Goal: Task Accomplishment & Management: Use online tool/utility

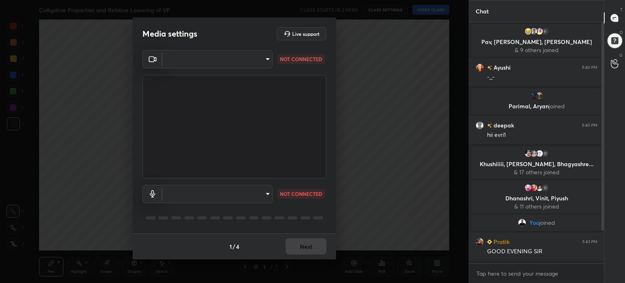
scroll to position [2, 2]
type textarea "x"
click at [215, 58] on body "1 2 3 4 5 6 7 C X Z C X Z E E Erase all H H Colligative Properties and Relative…" at bounding box center [312, 141] width 625 height 283
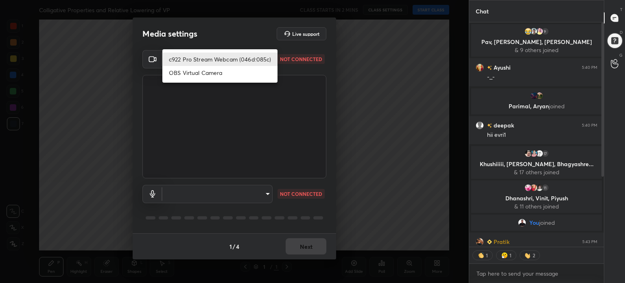
click at [215, 58] on li "c922 Pro Stream Webcam (046d:085c)" at bounding box center [219, 58] width 115 height 13
type input "0da9617365c0c9735b2cef8314c5d9a87bb62878a43bbc17d1f4bf00284ac9e8"
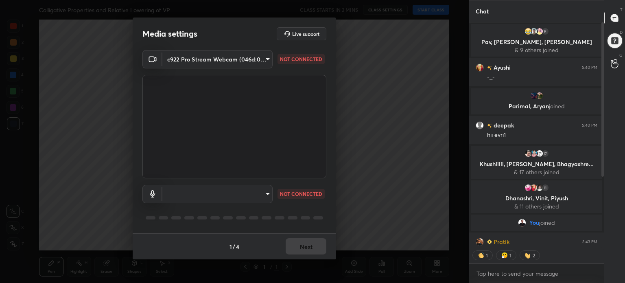
type textarea "x"
click at [211, 191] on body "1 2 3 4 5 6 7 C X Z C X Z E E Erase all H H Colligative Properties and Relative…" at bounding box center [312, 141] width 625 height 283
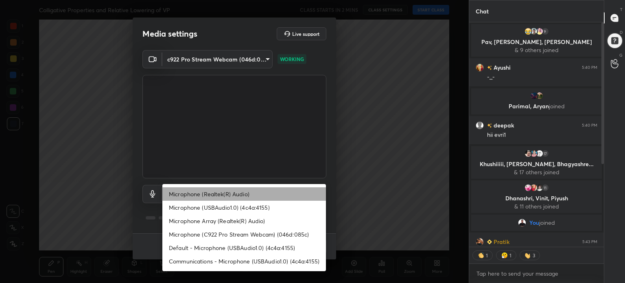
click at [211, 191] on li "Microphone (Realtek(R) Audio)" at bounding box center [244, 193] width 164 height 13
type input "0dba51cf831ec887e5dddae259a294dfb6a9a15969ec250a833435d5380dcde0"
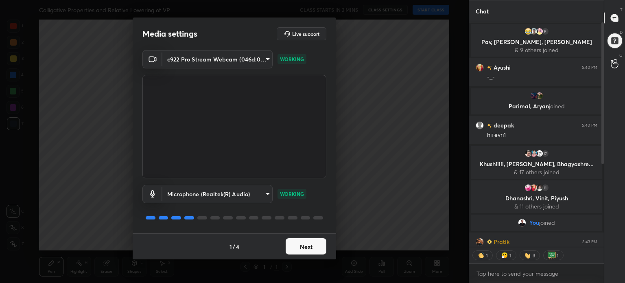
click at [313, 249] on button "Next" at bounding box center [306, 246] width 41 height 16
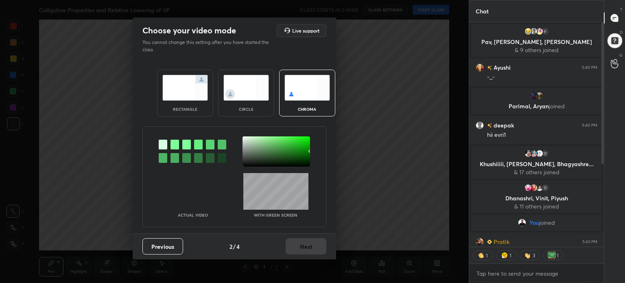
click at [309, 164] on div at bounding box center [276, 151] width 68 height 30
click at [314, 250] on button "Next" at bounding box center [306, 246] width 41 height 16
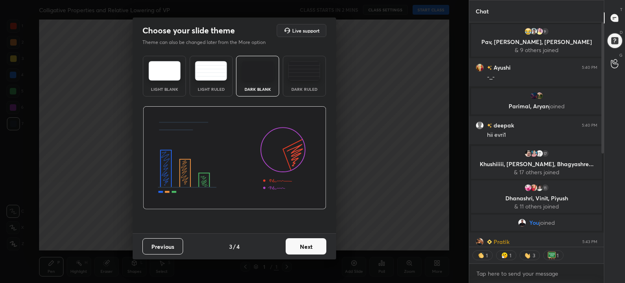
click at [314, 250] on button "Next" at bounding box center [306, 246] width 41 height 16
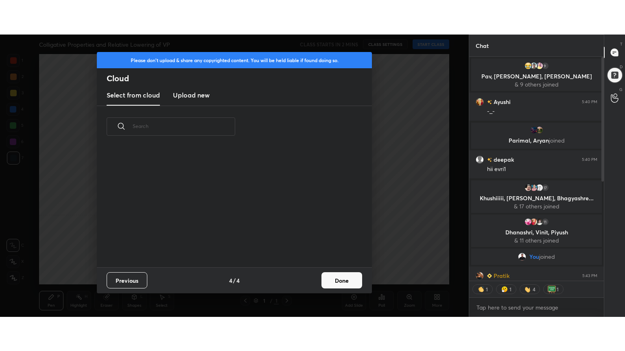
scroll to position [120, 261]
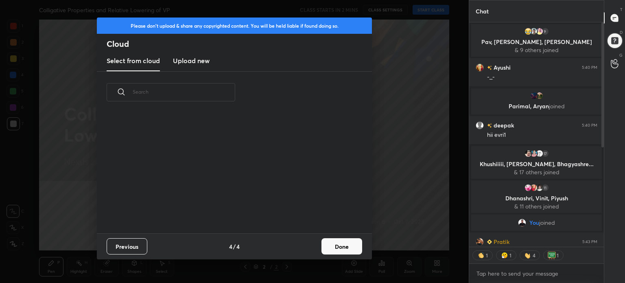
click at [195, 60] on h3 "Upload new" at bounding box center [191, 61] width 37 height 10
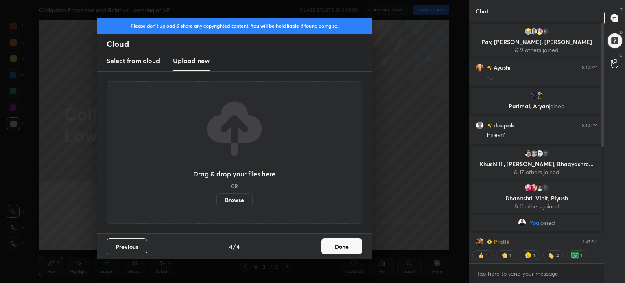
click at [225, 201] on label "Browse" at bounding box center [234, 199] width 36 height 13
click at [216, 201] on input "Browse" at bounding box center [216, 199] width 0 height 13
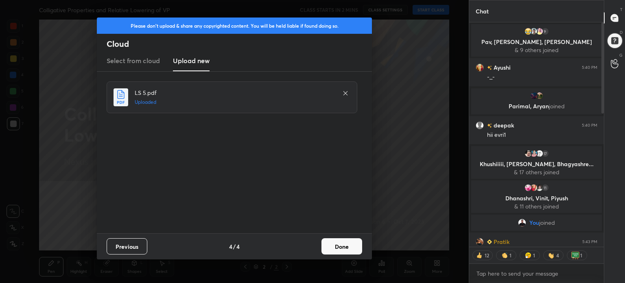
click at [337, 249] on button "Done" at bounding box center [341, 246] width 41 height 16
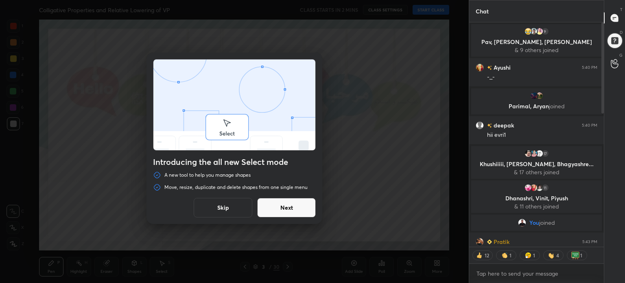
click at [216, 207] on button "Skip" at bounding box center [223, 208] width 59 height 20
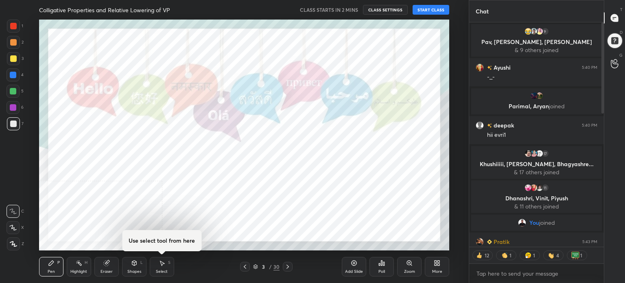
click at [444, 263] on div "More" at bounding box center [437, 267] width 24 height 20
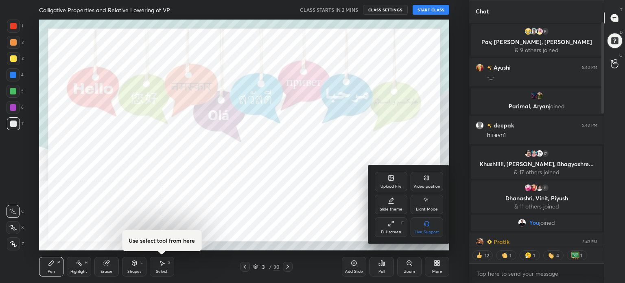
click at [388, 232] on div "Full screen" at bounding box center [391, 232] width 20 height 4
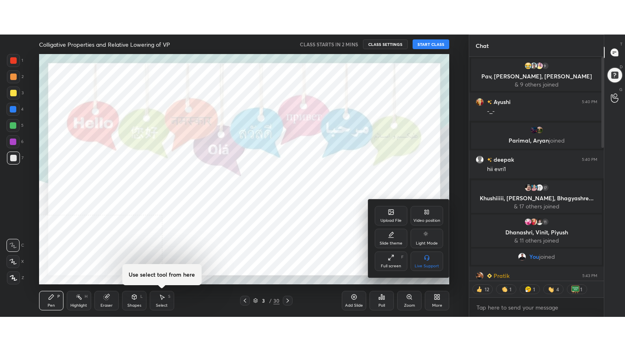
scroll to position [240, 132]
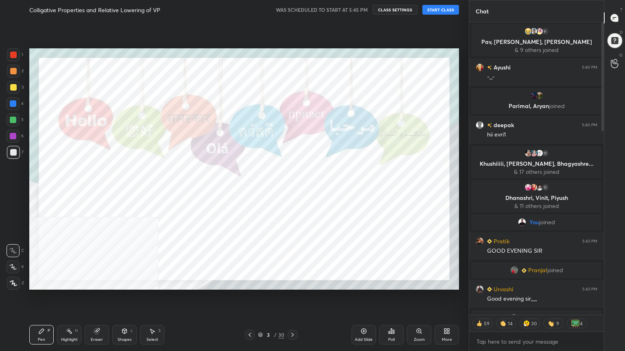
click at [432, 11] on button "START CLASS" at bounding box center [440, 10] width 37 height 10
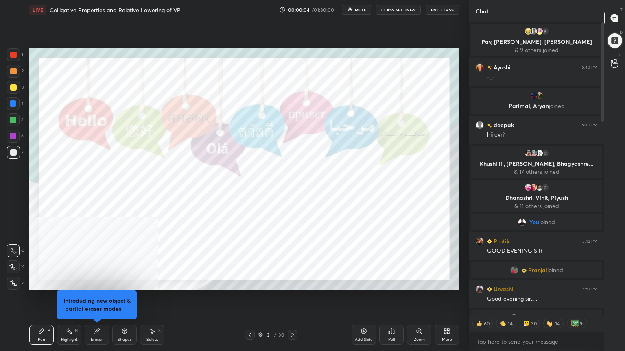
click at [405, 11] on button "CLASS SETTINGS" at bounding box center [398, 10] width 45 height 10
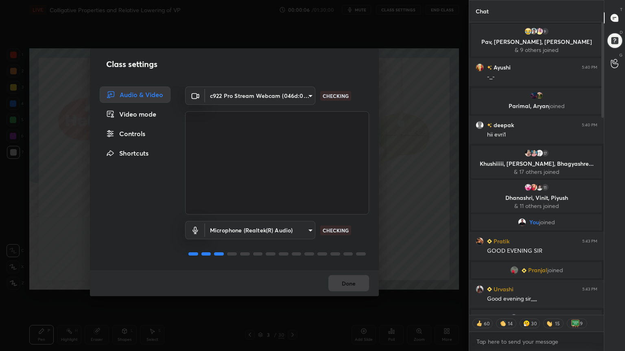
click at [108, 130] on icon at bounding box center [110, 134] width 8 height 8
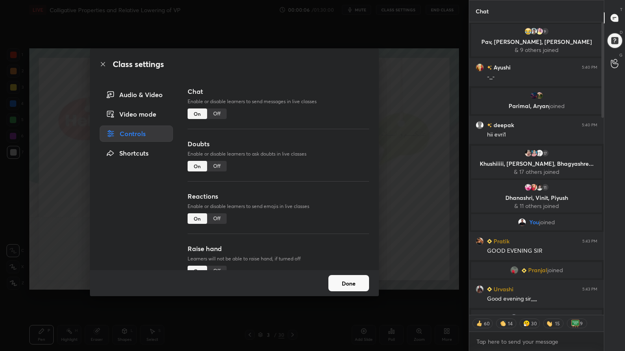
click at [207, 165] on div "Off" at bounding box center [217, 166] width 20 height 11
click at [216, 221] on div "Off" at bounding box center [217, 219] width 20 height 11
click at [220, 266] on div "Off" at bounding box center [217, 271] width 20 height 11
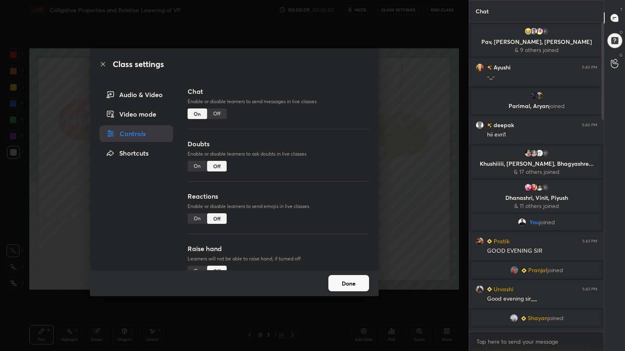
click at [337, 281] on button "Done" at bounding box center [348, 283] width 41 height 16
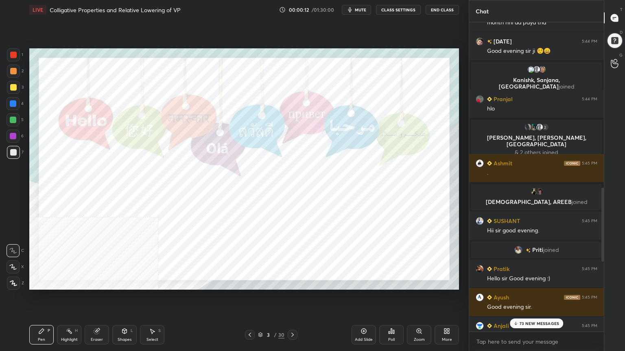
drag, startPoint x: 602, startPoint y: 113, endPoint x: 614, endPoint y: 262, distance: 148.9
click at [613, 249] on div "Chat [PERSON_NAME] 5:44 PM pranam [PERSON_NAME] 5:44 PM Good evening sir 1 Vyan…" at bounding box center [547, 175] width 156 height 351
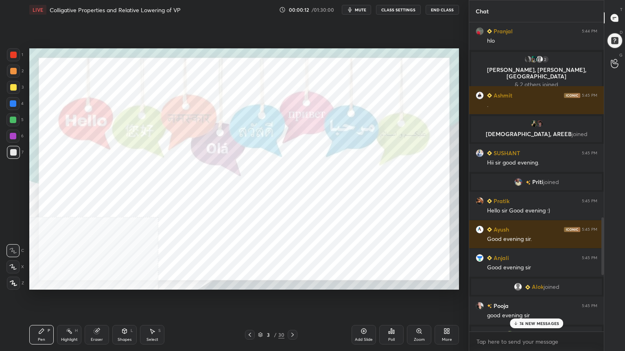
click at [531, 282] on p "74 NEW MESSAGES" at bounding box center [538, 323] width 39 height 5
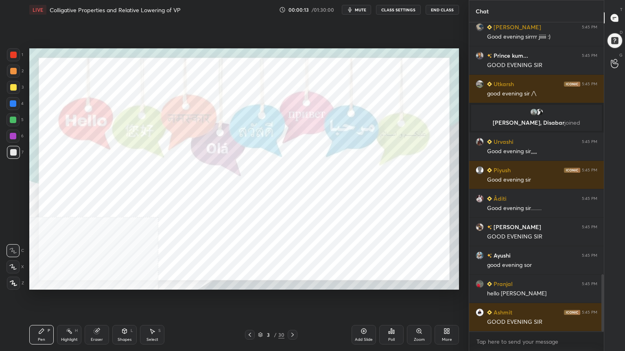
scroll to position [1394, 0]
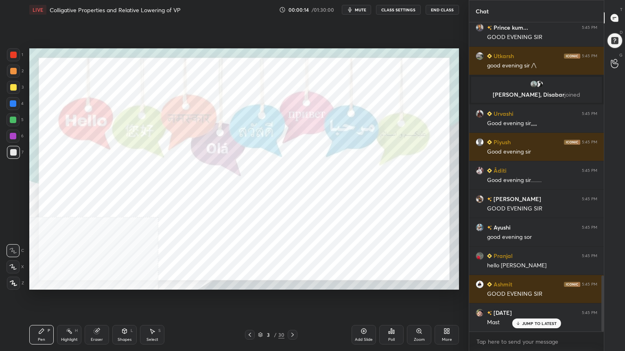
click at [14, 82] on div at bounding box center [13, 87] width 13 height 13
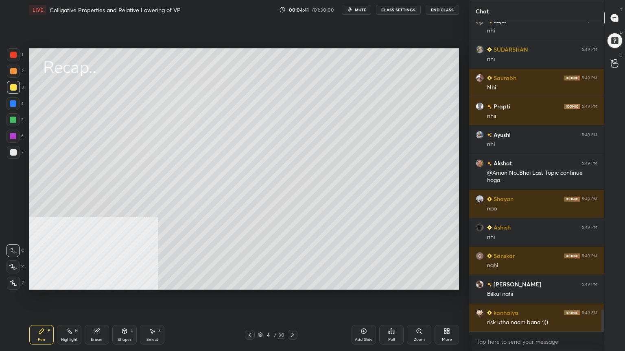
scroll to position [4013, 0]
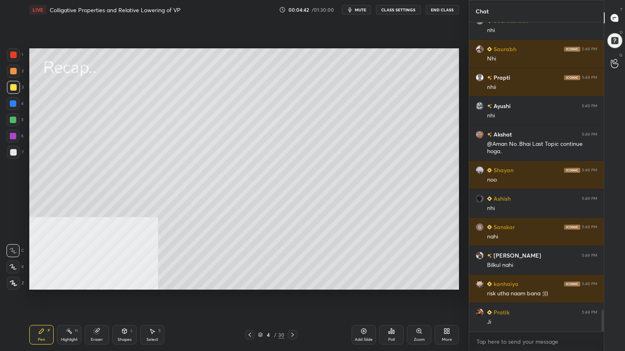
click at [261, 282] on icon at bounding box center [260, 335] width 4 height 1
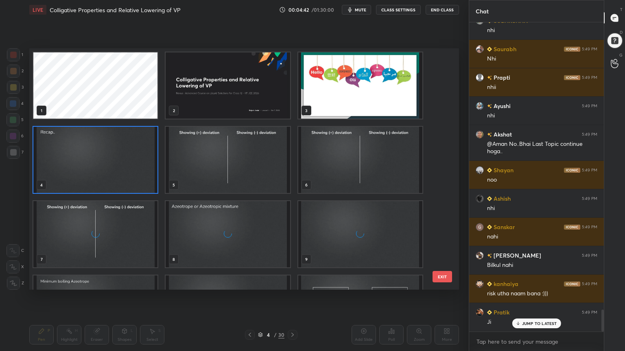
scroll to position [4041, 0]
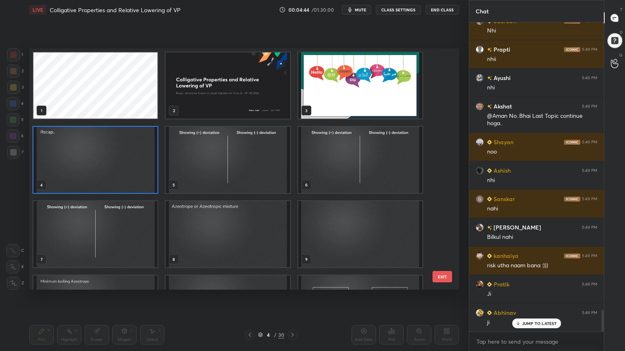
click at [113, 179] on img "grid" at bounding box center [95, 160] width 124 height 66
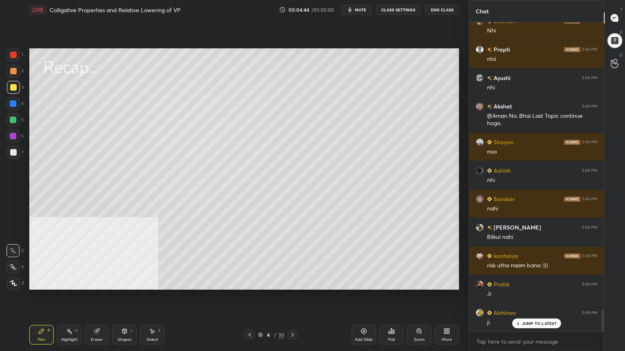
click at [113, 180] on img "grid" at bounding box center [95, 160] width 124 height 66
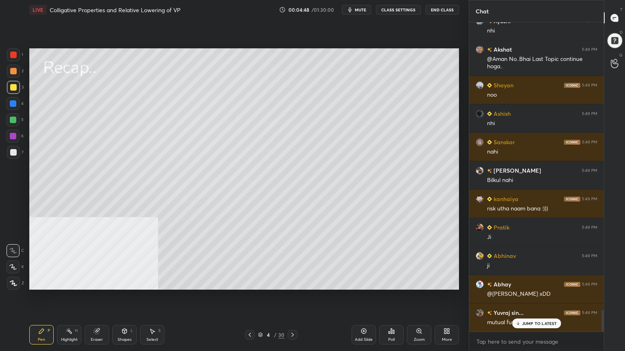
scroll to position [4127, 0]
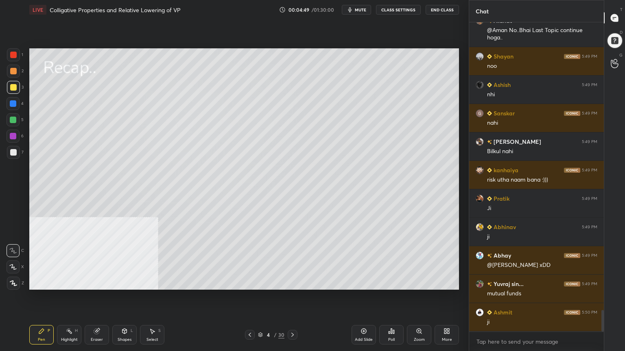
click at [125, 282] on div "Shapes L" at bounding box center [124, 335] width 24 height 20
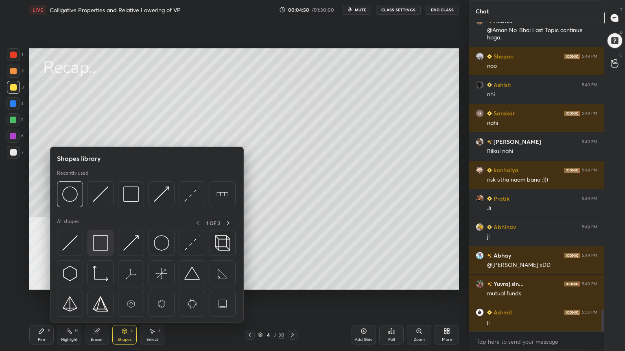
click at [105, 245] on img at bounding box center [100, 243] width 15 height 15
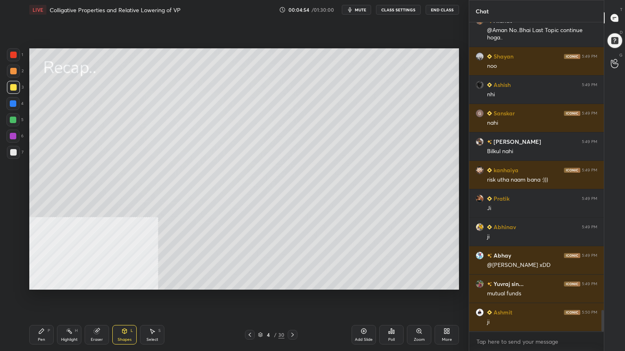
drag, startPoint x: 44, startPoint y: 333, endPoint x: 46, endPoint y: 325, distance: 8.1
click at [43, 282] on icon at bounding box center [41, 331] width 7 height 7
click at [153, 282] on div "Select" at bounding box center [152, 340] width 12 height 4
drag, startPoint x: 246, startPoint y: 174, endPoint x: 271, endPoint y: 190, distance: 29.3
click at [259, 185] on div "0 ° Undo Copy Duplicate Duplicate to new slide Delete" at bounding box center [244, 169] width 430 height 242
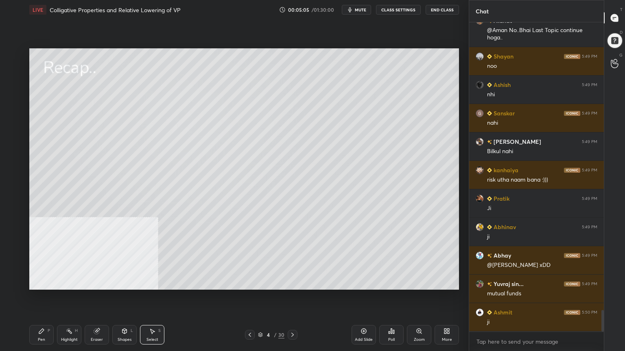
click at [44, 282] on div "Pen" at bounding box center [41, 340] width 7 height 4
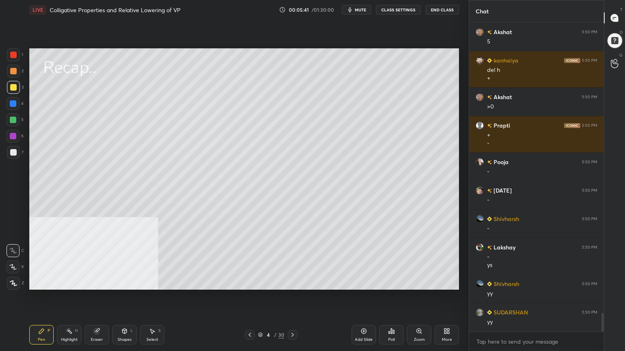
scroll to position [4863, 0]
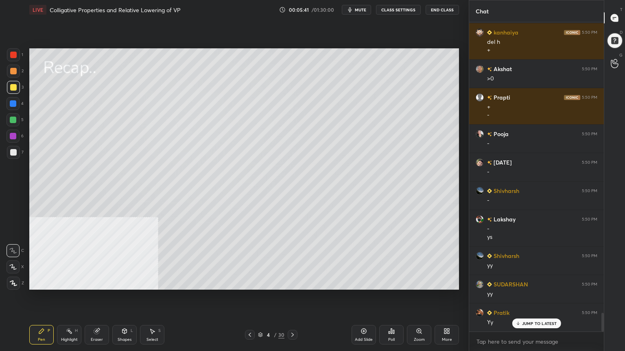
click at [260, 282] on icon at bounding box center [260, 335] width 5 height 5
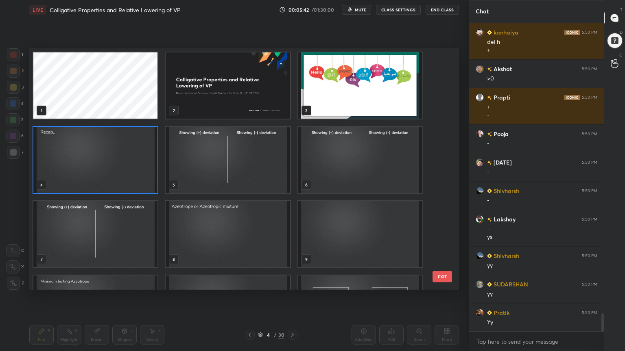
scroll to position [4892, 0]
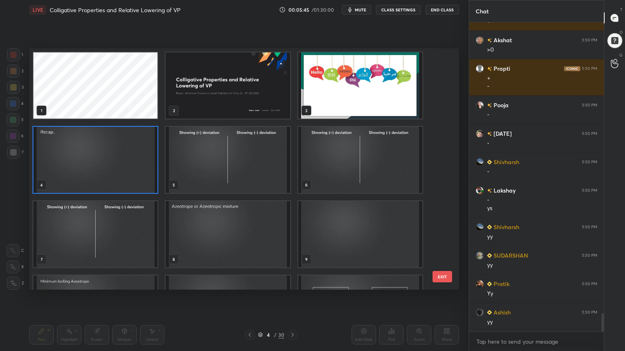
click at [326, 156] on img "grid" at bounding box center [360, 160] width 124 height 66
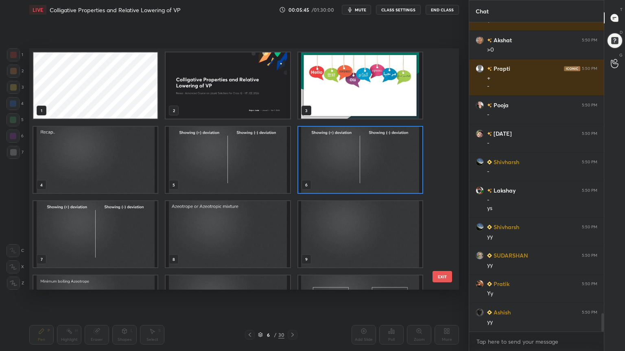
click at [326, 157] on img "grid" at bounding box center [360, 160] width 124 height 66
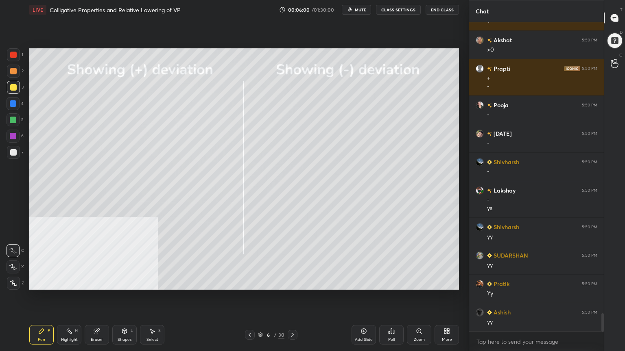
click at [125, 282] on div "Shapes" at bounding box center [125, 340] width 14 height 4
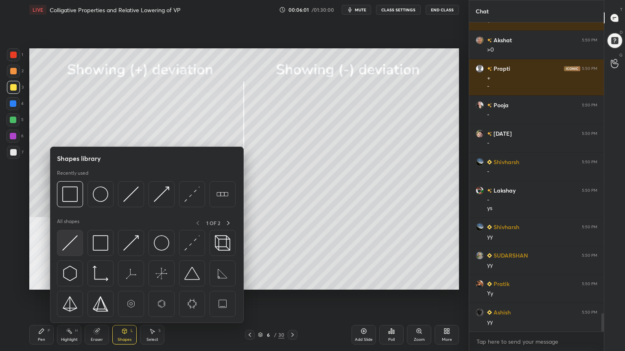
click at [72, 245] on img at bounding box center [69, 243] width 15 height 15
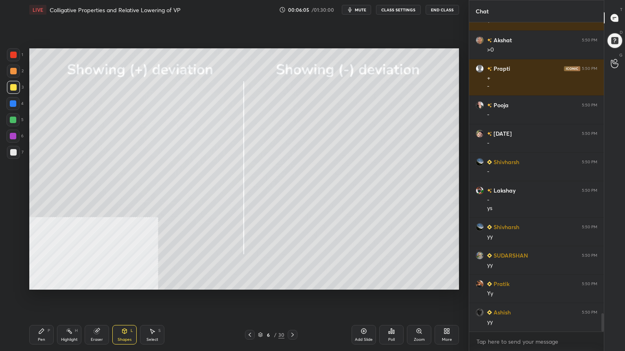
click at [153, 282] on div "Select S" at bounding box center [152, 335] width 24 height 20
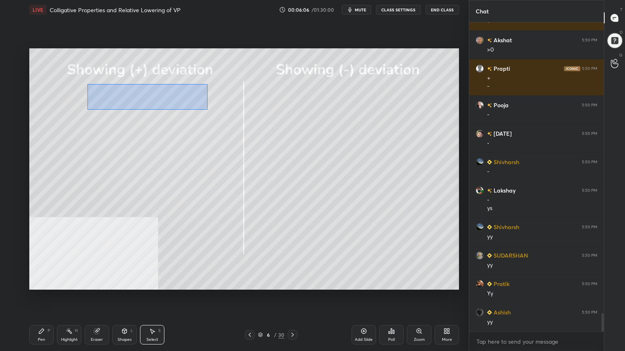
drag, startPoint x: 124, startPoint y: 95, endPoint x: 212, endPoint y: 106, distance: 88.1
click at [213, 107] on div "0 ° Undo Copy Duplicate Duplicate to new slide Delete" at bounding box center [244, 169] width 430 height 242
drag, startPoint x: 169, startPoint y: 93, endPoint x: 159, endPoint y: 86, distance: 11.7
click at [158, 91] on div "0 ° Undo Copy Duplicate Duplicate to new slide Delete" at bounding box center [244, 169] width 430 height 242
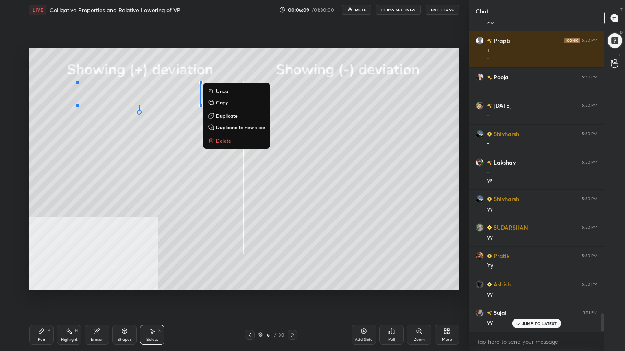
scroll to position [4949, 0]
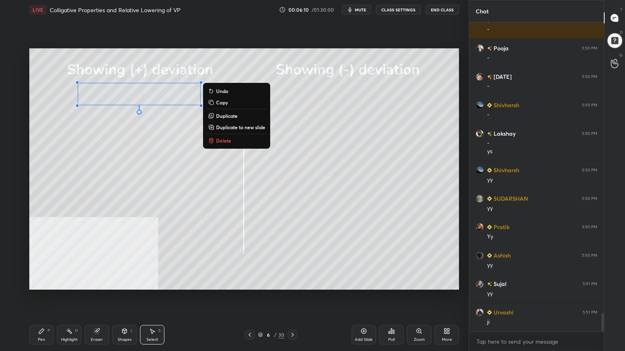
click at [118, 282] on div "Shapes" at bounding box center [125, 340] width 14 height 4
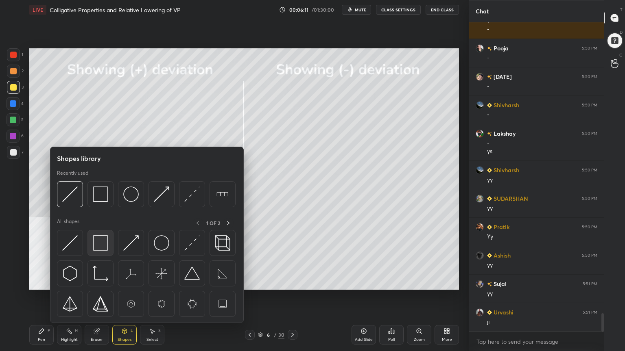
click at [102, 242] on img at bounding box center [100, 243] width 15 height 15
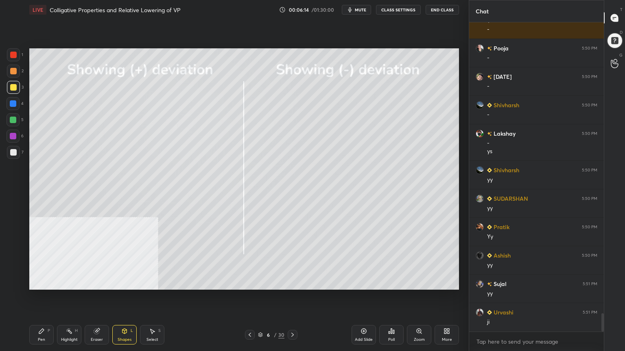
click at [12, 151] on div at bounding box center [13, 152] width 7 height 7
click at [42, 282] on div "Pen P" at bounding box center [41, 335] width 24 height 20
click at [13, 137] on div at bounding box center [13, 136] width 7 height 7
click at [126, 282] on div "Shapes" at bounding box center [125, 340] width 14 height 4
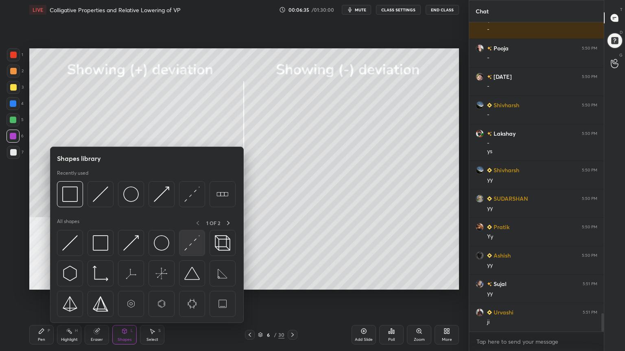
click at [187, 246] on img at bounding box center [191, 243] width 15 height 15
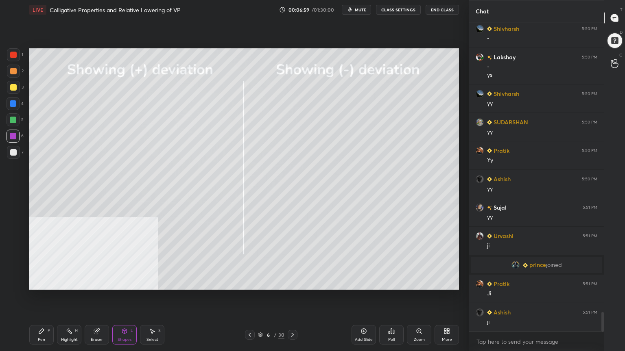
scroll to position [4594, 0]
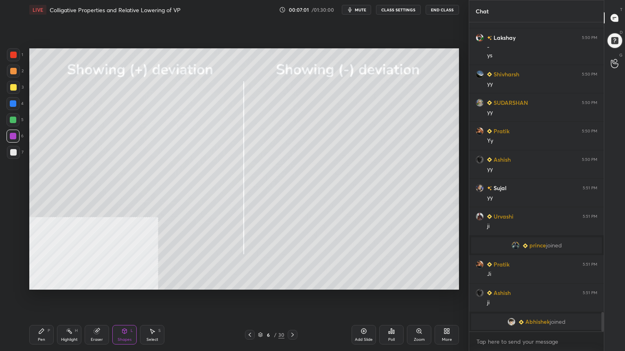
click at [153, 282] on div "Select" at bounding box center [152, 340] width 12 height 4
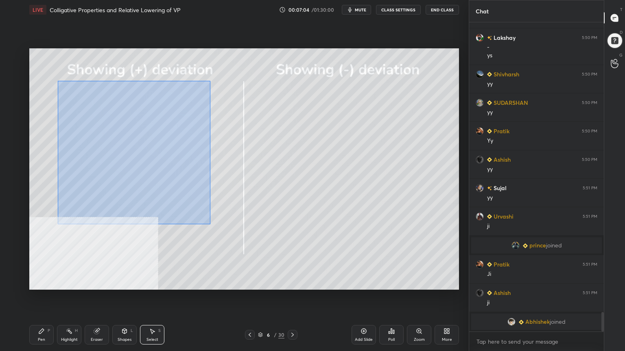
drag, startPoint x: 58, startPoint y: 80, endPoint x: 207, endPoint y: 224, distance: 207.7
click at [210, 225] on div "0 ° Undo Copy Duplicate Duplicate to new slide Delete" at bounding box center [244, 169] width 430 height 242
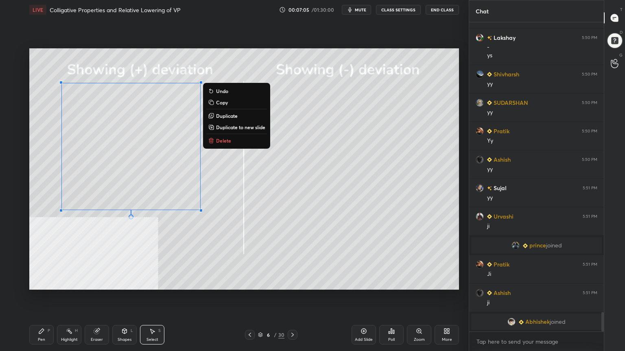
scroll to position [4604, 0]
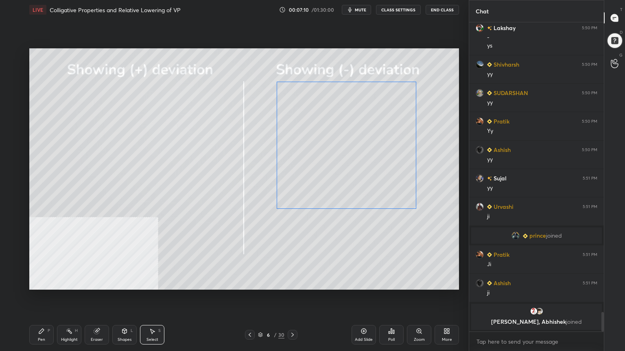
drag, startPoint x: 155, startPoint y: 176, endPoint x: 360, endPoint y: 165, distance: 206.1
click at [360, 165] on div "0 ° Undo Copy Paste here Duplicate Duplicate to new slide Delete" at bounding box center [244, 169] width 430 height 242
click at [353, 167] on div "0 ° Undo Copy Paste here Duplicate Duplicate to new slide Delete" at bounding box center [244, 169] width 430 height 242
click at [309, 240] on div "0 ° Undo Copy Paste here Duplicate Duplicate to new slide Delete" at bounding box center [244, 169] width 430 height 242
drag, startPoint x: 47, startPoint y: 333, endPoint x: 55, endPoint y: 329, distance: 8.6
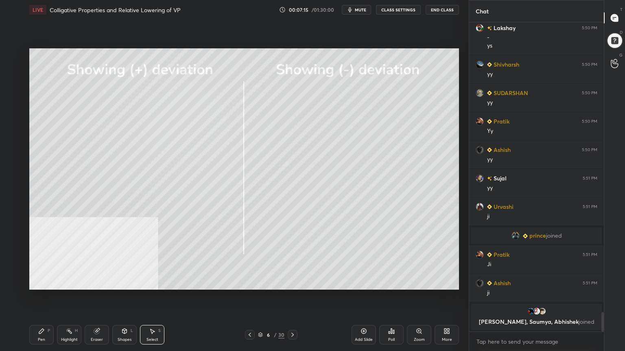
click at [49, 282] on div "Pen P" at bounding box center [41, 335] width 24 height 20
click at [11, 89] on div at bounding box center [13, 87] width 7 height 7
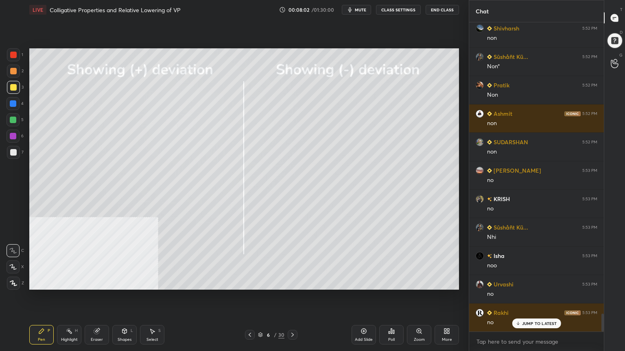
scroll to position [5063, 0]
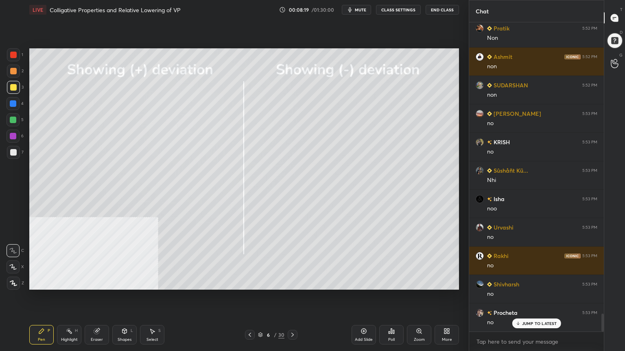
click at [12, 71] on div at bounding box center [13, 71] width 7 height 7
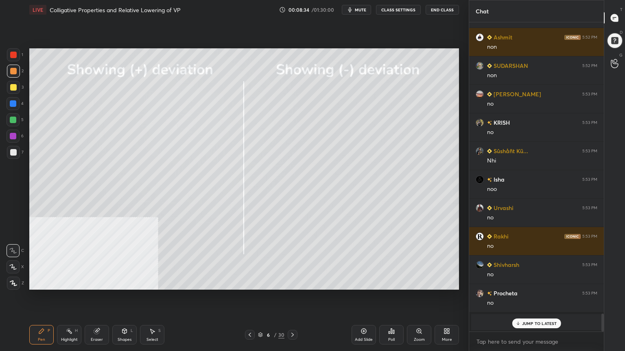
click at [16, 89] on div at bounding box center [13, 87] width 7 height 7
click at [17, 70] on div at bounding box center [13, 71] width 13 height 13
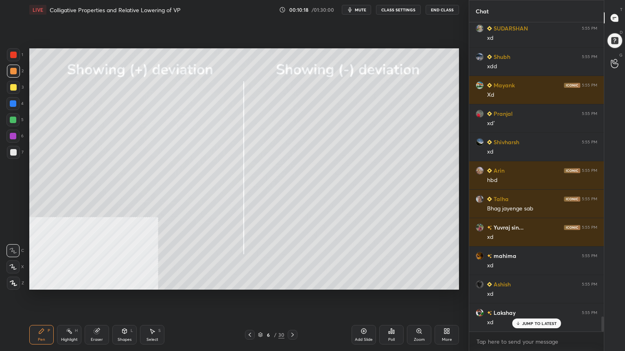
scroll to position [6130, 0]
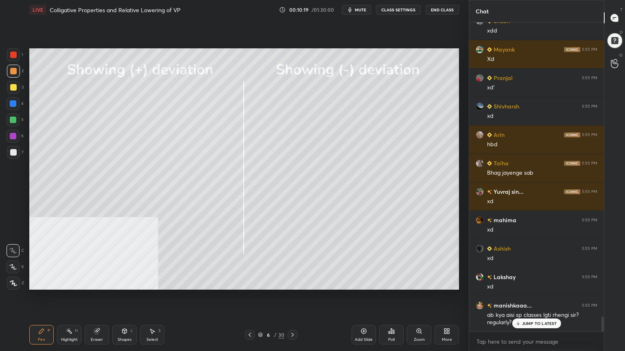
click at [14, 88] on div at bounding box center [13, 87] width 7 height 7
click at [540, 282] on div "JUMP TO LATEST" at bounding box center [536, 324] width 49 height 10
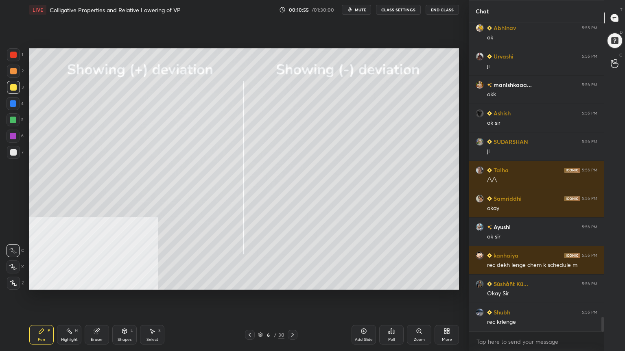
scroll to position [6241, 0]
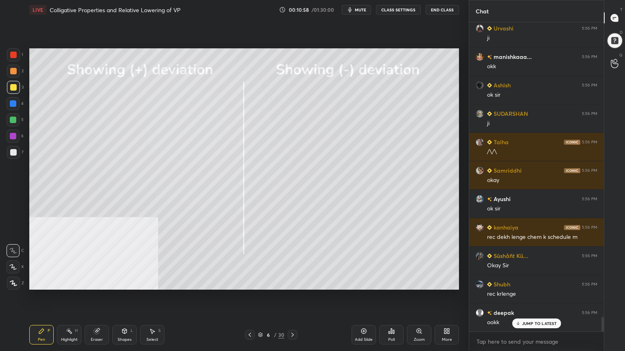
click at [294, 282] on icon at bounding box center [292, 335] width 7 height 7
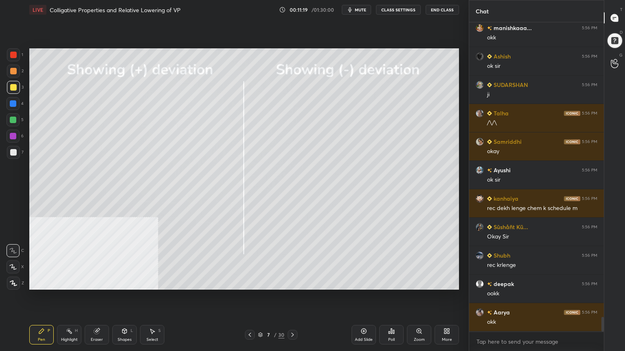
click at [364, 11] on span "mute" at bounding box center [360, 10] width 11 height 6
click at [363, 9] on span "unmute" at bounding box center [359, 10] width 17 height 6
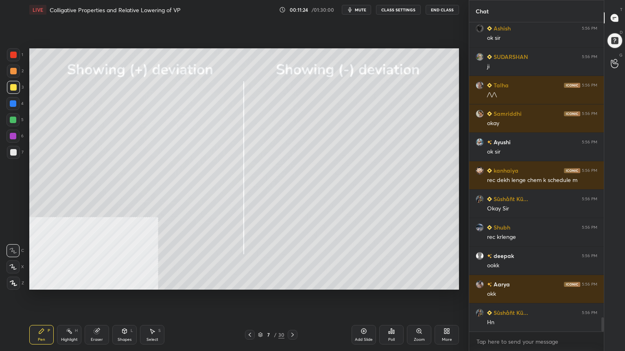
scroll to position [6327, 0]
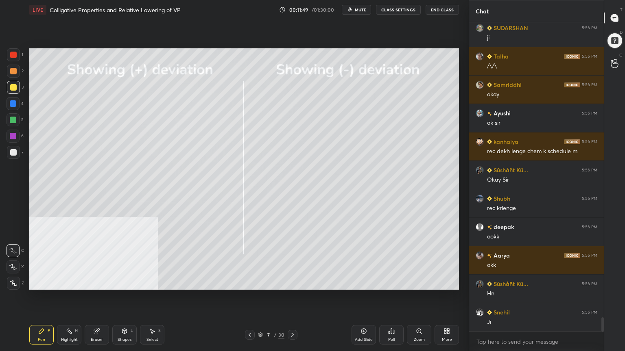
drag, startPoint x: 12, startPoint y: 69, endPoint x: 26, endPoint y: 80, distance: 18.0
click at [12, 70] on div at bounding box center [13, 71] width 7 height 7
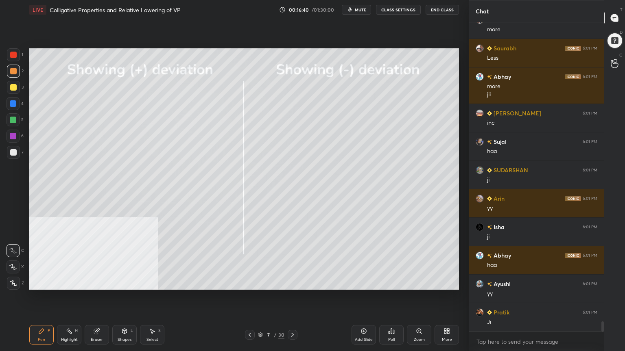
scroll to position [9015, 0]
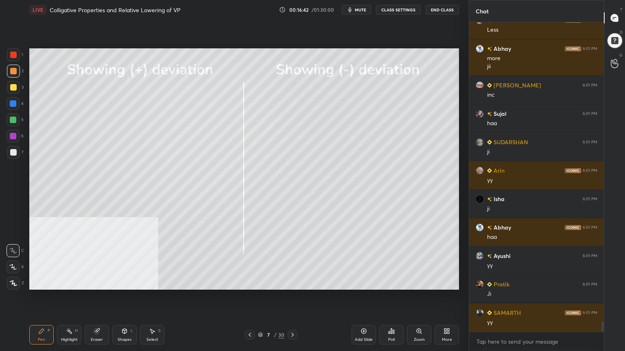
click at [16, 151] on div at bounding box center [13, 152] width 13 height 13
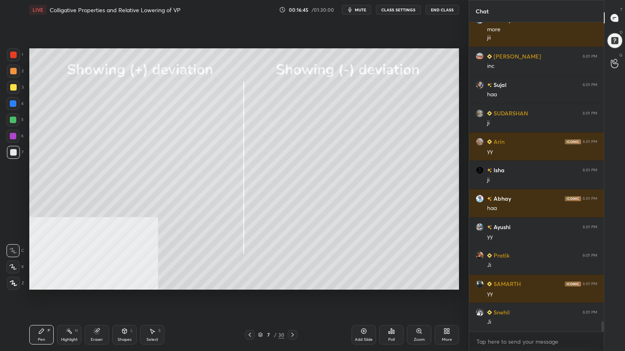
scroll to position [9072, 0]
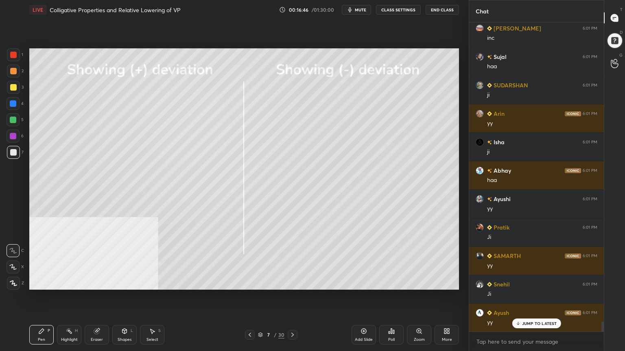
click at [11, 71] on div at bounding box center [13, 71] width 7 height 7
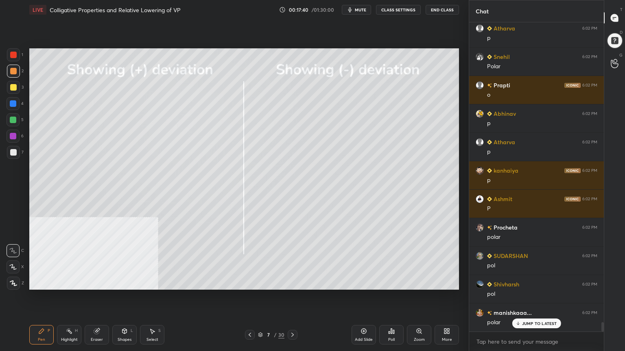
scroll to position [9898, 0]
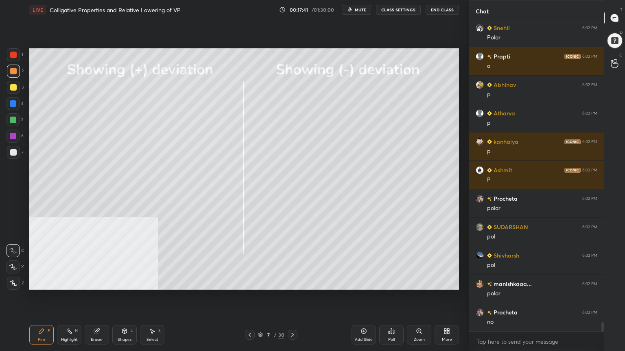
drag, startPoint x: 12, startPoint y: 119, endPoint x: 26, endPoint y: 120, distance: 13.5
click at [13, 119] on div at bounding box center [13, 120] width 7 height 7
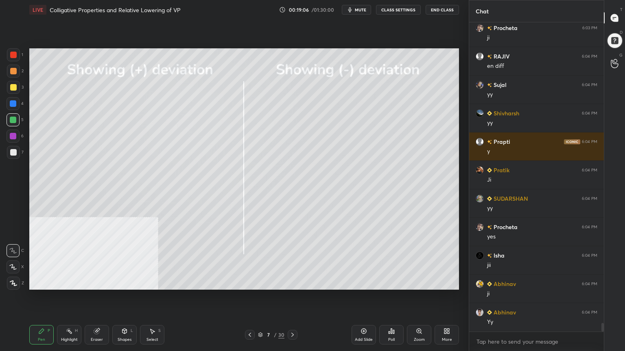
scroll to position [10723, 0]
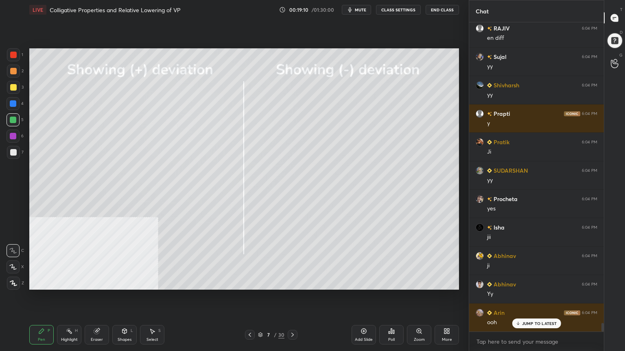
click at [15, 148] on div at bounding box center [13, 152] width 13 height 13
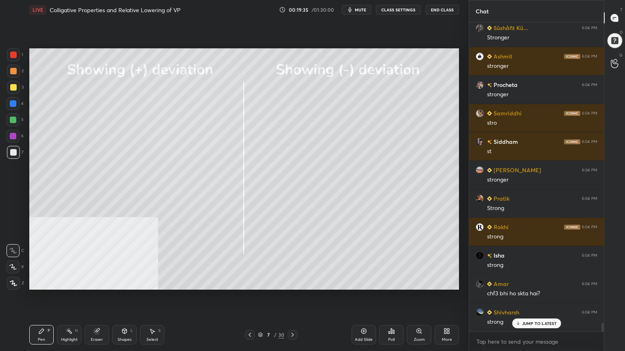
scroll to position [11122, 0]
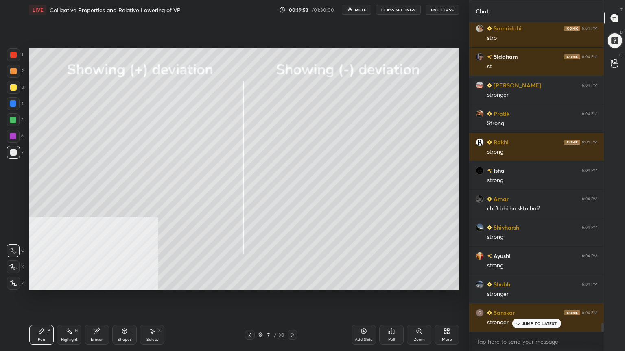
click at [260, 282] on icon at bounding box center [260, 335] width 5 height 5
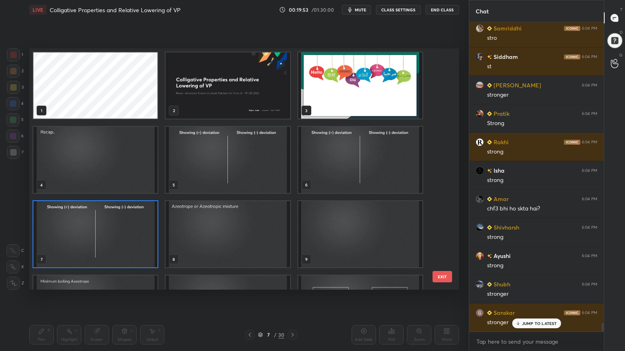
scroll to position [239, 425]
click at [141, 246] on img "grid" at bounding box center [95, 234] width 124 height 66
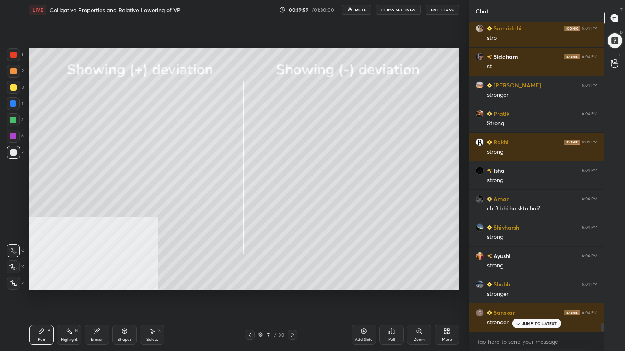
click at [138, 246] on img "grid" at bounding box center [95, 234] width 124 height 66
click at [11, 88] on div at bounding box center [13, 87] width 7 height 7
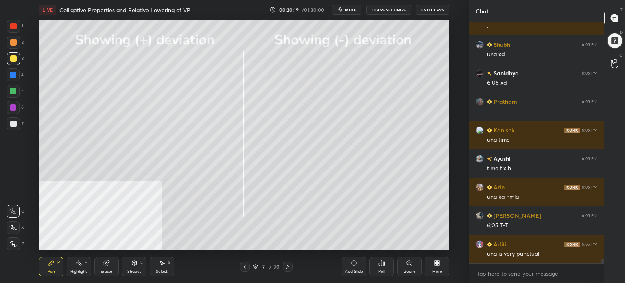
scroll to position [12415, 0]
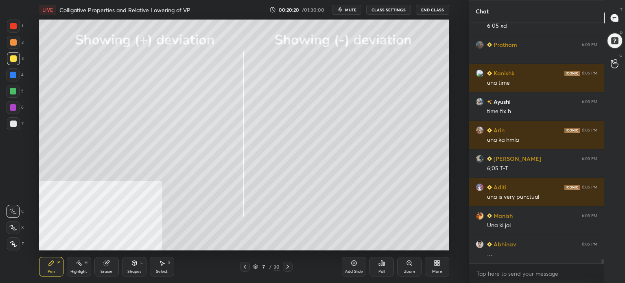
click at [163, 265] on icon at bounding box center [162, 263] width 7 height 7
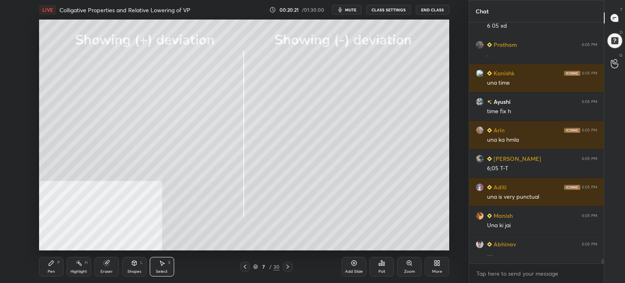
scroll to position [12444, 0]
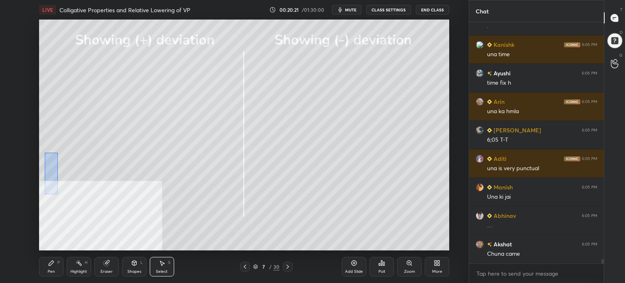
drag, startPoint x: 48, startPoint y: 167, endPoint x: 81, endPoint y: 210, distance: 54.3
click at [72, 213] on div "0 ° Undo Copy Paste here Duplicate Duplicate to new slide Delete" at bounding box center [244, 135] width 410 height 231
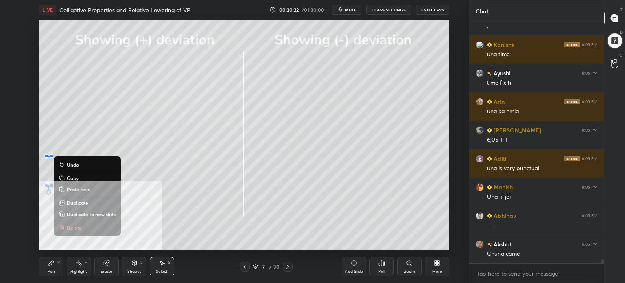
scroll to position [12565, 0]
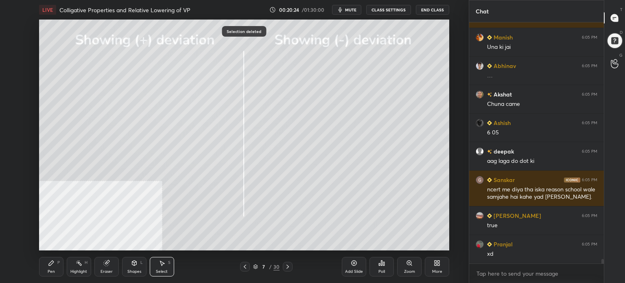
click at [441, 271] on div "More" at bounding box center [437, 271] width 10 height 4
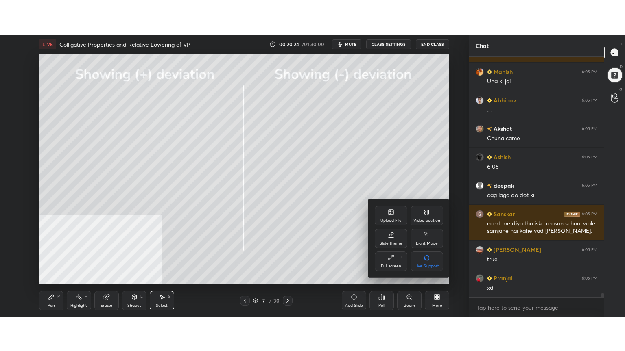
scroll to position [12622, 0]
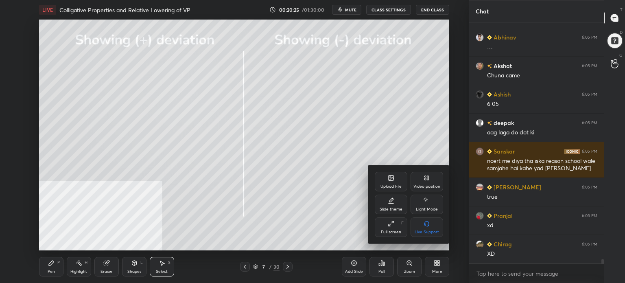
drag, startPoint x: 397, startPoint y: 233, endPoint x: 395, endPoint y: 282, distance: 49.3
click at [397, 233] on div "Full screen" at bounding box center [391, 232] width 20 height 4
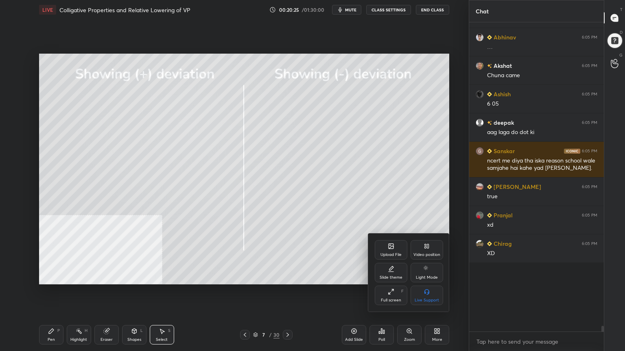
scroll to position [299, 436]
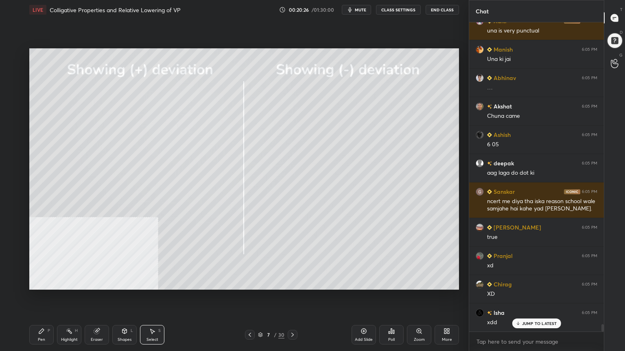
click at [44, 282] on icon at bounding box center [41, 331] width 7 height 7
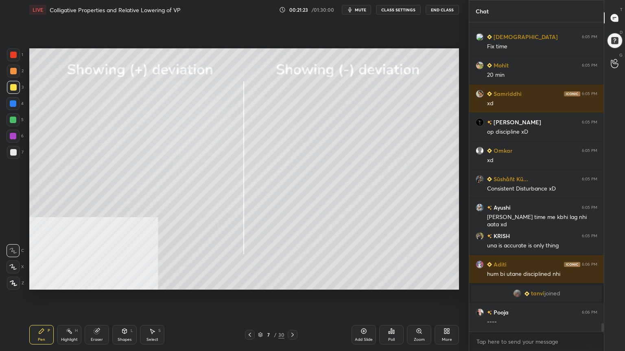
scroll to position [11387, 0]
drag, startPoint x: 155, startPoint y: 337, endPoint x: 161, endPoint y: 301, distance: 36.1
click at [155, 282] on div "Select S" at bounding box center [152, 335] width 24 height 20
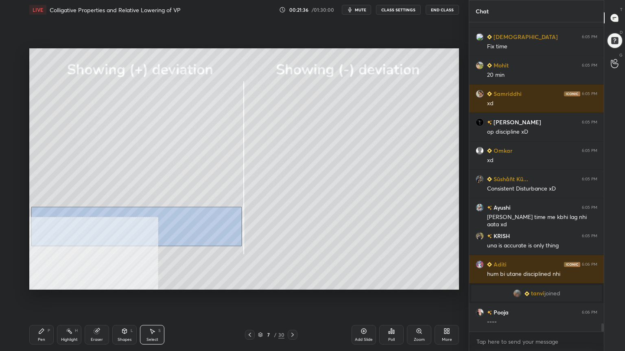
drag, startPoint x: 31, startPoint y: 207, endPoint x: 241, endPoint y: 246, distance: 214.0
click at [241, 246] on div "0 ° Undo Copy Paste here Duplicate Duplicate to new slide Delete" at bounding box center [244, 169] width 430 height 242
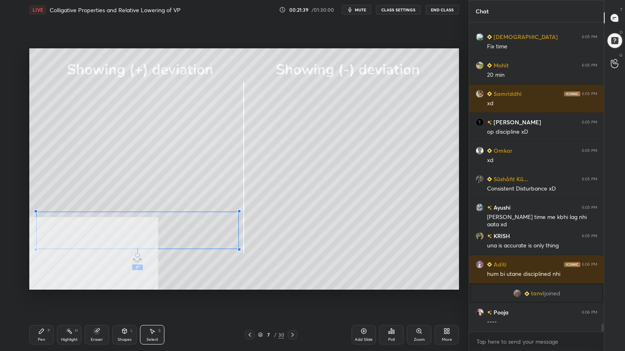
click at [137, 257] on div at bounding box center [137, 255] width 5 height 5
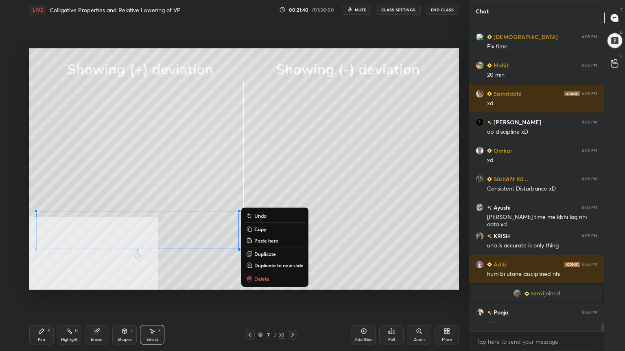
drag, startPoint x: 171, startPoint y: 269, endPoint x: 183, endPoint y: 264, distance: 13.8
click at [170, 269] on div "0 ° Undo Copy Paste here Duplicate Duplicate to new slide Delete" at bounding box center [244, 169] width 430 height 242
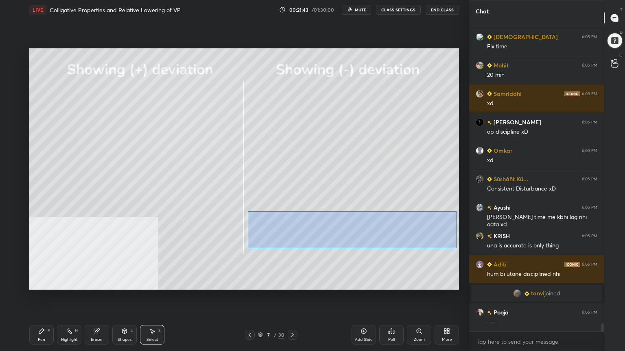
drag, startPoint x: 260, startPoint y: 220, endPoint x: 456, endPoint y: 249, distance: 197.6
click at [456, 249] on div "0 ° Undo Copy Paste here Duplicate Duplicate to new slide Delete" at bounding box center [244, 169] width 430 height 242
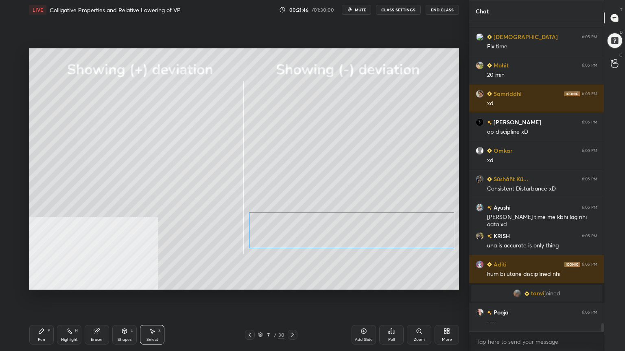
click at [366, 236] on div "0 ° Undo Copy Paste here Duplicate Duplicate to new slide Delete" at bounding box center [244, 169] width 430 height 242
click at [334, 282] on div "0 ° Undo Copy Paste here Duplicate Duplicate to new slide Delete" at bounding box center [244, 169] width 430 height 242
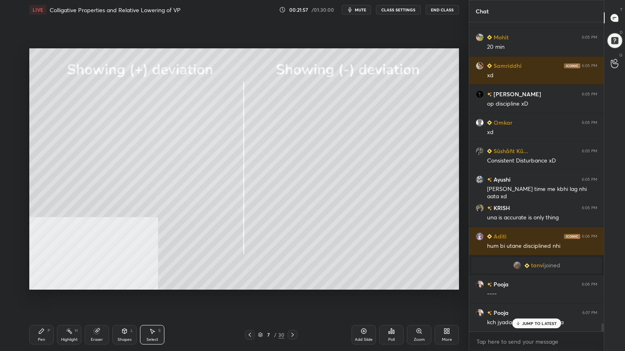
click at [551, 282] on p "JUMP TO LATEST" at bounding box center [539, 323] width 35 height 5
click at [46, 282] on div "Pen P" at bounding box center [41, 335] width 24 height 20
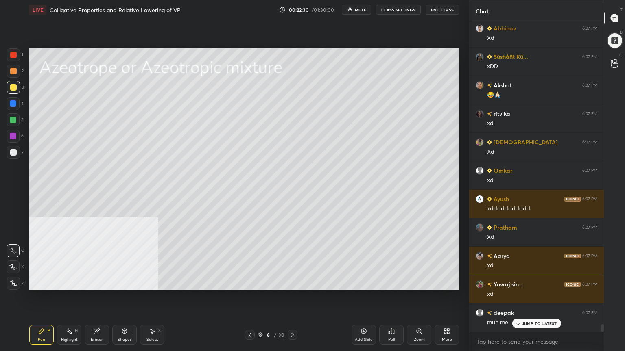
scroll to position [12769, 0]
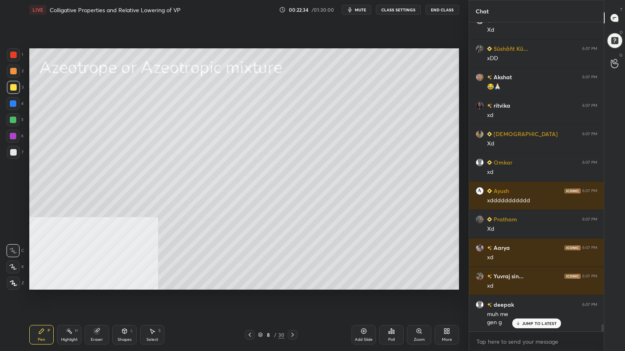
click at [13, 150] on div at bounding box center [13, 152] width 7 height 7
drag, startPoint x: 126, startPoint y: 341, endPoint x: 120, endPoint y: 329, distance: 13.8
click at [125, 282] on div "Shapes" at bounding box center [125, 340] width 14 height 4
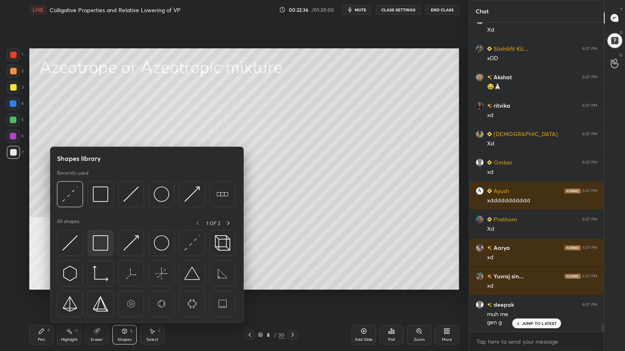
click at [97, 246] on img at bounding box center [100, 243] width 15 height 15
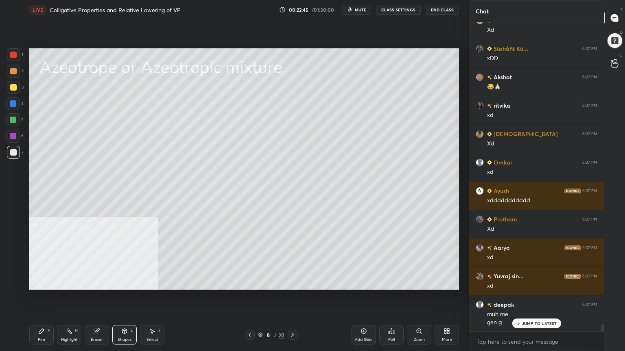
click at [44, 282] on icon at bounding box center [41, 331] width 7 height 7
click at [11, 89] on div at bounding box center [13, 87] width 7 height 7
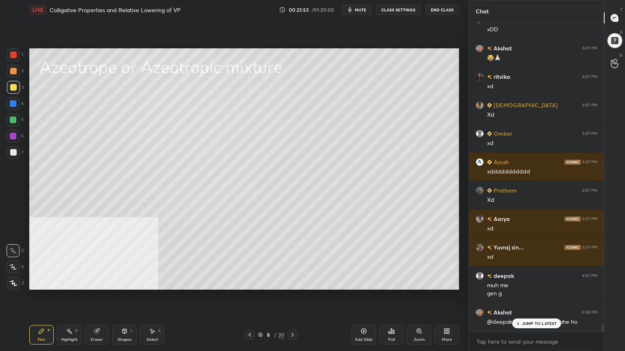
scroll to position [12825, 0]
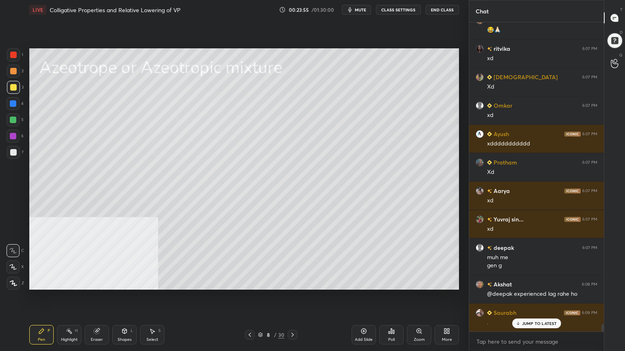
drag, startPoint x: 155, startPoint y: 338, endPoint x: 156, endPoint y: 332, distance: 6.6
click at [155, 282] on div "Select" at bounding box center [152, 340] width 12 height 4
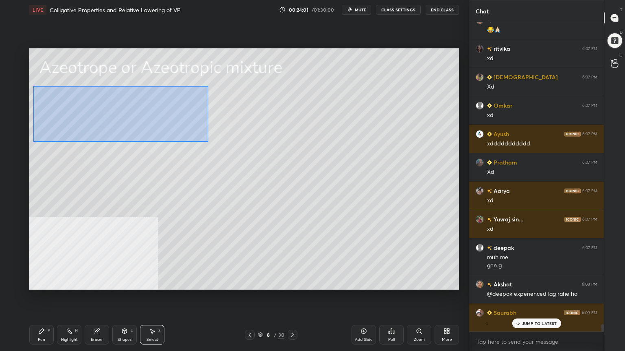
drag, startPoint x: 33, startPoint y: 86, endPoint x: 207, endPoint y: 142, distance: 182.3
click at [208, 142] on div "0 ° Undo Copy Paste here Duplicate Duplicate to new slide Delete" at bounding box center [244, 169] width 430 height 242
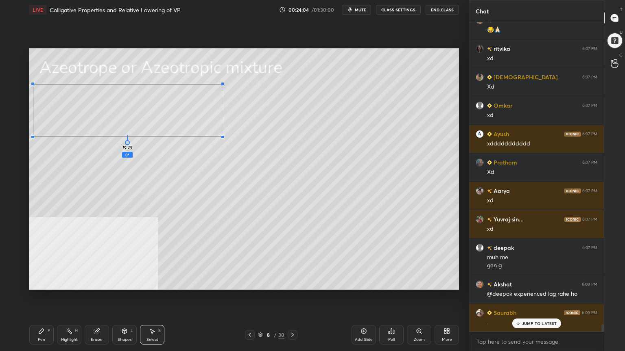
click at [126, 144] on div at bounding box center [127, 142] width 5 height 5
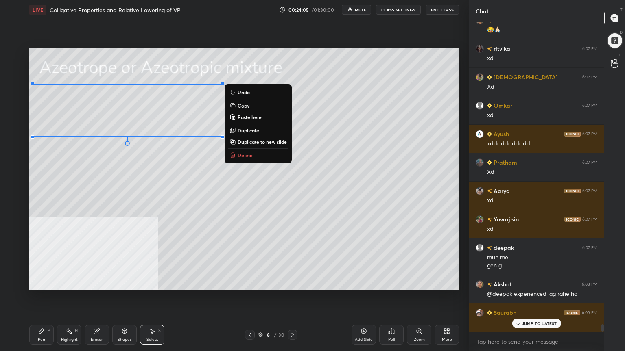
click at [122, 158] on div "0 ° Undo Copy Paste here Duplicate Duplicate to new slide Delete" at bounding box center [244, 169] width 430 height 242
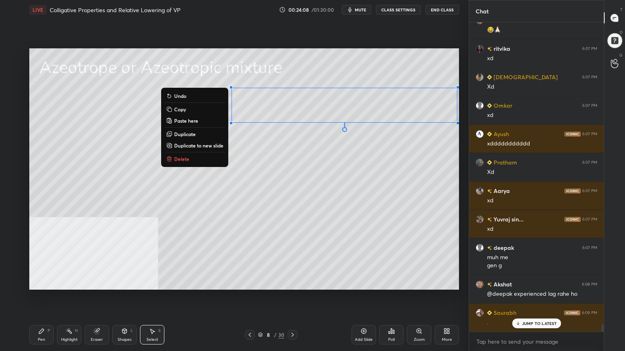
drag, startPoint x: 253, startPoint y: 92, endPoint x: 462, endPoint y: 131, distance: 212.8
click at [462, 131] on div "1 2 3 4 5 6 7 C X Z C X Z E E Erase all H H LIVE Colligative Properties and Rel…" at bounding box center [234, 175] width 469 height 351
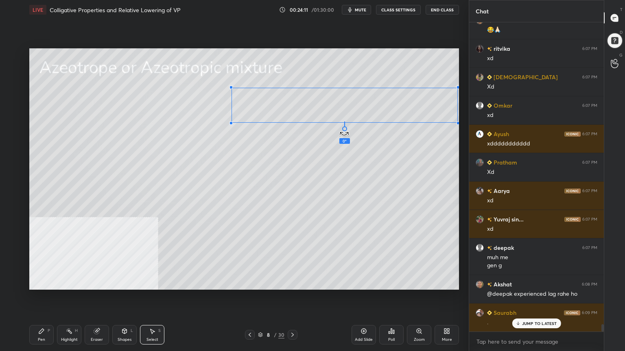
click at [345, 130] on div at bounding box center [344, 128] width 5 height 5
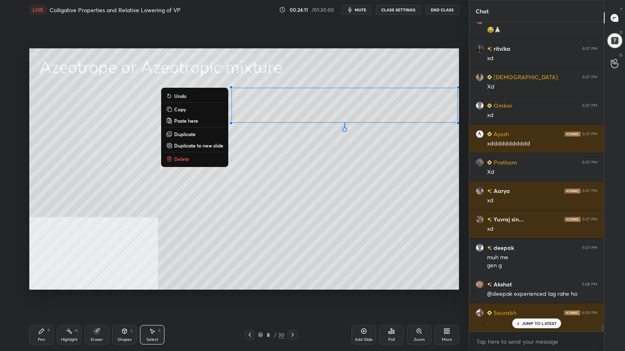
click at [342, 148] on div "0 ° Undo Copy Paste here Duplicate Duplicate to new slide Delete" at bounding box center [244, 169] width 430 height 242
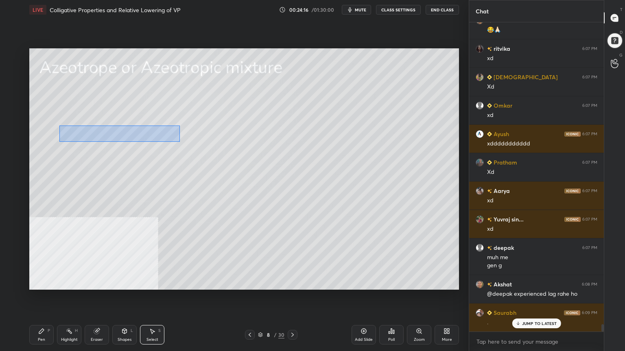
drag, startPoint x: 59, startPoint y: 125, endPoint x: 172, endPoint y: 140, distance: 114.4
click at [180, 142] on div "0 ° Undo Copy Paste here Duplicate Duplicate to new slide Delete" at bounding box center [244, 169] width 430 height 242
drag, startPoint x: 129, startPoint y: 133, endPoint x: 125, endPoint y: 133, distance: 4.1
click at [125, 133] on div "0 ° Undo Copy Paste here Duplicate Duplicate to new slide Delete" at bounding box center [244, 169] width 430 height 242
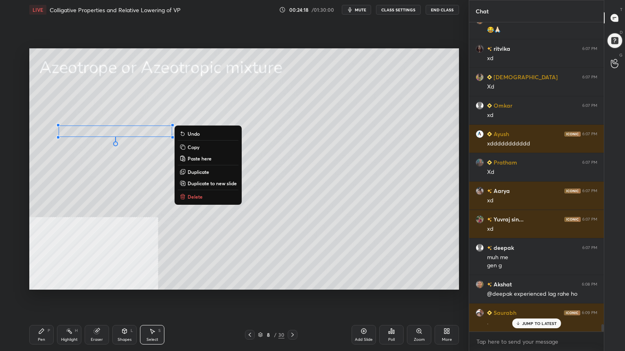
drag, startPoint x: 106, startPoint y: 175, endPoint x: 104, endPoint y: 170, distance: 4.9
click at [106, 176] on div "0 ° Undo Copy Paste here Duplicate Duplicate to new slide Delete" at bounding box center [244, 169] width 430 height 242
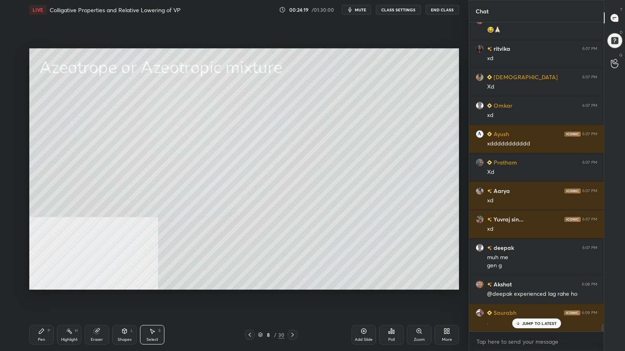
click at [128, 282] on div "Shapes" at bounding box center [125, 340] width 14 height 4
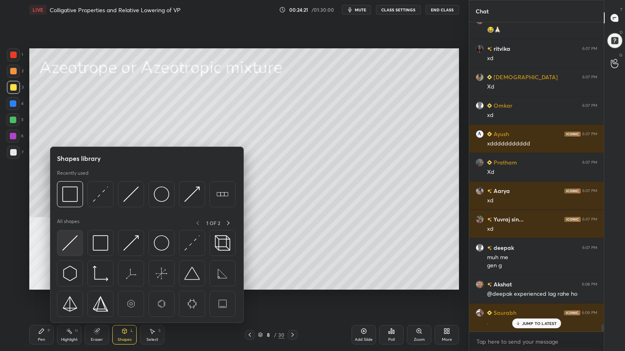
click at [72, 248] on img at bounding box center [69, 243] width 15 height 15
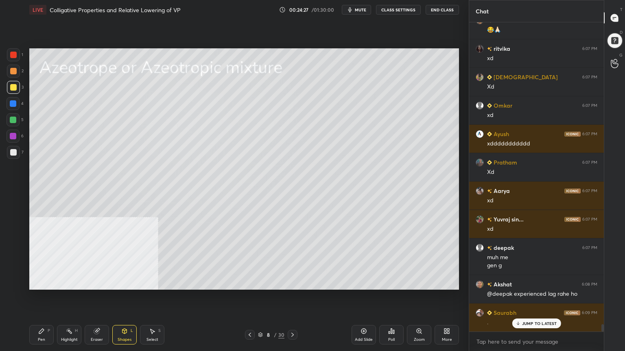
click at [46, 282] on div "Pen P" at bounding box center [41, 335] width 24 height 20
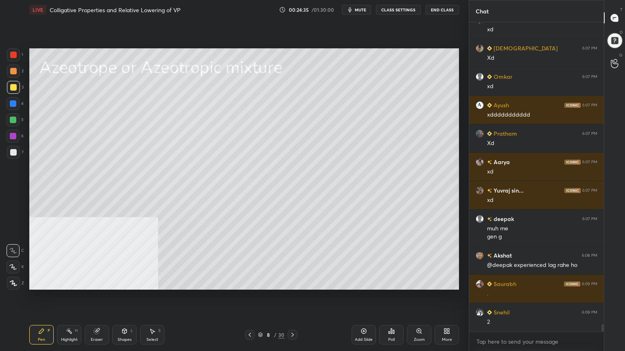
click at [126, 282] on div "Shapes" at bounding box center [125, 340] width 14 height 4
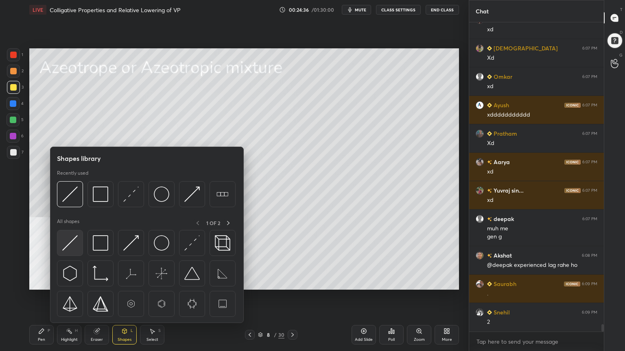
click at [74, 249] on img at bounding box center [69, 243] width 15 height 15
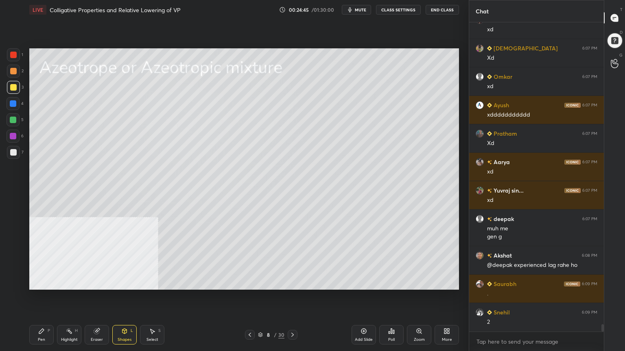
scroll to position [12874, 0]
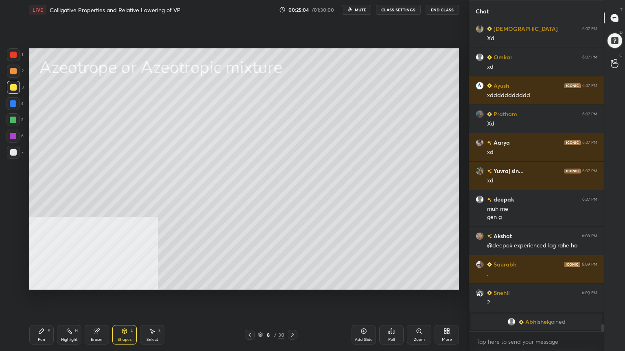
click at [10, 70] on div at bounding box center [13, 71] width 7 height 7
click at [39, 282] on div "Pen P" at bounding box center [41, 335] width 24 height 20
click at [10, 270] on div at bounding box center [13, 267] width 13 height 13
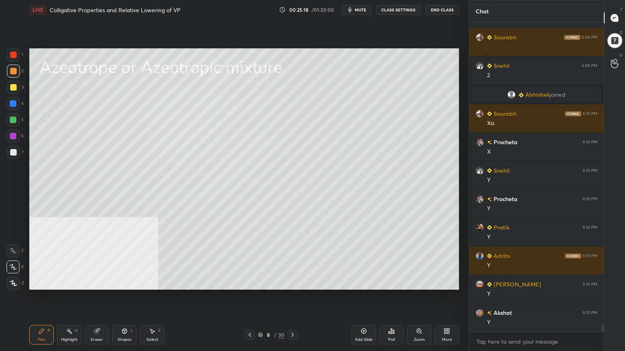
scroll to position [12710, 0]
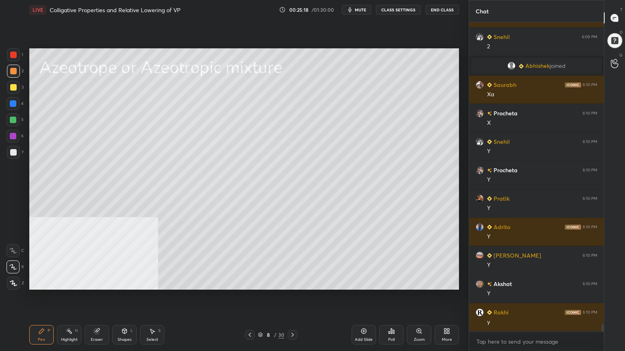
click at [125, 282] on div "Shapes" at bounding box center [125, 340] width 14 height 4
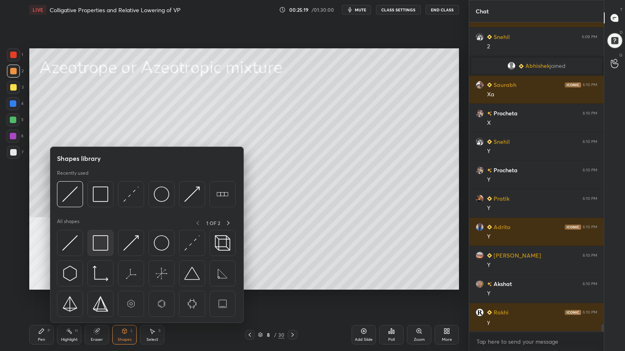
click at [107, 244] on img at bounding box center [100, 243] width 15 height 15
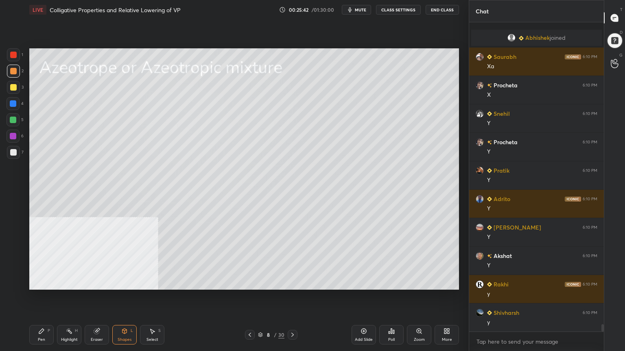
scroll to position [12766, 0]
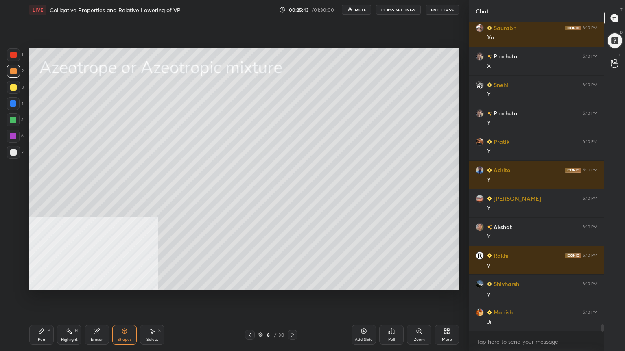
click at [39, 282] on div "Pen P" at bounding box center [41, 335] width 24 height 20
click at [262, 282] on icon at bounding box center [260, 335] width 5 height 5
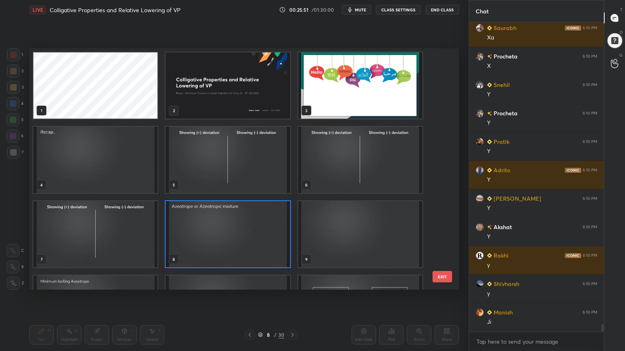
scroll to position [12795, 0]
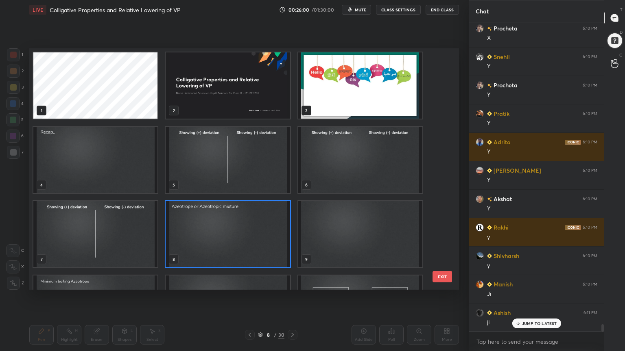
click at [77, 175] on img "grid" at bounding box center [95, 160] width 124 height 66
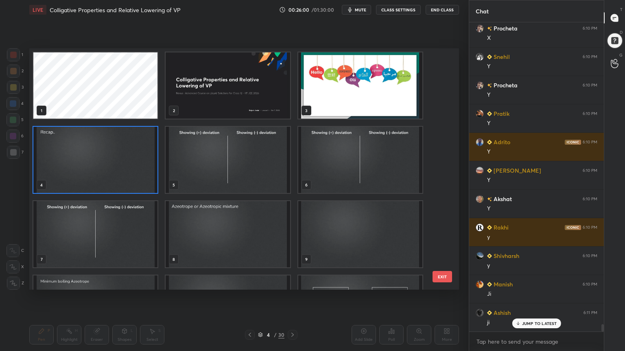
click at [78, 176] on img "grid" at bounding box center [95, 160] width 124 height 66
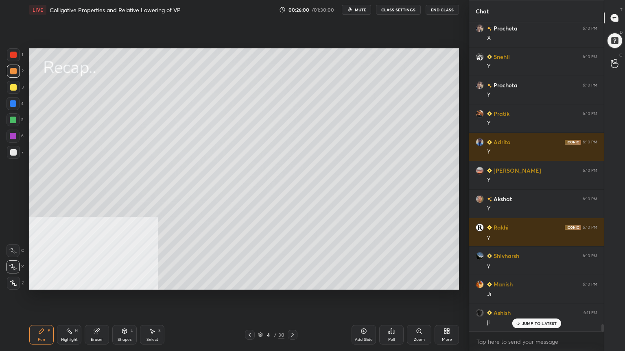
click at [78, 177] on img "grid" at bounding box center [95, 160] width 124 height 66
drag, startPoint x: 155, startPoint y: 338, endPoint x: 147, endPoint y: 299, distance: 39.6
click at [155, 282] on div "Select S" at bounding box center [152, 335] width 24 height 20
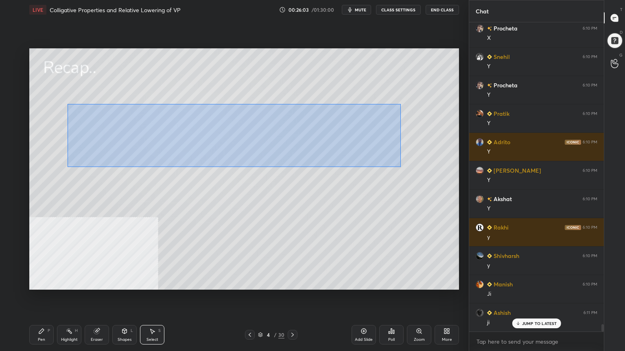
drag, startPoint x: 90, startPoint y: 108, endPoint x: 408, endPoint y: 159, distance: 321.7
click at [410, 164] on div "0 ° Undo Copy Paste here Duplicate Duplicate to new slide Delete" at bounding box center [244, 169] width 430 height 242
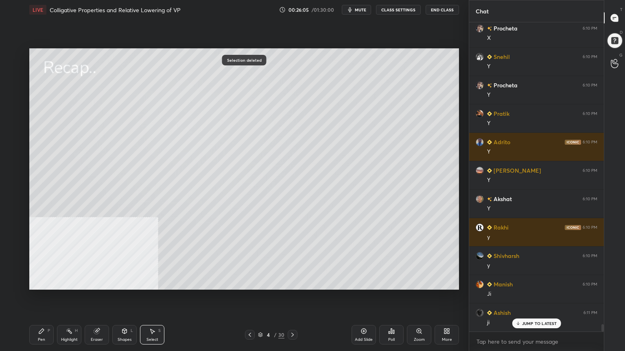
click at [45, 282] on div "Pen P" at bounding box center [41, 335] width 24 height 20
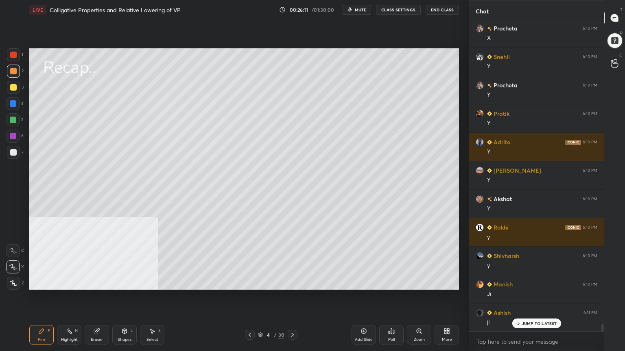
click at [13, 249] on icon at bounding box center [12, 251] width 7 height 6
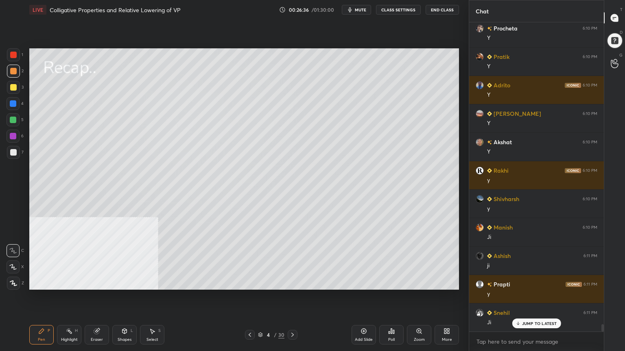
scroll to position [12880, 0]
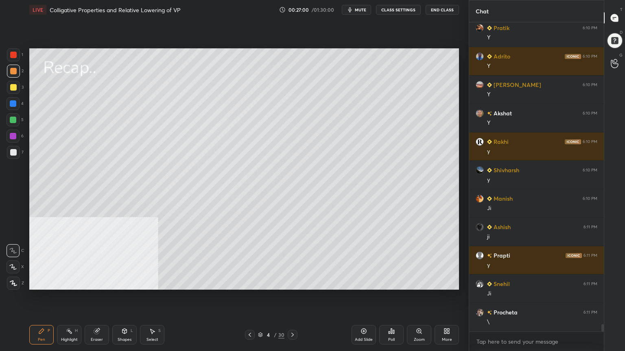
click at [11, 120] on div at bounding box center [13, 120] width 7 height 7
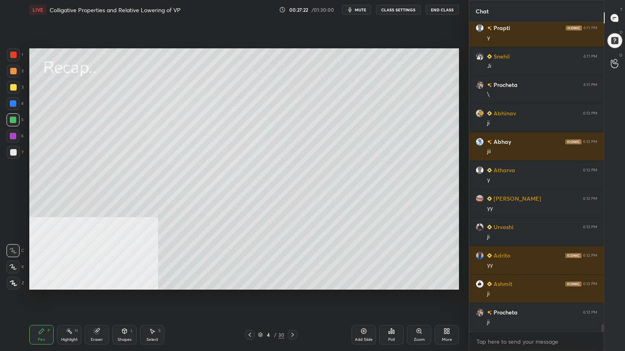
scroll to position [13136, 0]
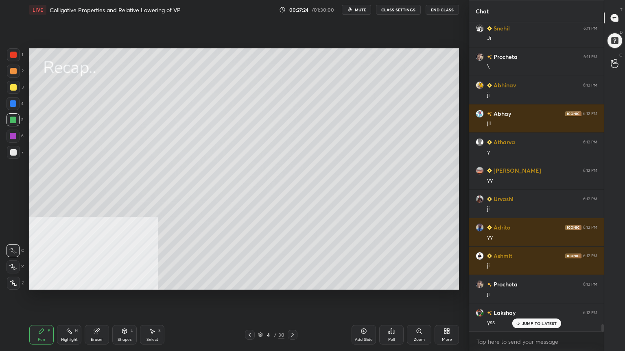
click at [11, 102] on div at bounding box center [13, 103] width 7 height 7
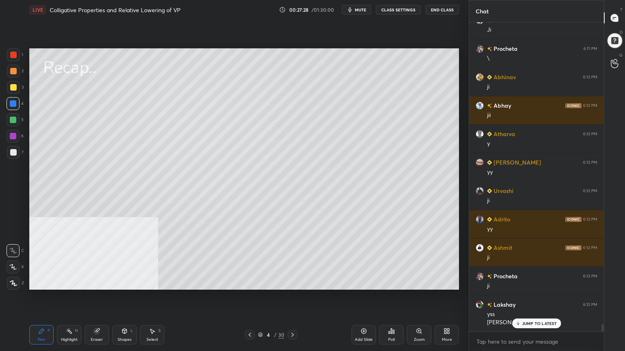
drag, startPoint x: 14, startPoint y: 90, endPoint x: 25, endPoint y: 89, distance: 11.0
click at [14, 90] on div at bounding box center [13, 87] width 7 height 7
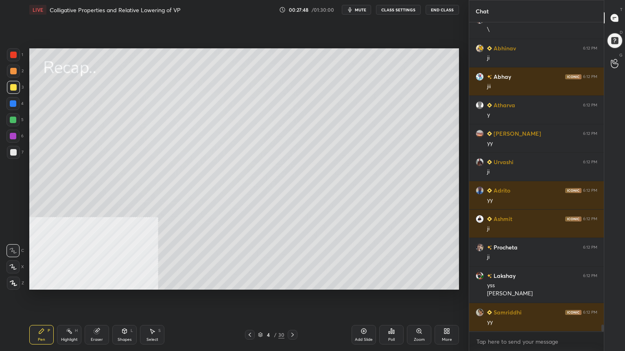
scroll to position [13201, 0]
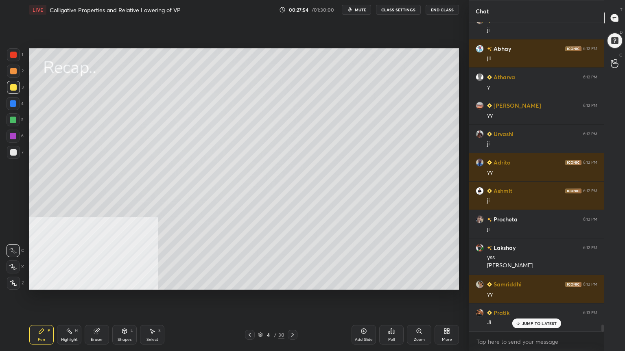
click at [13, 70] on div at bounding box center [13, 71] width 7 height 7
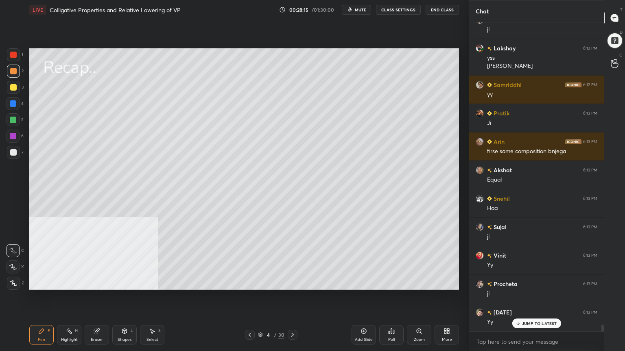
scroll to position [13429, 0]
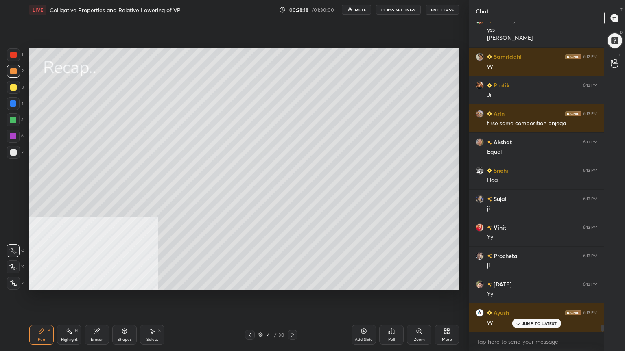
click at [11, 122] on div at bounding box center [13, 120] width 7 height 7
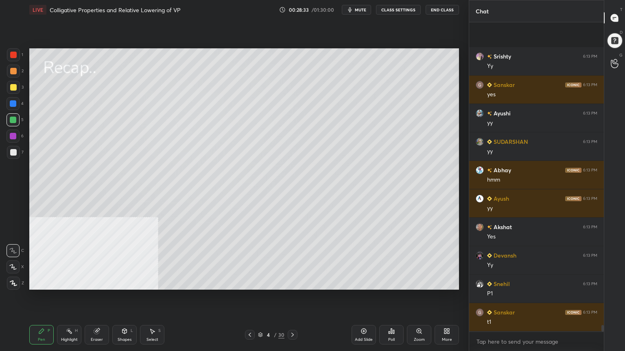
scroll to position [14027, 0]
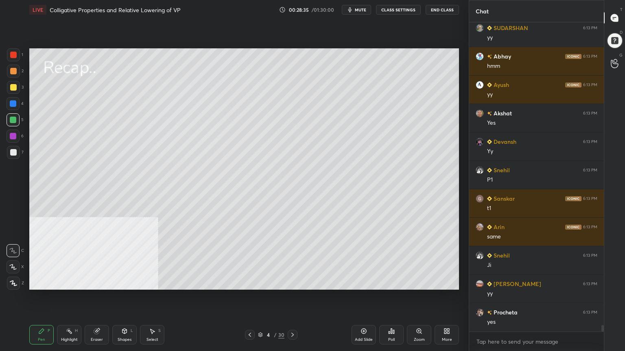
drag, startPoint x: 13, startPoint y: 86, endPoint x: 20, endPoint y: 85, distance: 6.6
click at [13, 85] on div at bounding box center [13, 87] width 7 height 7
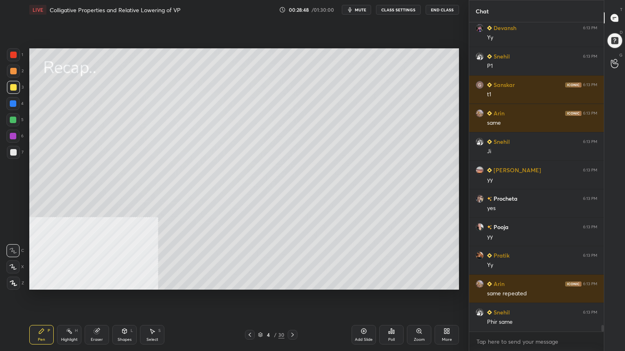
scroll to position [14226, 0]
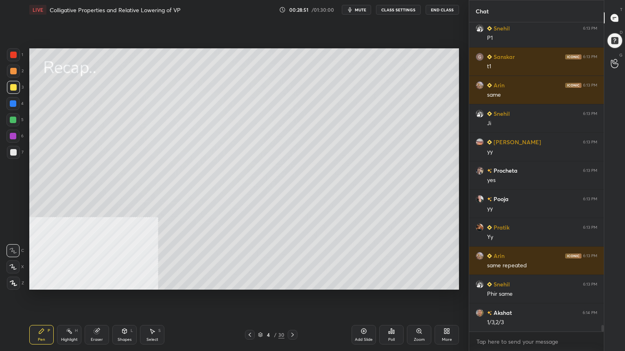
drag, startPoint x: 10, startPoint y: 71, endPoint x: 26, endPoint y: 73, distance: 15.6
click at [11, 72] on div at bounding box center [13, 71] width 7 height 7
click at [16, 120] on div at bounding box center [13, 119] width 13 height 13
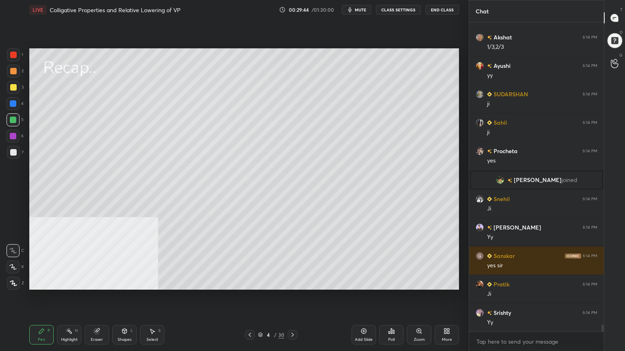
scroll to position [13962, 0]
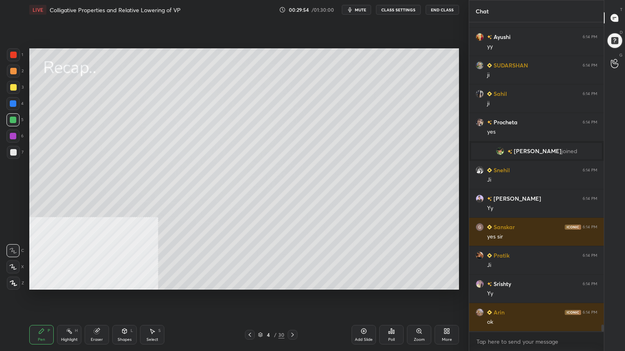
drag, startPoint x: 264, startPoint y: 334, endPoint x: 268, endPoint y: 325, distance: 10.4
click at [264, 282] on div "4 / 30" at bounding box center [271, 334] width 26 height 7
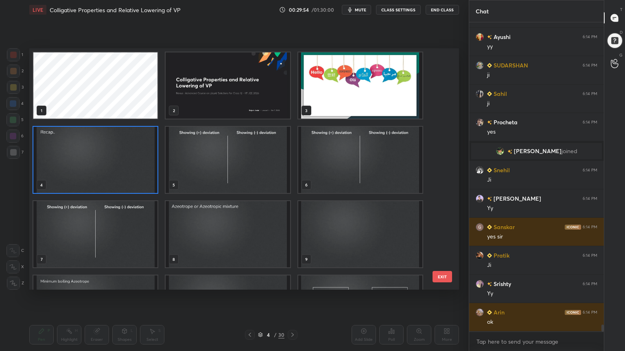
scroll to position [239, 425]
click at [231, 252] on img "grid" at bounding box center [228, 234] width 124 height 66
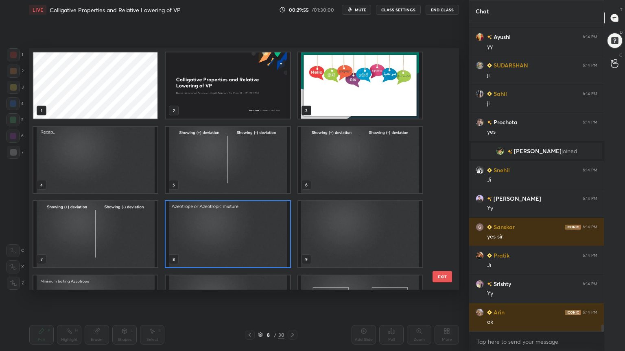
click at [230, 252] on img "grid" at bounding box center [228, 234] width 124 height 66
drag, startPoint x: 230, startPoint y: 252, endPoint x: 233, endPoint y: 239, distance: 12.8
click at [229, 251] on img "grid" at bounding box center [228, 234] width 124 height 66
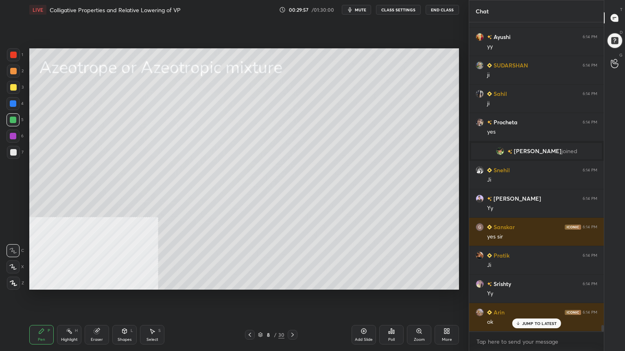
scroll to position [13990, 0]
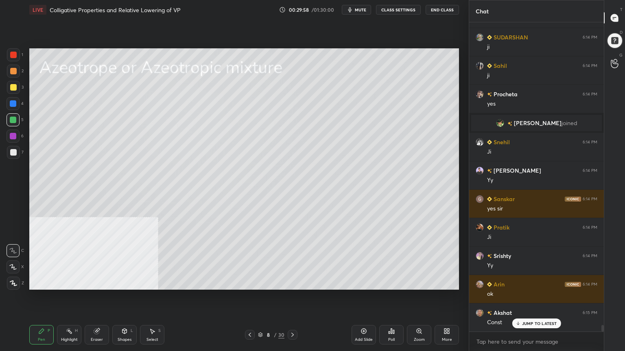
click at [13, 91] on div at bounding box center [13, 87] width 13 height 13
click at [460, 209] on div "Setting up your live class Poll for secs No correct answer Start poll" at bounding box center [244, 169] width 436 height 299
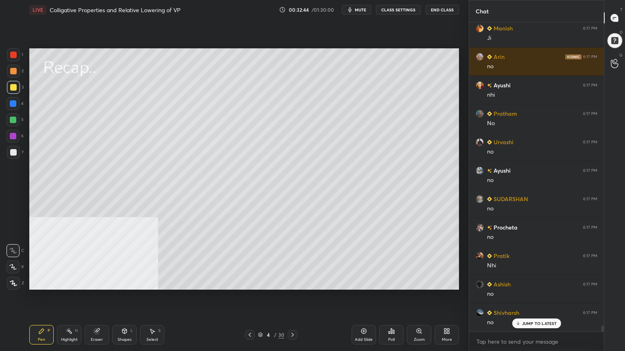
scroll to position [15365, 0]
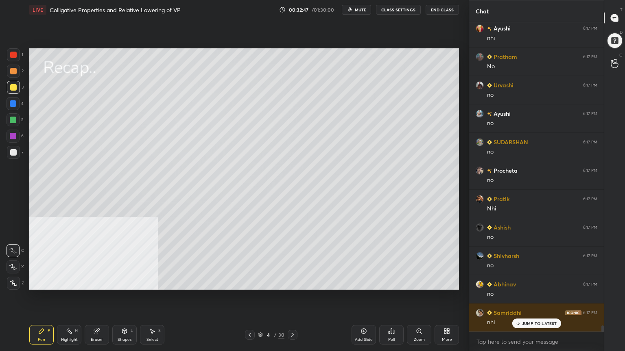
click at [260, 282] on icon at bounding box center [260, 335] width 5 height 5
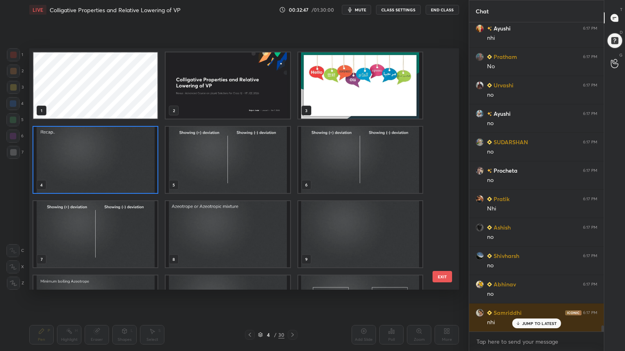
scroll to position [239, 425]
click at [349, 244] on img "grid" at bounding box center [360, 234] width 124 height 66
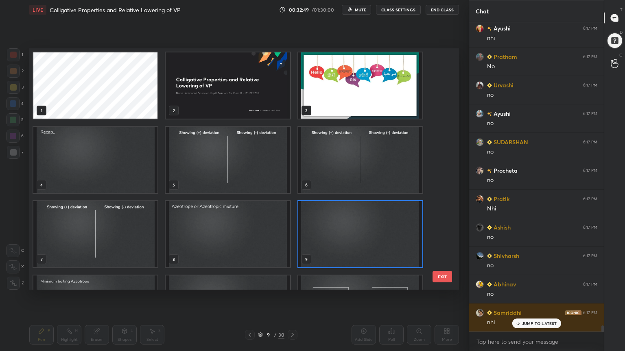
click at [349, 244] on img "grid" at bounding box center [360, 234] width 124 height 66
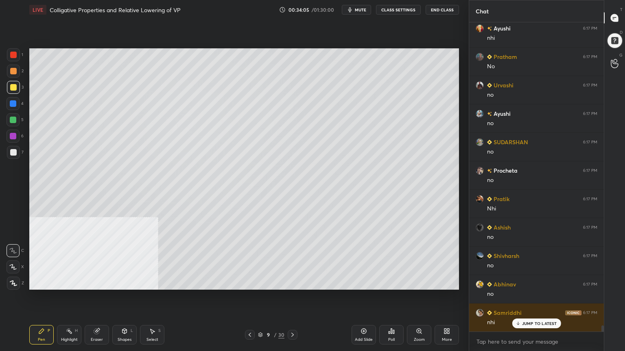
scroll to position [15394, 0]
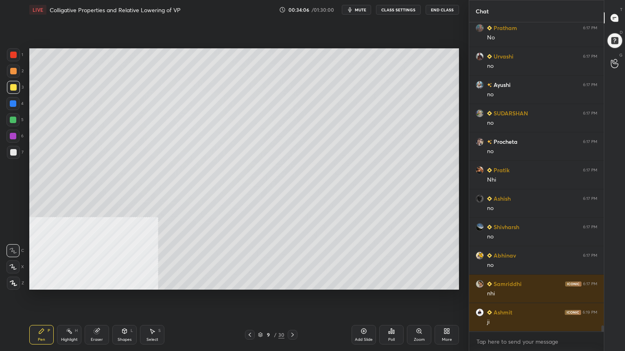
drag, startPoint x: 11, startPoint y: 118, endPoint x: 24, endPoint y: 120, distance: 13.2
click at [12, 119] on div at bounding box center [13, 120] width 7 height 7
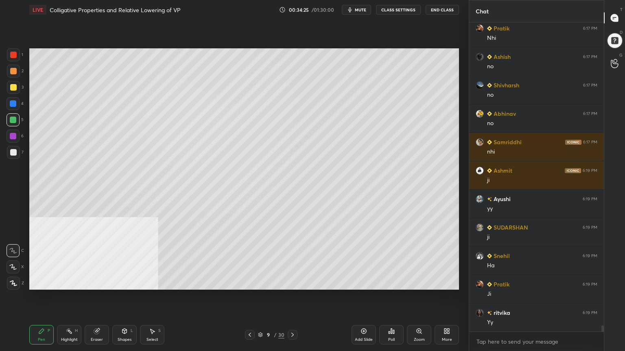
scroll to position [15565, 0]
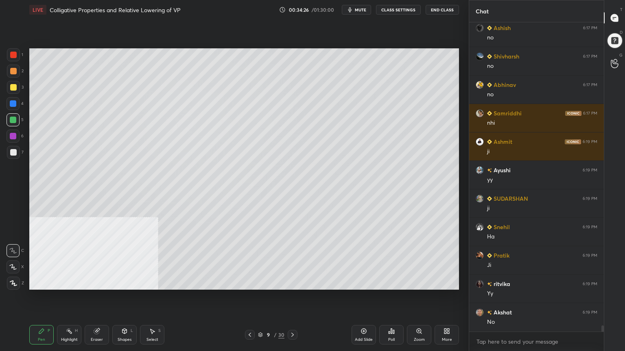
click at [158, 282] on div "Select" at bounding box center [152, 340] width 12 height 4
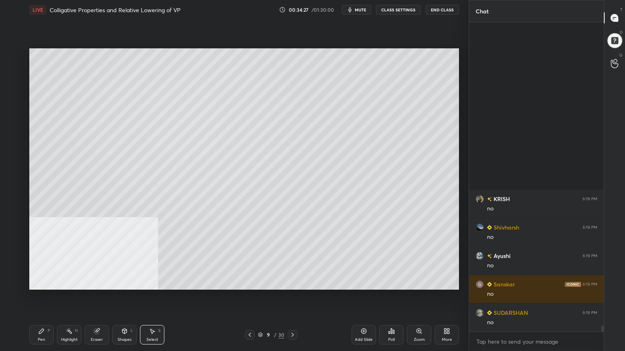
scroll to position [15907, 0]
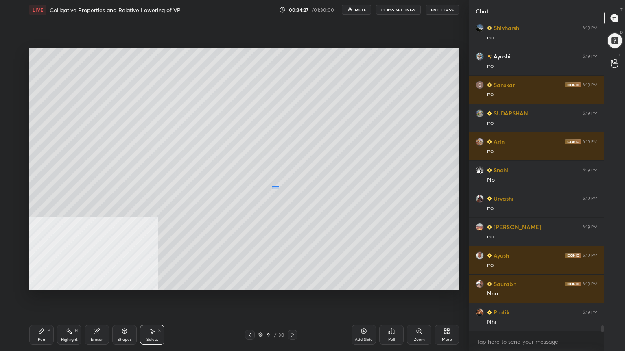
drag, startPoint x: 272, startPoint y: 187, endPoint x: 415, endPoint y: 250, distance: 156.2
click at [412, 249] on div "0 ° Undo Copy Paste here Duplicate Duplicate to new slide Delete" at bounding box center [244, 169] width 430 height 242
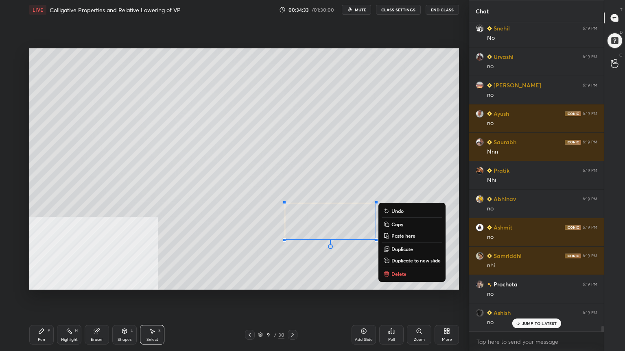
scroll to position [16077, 0]
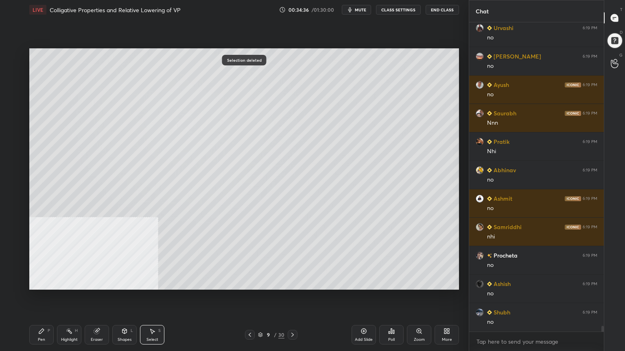
click at [39, 282] on div "Pen" at bounding box center [41, 340] width 7 height 4
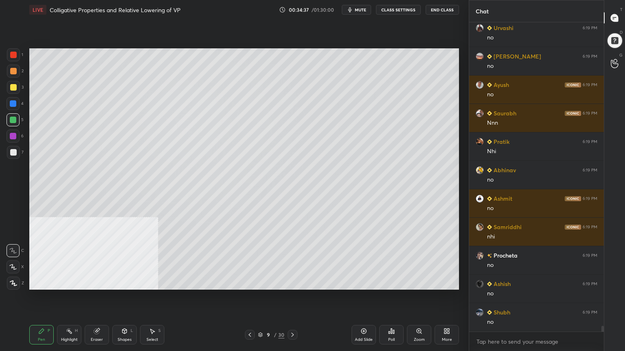
scroll to position [16105, 0]
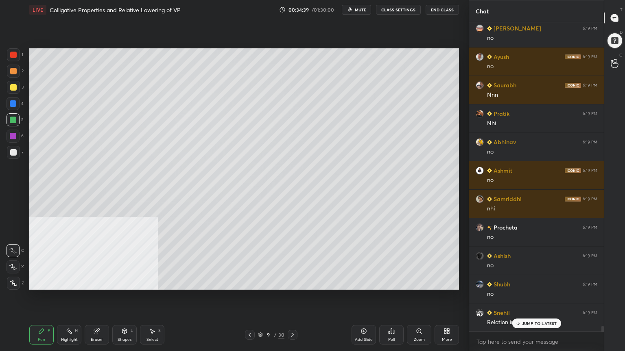
click at [530, 282] on p "JUMP TO LATEST" at bounding box center [539, 323] width 35 height 5
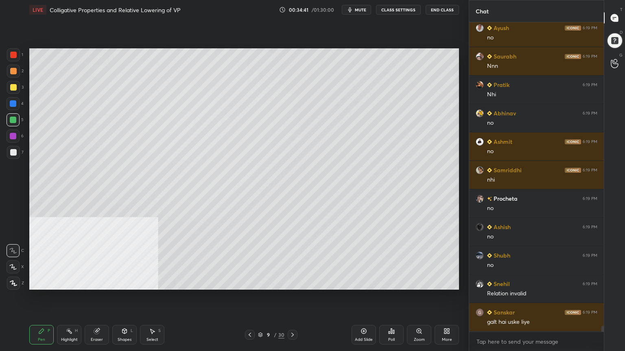
click at [11, 89] on div at bounding box center [13, 87] width 7 height 7
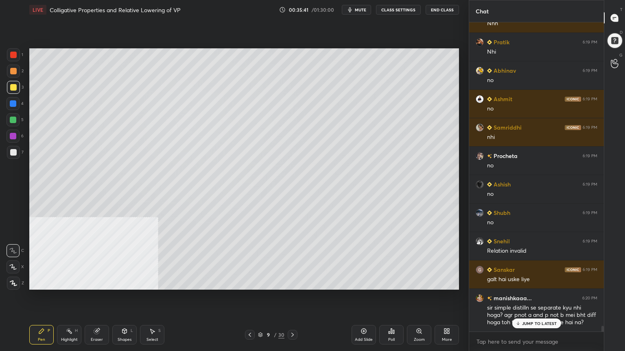
click at [524, 282] on div "JUMP TO LATEST" at bounding box center [536, 324] width 49 height 10
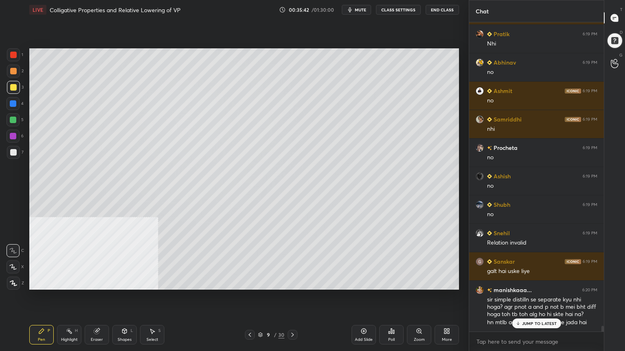
drag, startPoint x: 519, startPoint y: 322, endPoint x: 624, endPoint y: 351, distance: 109.3
click at [519, 282] on icon at bounding box center [517, 323] width 5 height 5
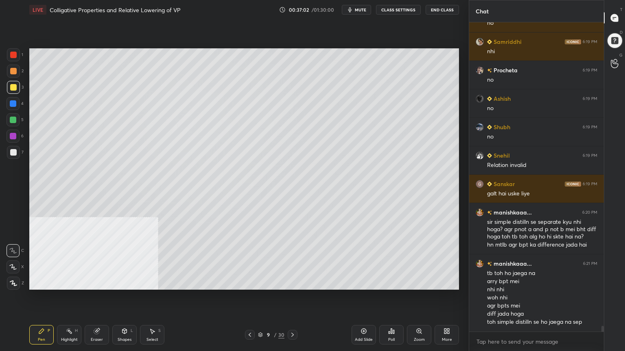
scroll to position [16291, 0]
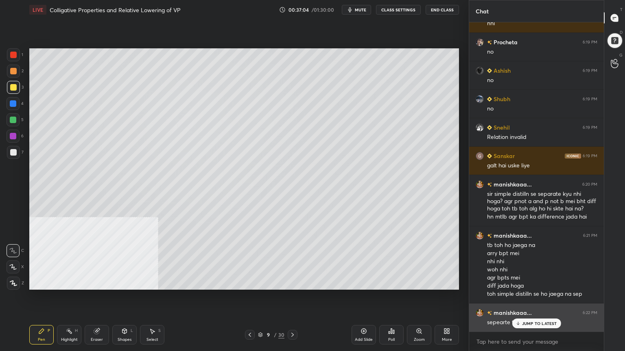
click at [530, 282] on p "JUMP TO LATEST" at bounding box center [539, 323] width 35 height 5
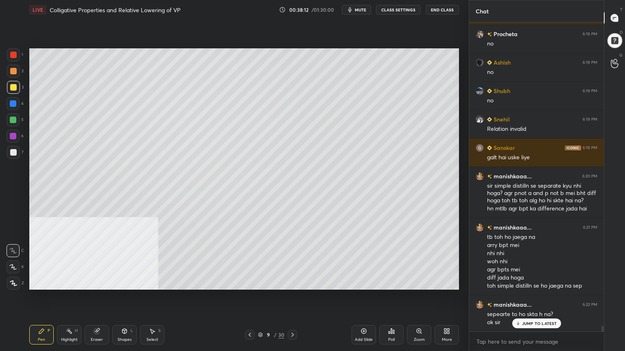
scroll to position [16319, 0]
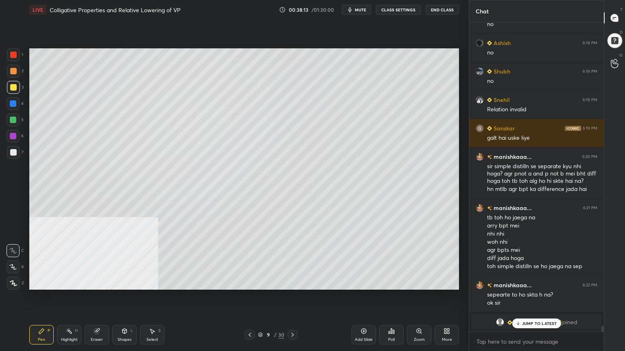
click at [154, 282] on div "Select" at bounding box center [152, 340] width 12 height 4
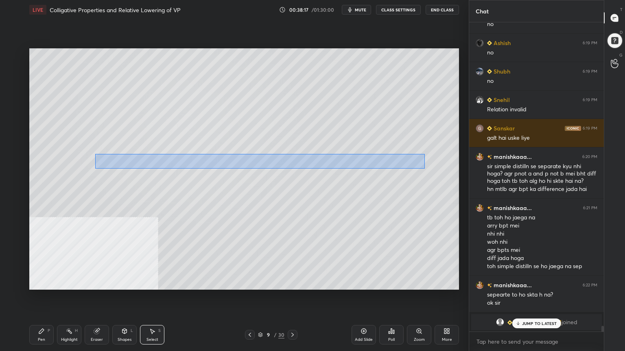
drag, startPoint x: 122, startPoint y: 157, endPoint x: 420, endPoint y: 169, distance: 297.6
click at [424, 168] on div "0 ° Undo Copy Paste here Duplicate Duplicate to new slide Delete" at bounding box center [244, 169] width 430 height 242
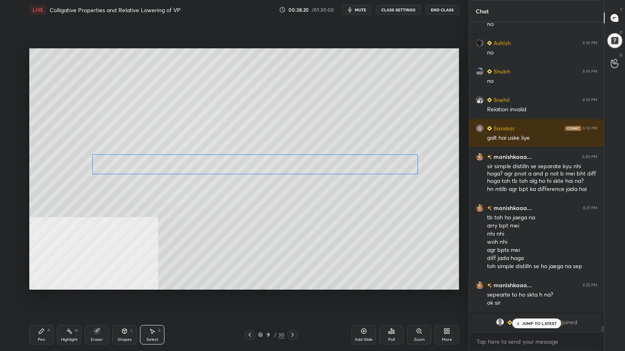
click at [365, 165] on div "0 ° Undo Copy Paste here Duplicate Duplicate to new slide Delete" at bounding box center [244, 169] width 430 height 242
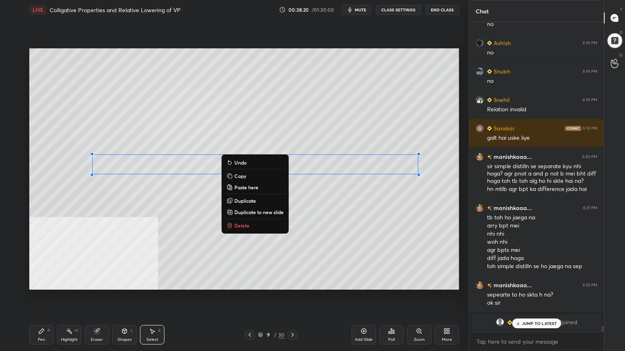
click at [369, 193] on div "0 ° Undo Copy Paste here Duplicate Duplicate to new slide Delete" at bounding box center [244, 169] width 430 height 242
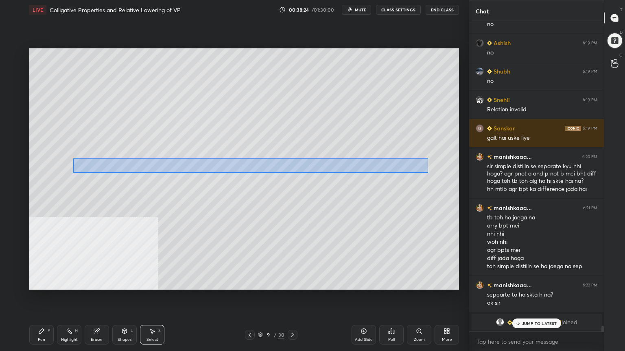
drag, startPoint x: 73, startPoint y: 159, endPoint x: 417, endPoint y: 168, distance: 344.2
click at [427, 172] on div "0 ° Undo Copy Paste here Duplicate Duplicate to new slide Delete" at bounding box center [244, 169] width 430 height 242
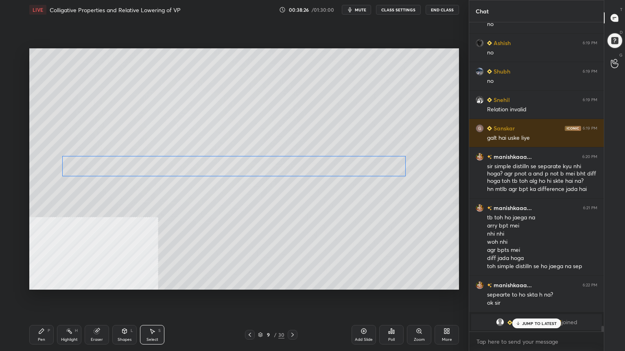
drag, startPoint x: 378, startPoint y: 166, endPoint x: 366, endPoint y: 168, distance: 12.3
click at [366, 168] on div "0 ° Undo Copy Paste here Duplicate Duplicate to new slide Delete" at bounding box center [244, 169] width 430 height 242
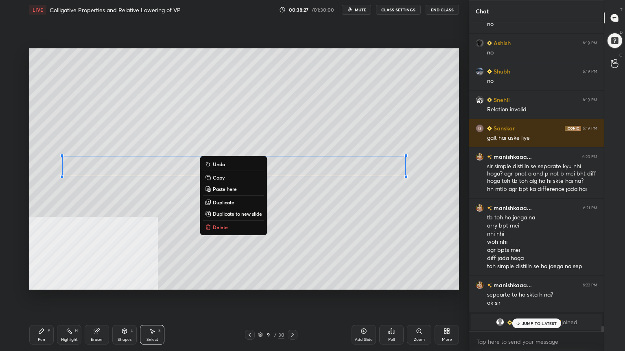
click at [330, 222] on div "0 ° Undo Copy Paste here Duplicate Duplicate to new slide Delete" at bounding box center [244, 169] width 430 height 242
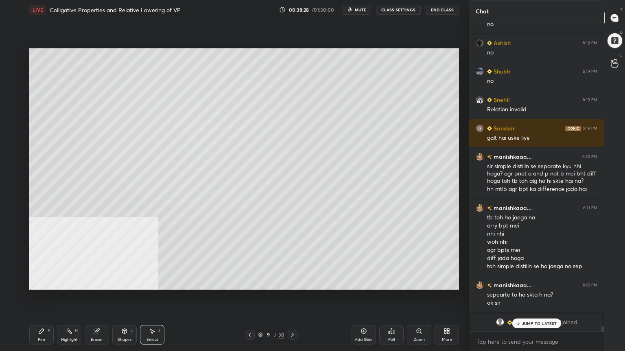
drag, startPoint x: 49, startPoint y: 337, endPoint x: 67, endPoint y: 321, distance: 24.8
click at [49, 282] on div "Pen P" at bounding box center [41, 335] width 24 height 20
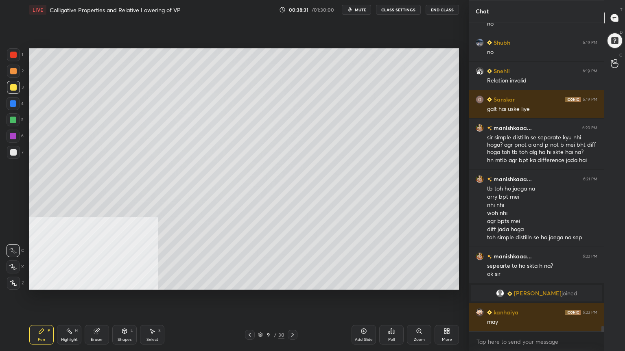
scroll to position [16376, 0]
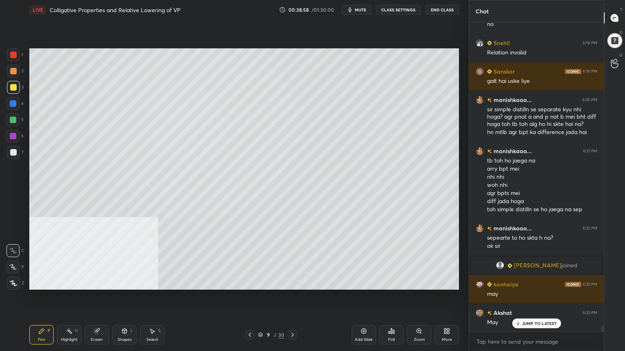
click at [153, 282] on div "Select S" at bounding box center [152, 335] width 24 height 20
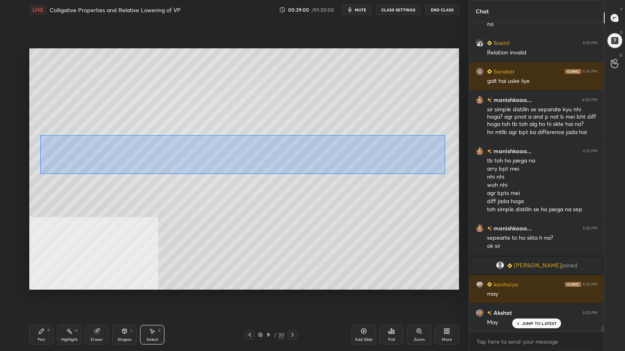
drag, startPoint x: 43, startPoint y: 135, endPoint x: 446, endPoint y: 174, distance: 404.6
click at [447, 174] on div "0 ° Undo Copy Paste here Duplicate Duplicate to new slide Delete" at bounding box center [244, 169] width 430 height 242
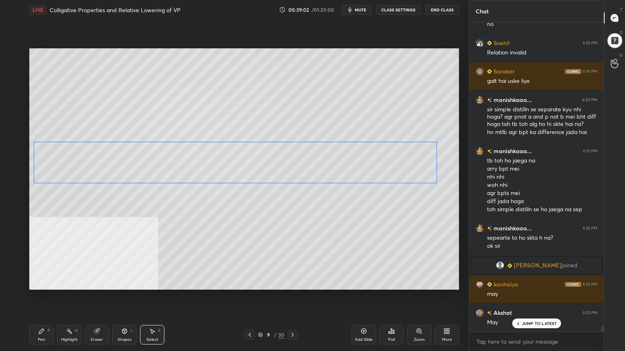
drag, startPoint x: 369, startPoint y: 163, endPoint x: 370, endPoint y: 170, distance: 7.0
click at [370, 170] on div "0 ° Undo Copy Paste here Duplicate Duplicate to new slide Delete" at bounding box center [244, 169] width 430 height 242
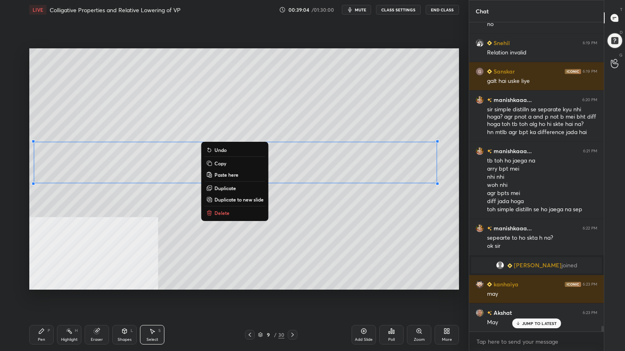
drag, startPoint x: 46, startPoint y: 336, endPoint x: 47, endPoint y: 327, distance: 9.4
click at [46, 282] on div "Pen P" at bounding box center [41, 335] width 24 height 20
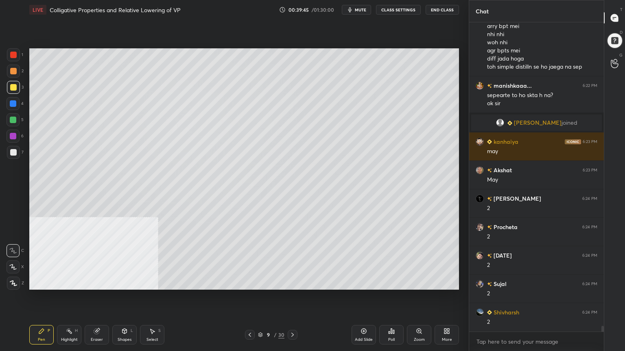
scroll to position [16546, 0]
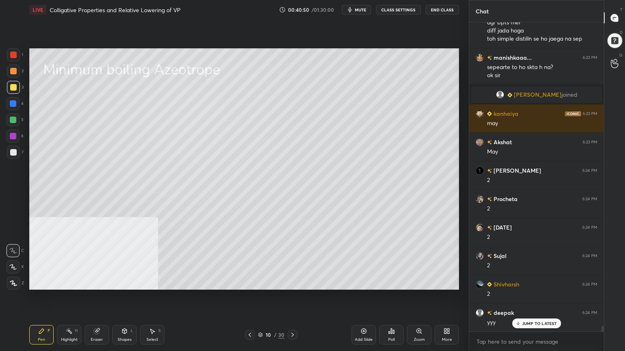
click at [101, 282] on div "Eraser" at bounding box center [97, 335] width 24 height 20
drag, startPoint x: 46, startPoint y: 332, endPoint x: 57, endPoint y: 290, distance: 43.0
click at [45, 282] on div "Pen P" at bounding box center [41, 335] width 24 height 20
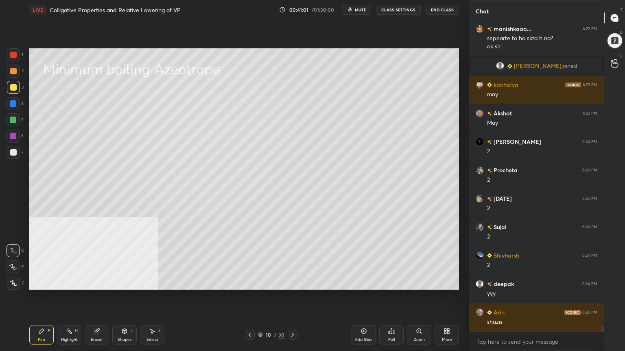
drag, startPoint x: 154, startPoint y: 337, endPoint x: 190, endPoint y: 301, distance: 50.9
click at [155, 282] on div "Select S" at bounding box center [152, 335] width 24 height 20
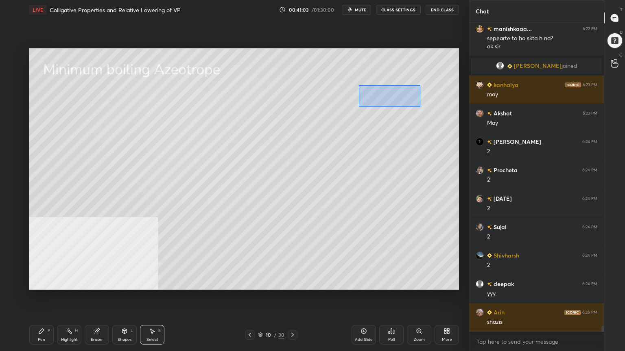
drag, startPoint x: 364, startPoint y: 90, endPoint x: 420, endPoint y: 107, distance: 57.8
click at [420, 107] on div "0 ° Undo Copy Paste here Duplicate Duplicate to new slide Delete" at bounding box center [244, 169] width 430 height 242
click at [393, 96] on div "0 ° Undo Copy Paste here Duplicate Duplicate to new slide Delete" at bounding box center [244, 169] width 430 height 242
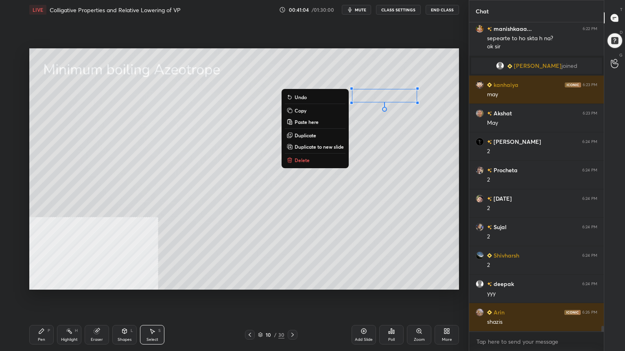
click at [390, 125] on div "0 ° Undo Copy Paste here Duplicate Duplicate to new slide Delete" at bounding box center [244, 169] width 430 height 242
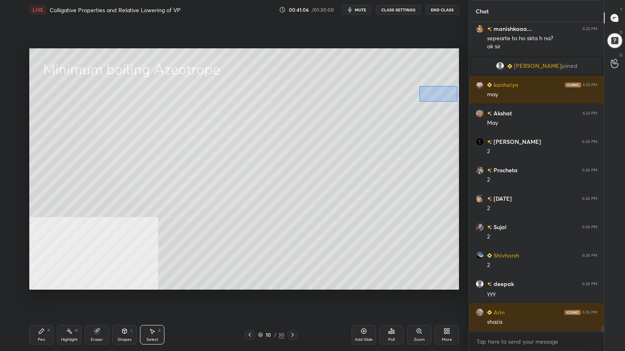
scroll to position [16603, 0]
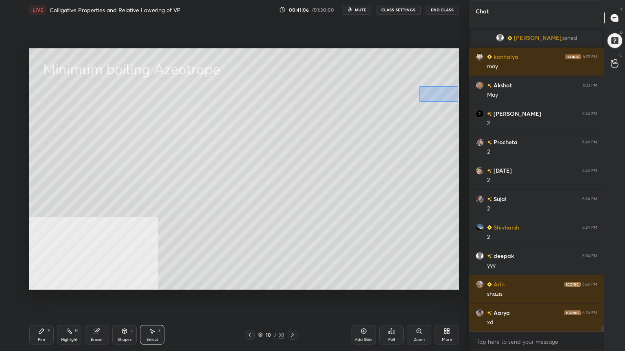
drag, startPoint x: 419, startPoint y: 86, endPoint x: 447, endPoint y: 100, distance: 30.7
click at [458, 102] on div "0 ° Undo Copy Paste here Duplicate Duplicate to new slide Delete" at bounding box center [244, 169] width 430 height 242
drag, startPoint x: 444, startPoint y: 96, endPoint x: 434, endPoint y: 95, distance: 9.4
click at [434, 95] on div "0 ° Undo Copy Paste here Duplicate Duplicate to new slide Delete" at bounding box center [244, 169] width 430 height 242
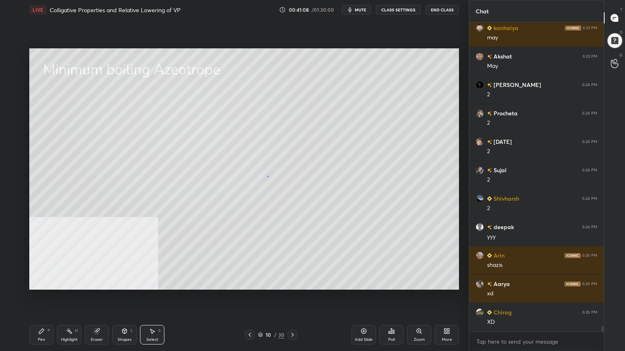
click at [267, 176] on div "0 ° Undo Copy Paste here Duplicate Duplicate to new slide Delete" at bounding box center [244, 169] width 430 height 242
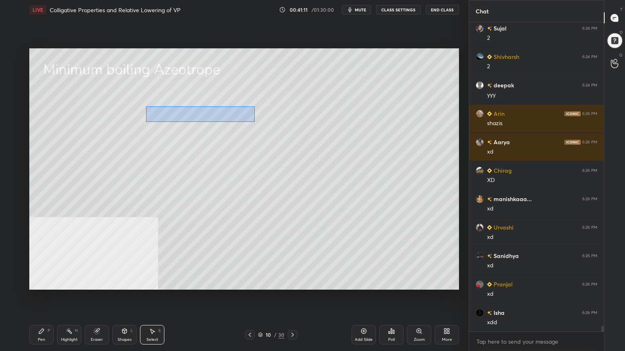
scroll to position [16803, 0]
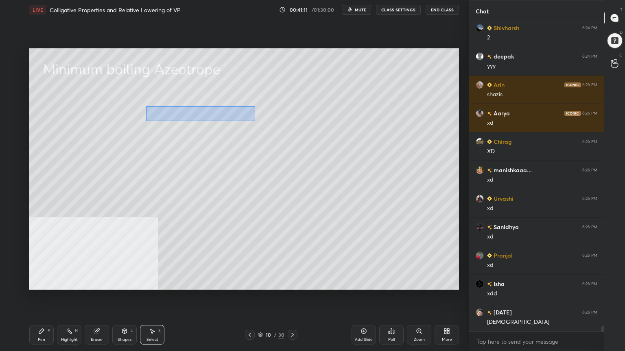
drag, startPoint x: 146, startPoint y: 107, endPoint x: 255, endPoint y: 120, distance: 109.8
click at [255, 120] on div "0 ° Undo Copy Paste here Duplicate Duplicate to new slide Delete" at bounding box center [244, 169] width 430 height 242
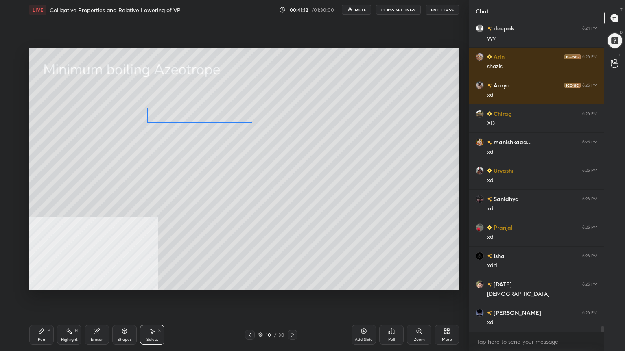
click at [218, 117] on div "0 ° Undo Copy Paste here Duplicate Duplicate to new slide Delete" at bounding box center [244, 169] width 430 height 242
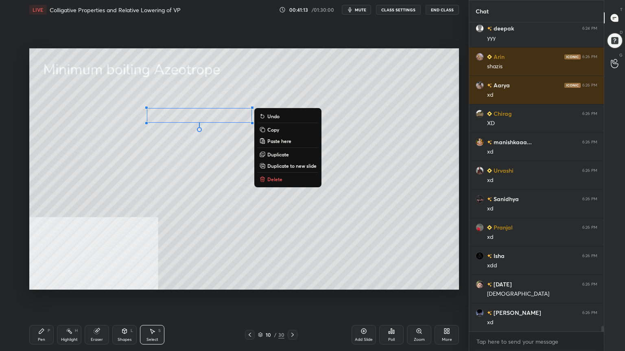
click at [209, 149] on div "0 ° Undo Copy Paste here Duplicate Duplicate to new slide Delete" at bounding box center [244, 169] width 430 height 242
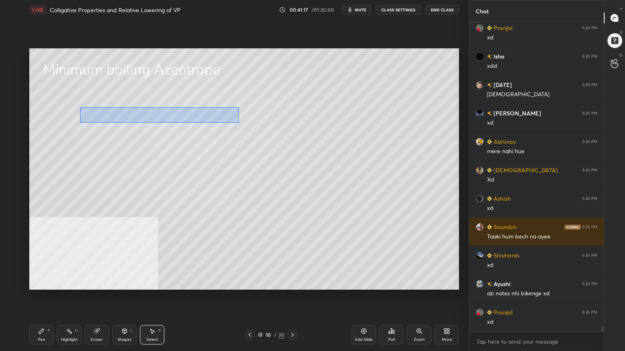
scroll to position [17088, 0]
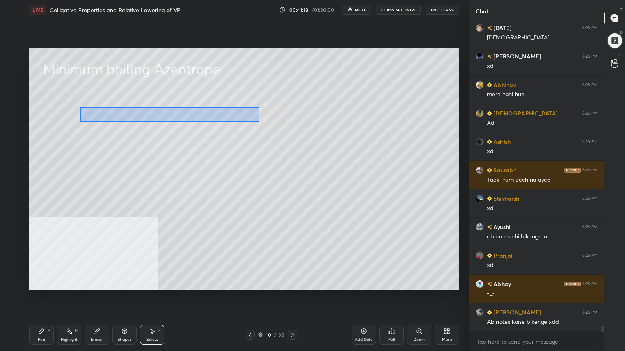
drag, startPoint x: 80, startPoint y: 107, endPoint x: 241, endPoint y: 122, distance: 161.7
click at [259, 122] on div "0 ° Undo Copy Paste here Duplicate Duplicate to new slide Delete" at bounding box center [244, 169] width 430 height 242
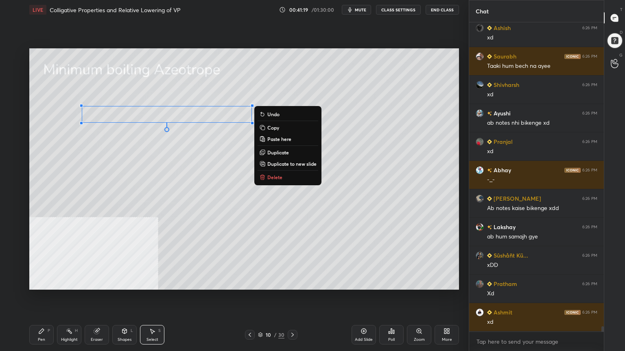
scroll to position [17316, 0]
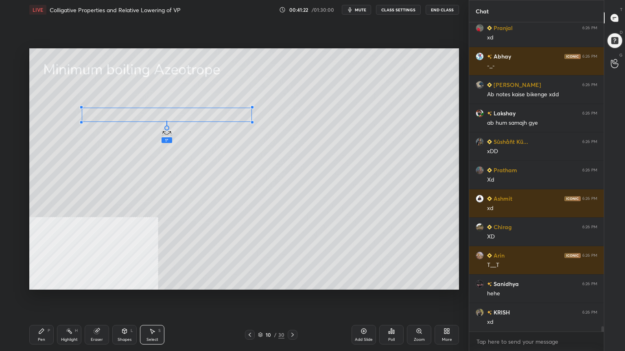
click at [168, 130] on div "1 ° Undo Copy Paste here Duplicate Duplicate to new slide Delete" at bounding box center [244, 169] width 430 height 242
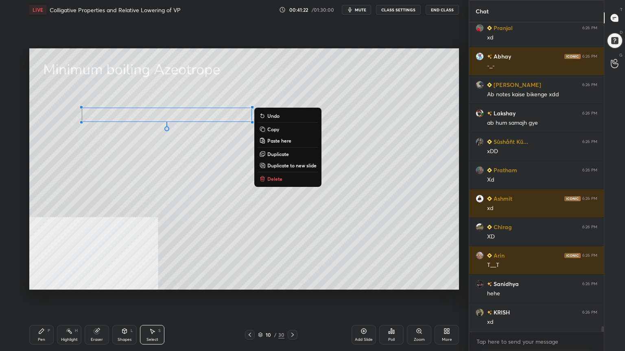
click at [145, 146] on div "0 ° Undo Copy Paste here Duplicate Duplicate to new slide Delete" at bounding box center [244, 169] width 430 height 242
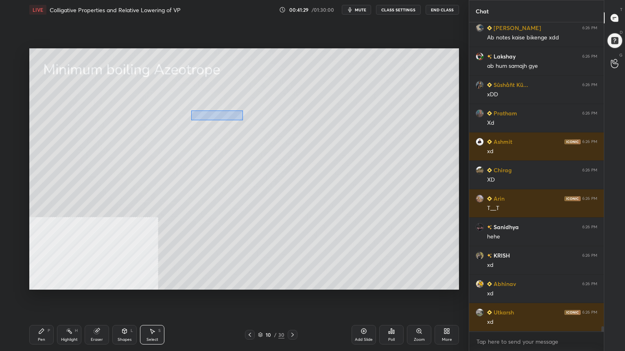
scroll to position [17401, 0]
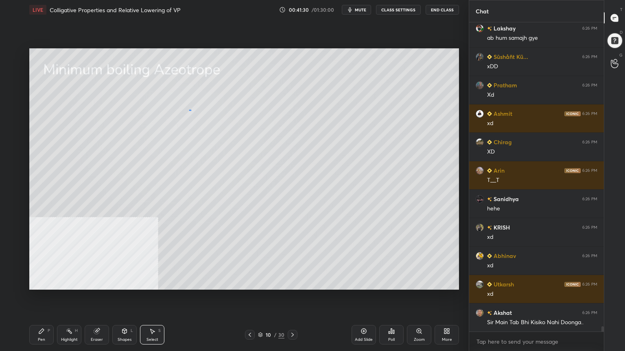
drag, startPoint x: 194, startPoint y: 111, endPoint x: 189, endPoint y: 107, distance: 5.9
click at [188, 109] on div "0 ° Undo Copy Paste here Duplicate Duplicate to new slide Delete" at bounding box center [244, 169] width 430 height 242
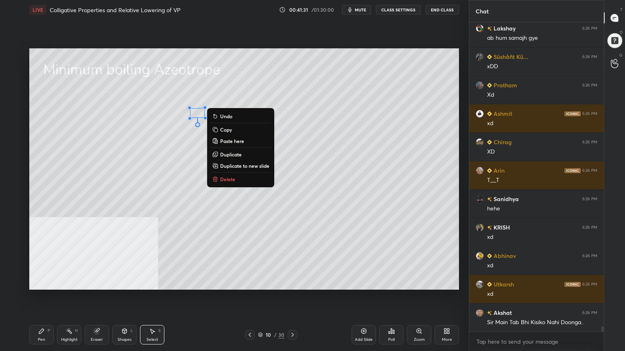
drag, startPoint x: 196, startPoint y: 149, endPoint x: 192, endPoint y: 127, distance: 22.7
click at [196, 149] on div "1 ° Undo Copy Paste here Duplicate Duplicate to new slide Delete" at bounding box center [244, 169] width 430 height 242
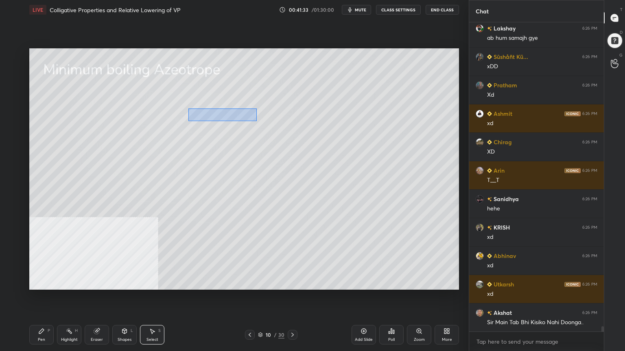
drag, startPoint x: 188, startPoint y: 109, endPoint x: 253, endPoint y: 121, distance: 66.3
click at [256, 121] on div "0 ° Undo Copy Paste here Duplicate Duplicate to new slide Delete" at bounding box center [244, 169] width 430 height 242
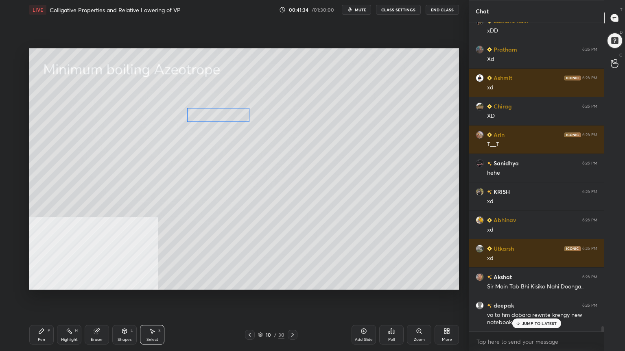
click at [235, 117] on div "0 ° Undo Copy Paste here Duplicate Duplicate to new slide Delete" at bounding box center [244, 169] width 430 height 242
click at [228, 148] on div "0 ° Undo Copy Paste here Duplicate Duplicate to new slide Delete" at bounding box center [244, 169] width 430 height 242
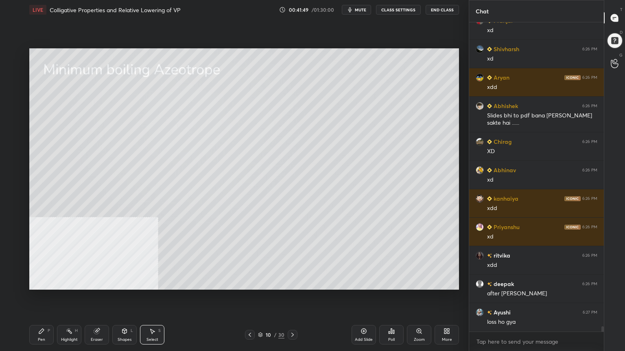
scroll to position [18070, 0]
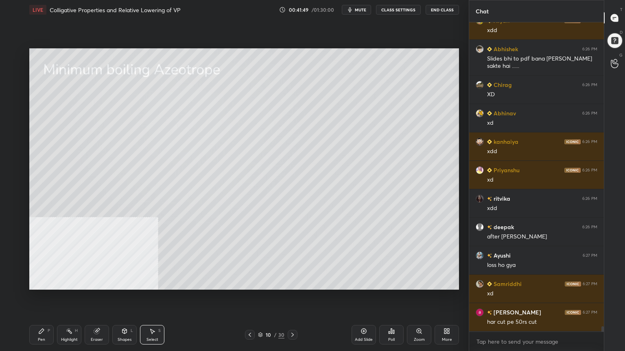
click at [151, 282] on div "Select S" at bounding box center [152, 335] width 24 height 20
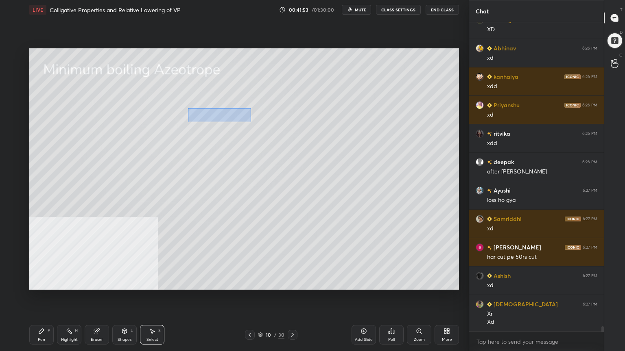
scroll to position [18164, 0]
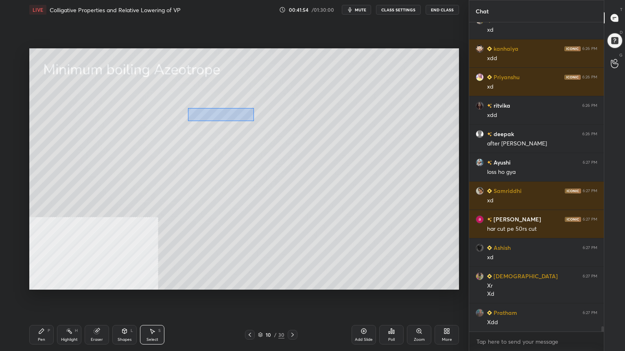
drag, startPoint x: 187, startPoint y: 107, endPoint x: 254, endPoint y: 121, distance: 68.0
click at [254, 121] on div "0 ° Undo Copy Paste here Duplicate Duplicate to new slide Delete" at bounding box center [244, 169] width 430 height 242
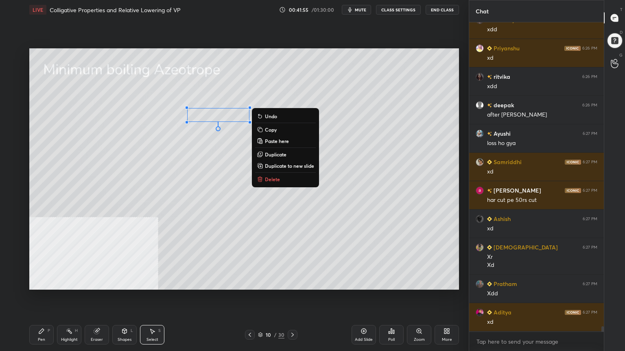
scroll to position [18306, 0]
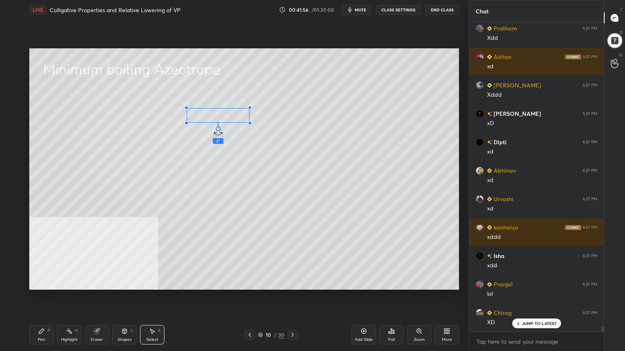
click at [220, 130] on div "2 ° Undo Copy Paste here Duplicate Duplicate to new slide Delete" at bounding box center [244, 169] width 430 height 242
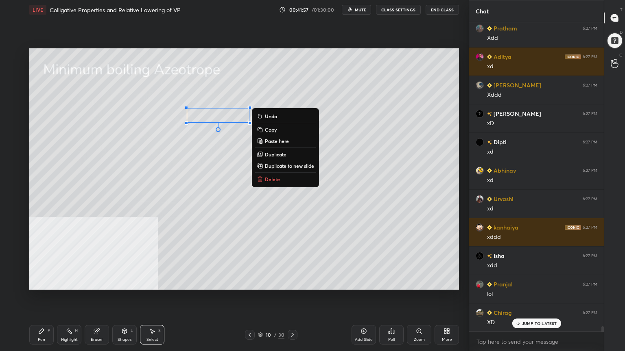
scroll to position [18549, 0]
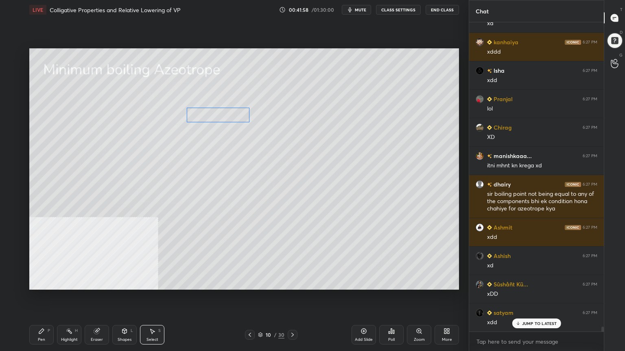
click at [216, 117] on div "0 ° Undo Copy Paste here Duplicate Duplicate to new slide Delete" at bounding box center [244, 169] width 430 height 242
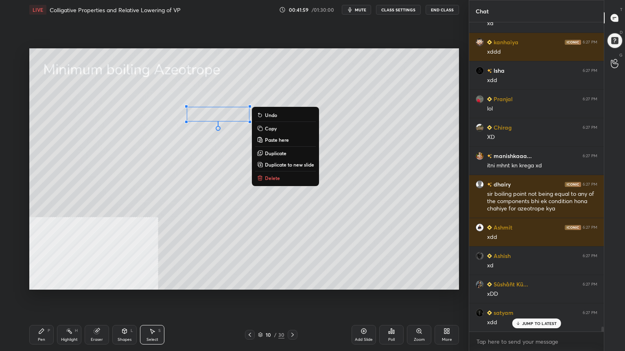
scroll to position [18663, 0]
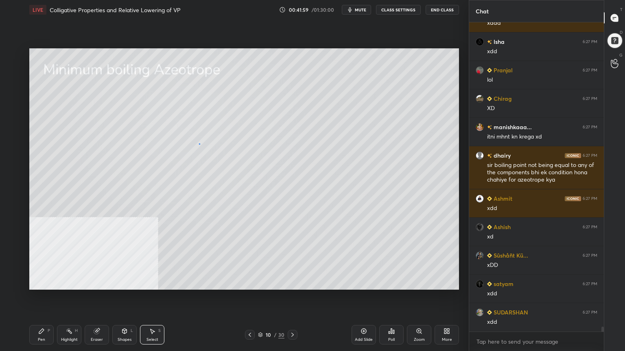
click at [199, 144] on div "0 ° Undo Copy Paste here Duplicate Duplicate to new slide Delete" at bounding box center [244, 169] width 430 height 242
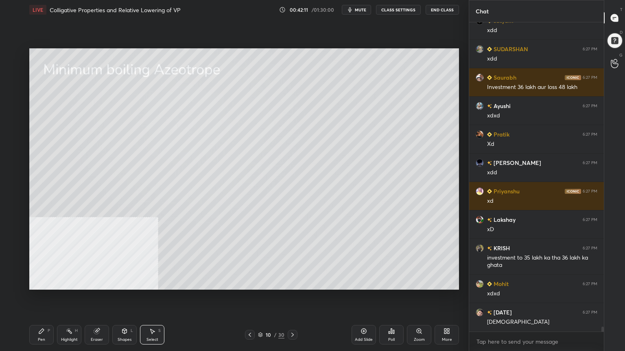
scroll to position [18954, 0]
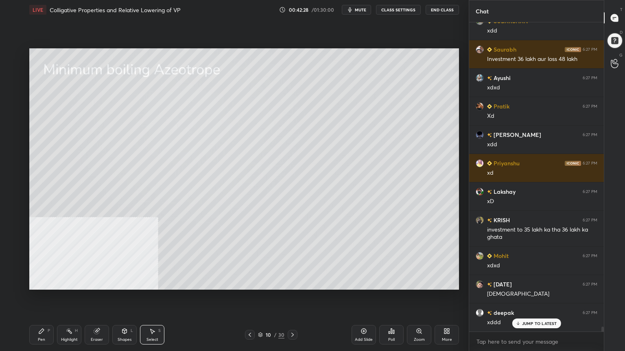
click at [41, 282] on div "Pen P" at bounding box center [41, 335] width 24 height 20
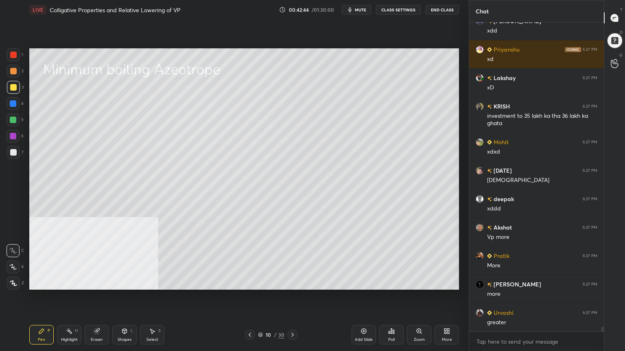
scroll to position [19097, 0]
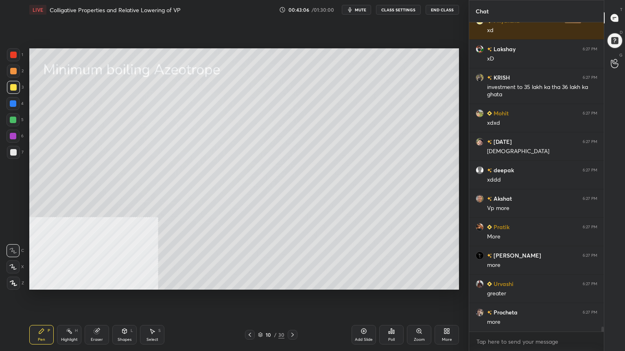
click at [153, 282] on div "Select S" at bounding box center [152, 335] width 24 height 20
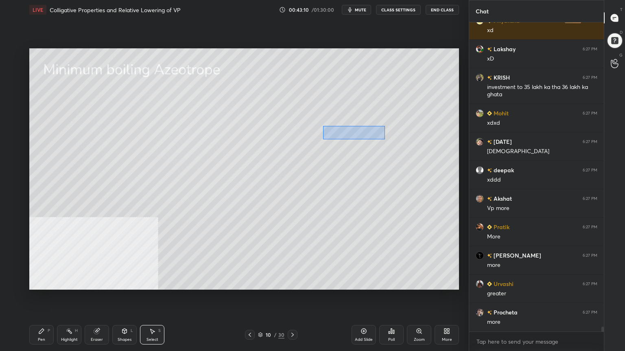
drag, startPoint x: 326, startPoint y: 126, endPoint x: 385, endPoint y: 140, distance: 60.1
click at [385, 140] on div "0 ° Undo Copy Paste here Duplicate Duplicate to new slide Delete" at bounding box center [244, 169] width 430 height 242
click at [368, 137] on div "0 ° Undo Copy Paste here Duplicate Duplicate to new slide Delete" at bounding box center [244, 169] width 430 height 242
click at [363, 164] on div "0 ° Undo Copy Paste here Duplicate Duplicate to new slide Delete" at bounding box center [244, 169] width 430 height 242
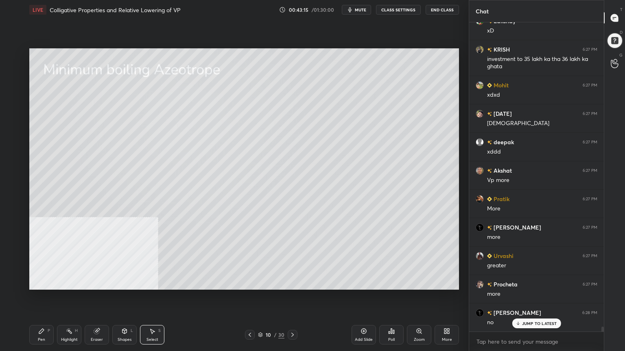
click at [44, 282] on div "Pen" at bounding box center [41, 340] width 7 height 4
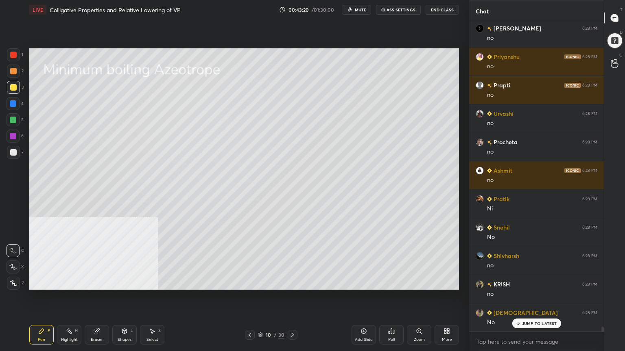
scroll to position [19439, 0]
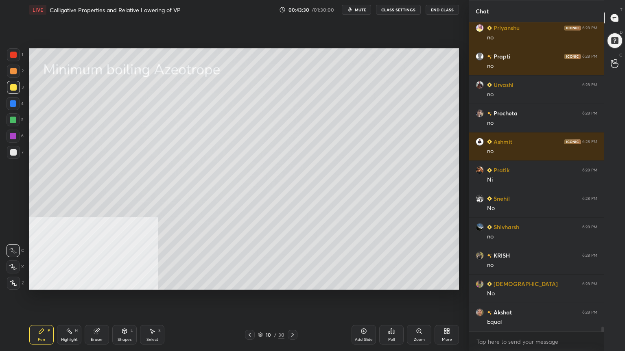
click at [159, 282] on div "Select S" at bounding box center [152, 335] width 24 height 20
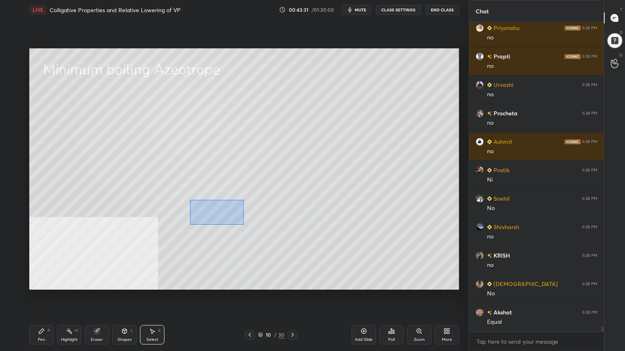
drag, startPoint x: 212, startPoint y: 214, endPoint x: 427, endPoint y: 286, distance: 227.0
click at [427, 282] on div "0 ° Undo Copy Paste here Duplicate Duplicate to new slide Delete" at bounding box center [244, 169] width 430 height 242
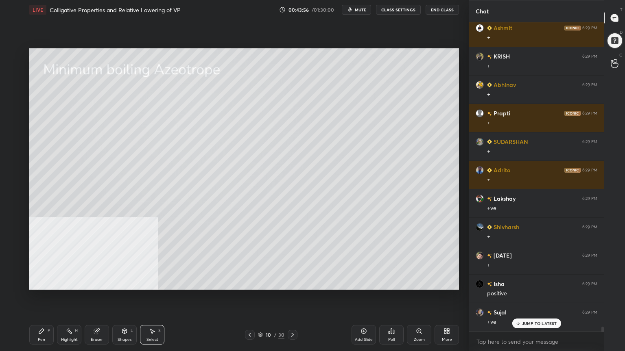
scroll to position [19922, 0]
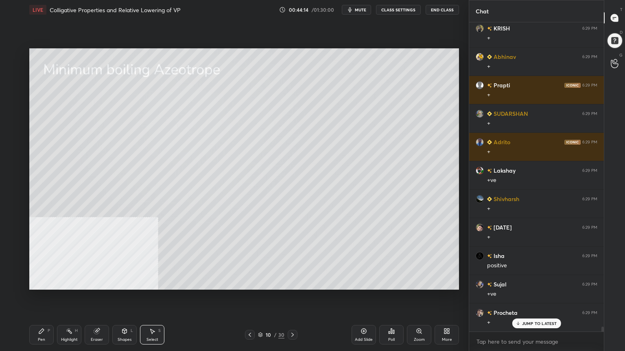
click at [264, 282] on div "10 / 30" at bounding box center [271, 334] width 26 height 7
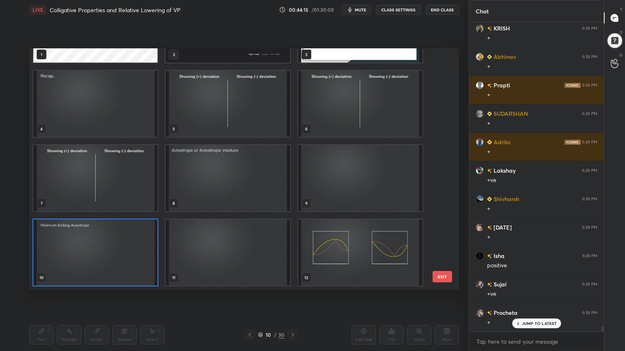
scroll to position [19951, 0]
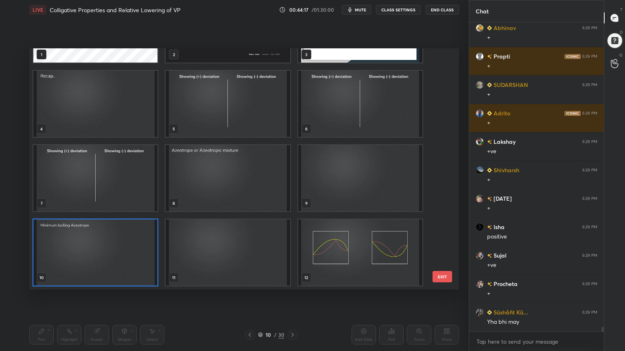
click at [345, 119] on img "grid" at bounding box center [360, 104] width 124 height 66
click at [344, 120] on img "grid" at bounding box center [360, 104] width 124 height 66
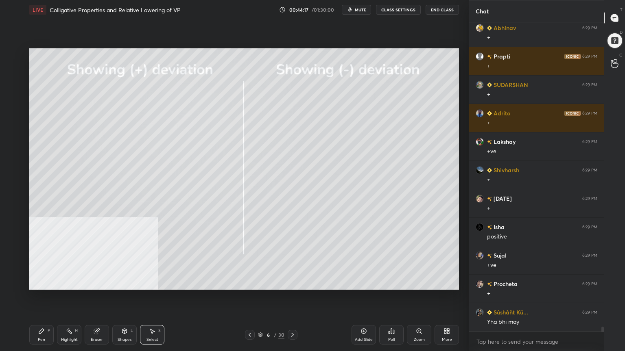
click at [344, 121] on img "grid" at bounding box center [360, 104] width 124 height 66
drag, startPoint x: 45, startPoint y: 337, endPoint x: 40, endPoint y: 290, distance: 47.0
click at [45, 282] on div "Pen P" at bounding box center [41, 335] width 24 height 20
click at [13, 122] on div at bounding box center [13, 120] width 7 height 7
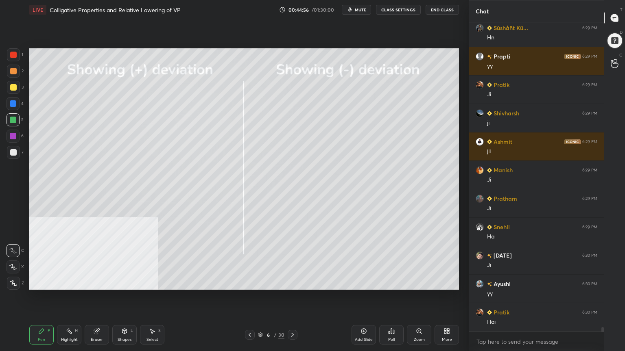
scroll to position [20321, 0]
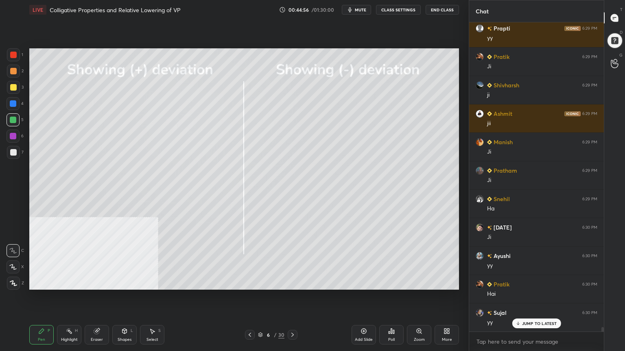
click at [262, 282] on icon at bounding box center [260, 335] width 5 height 5
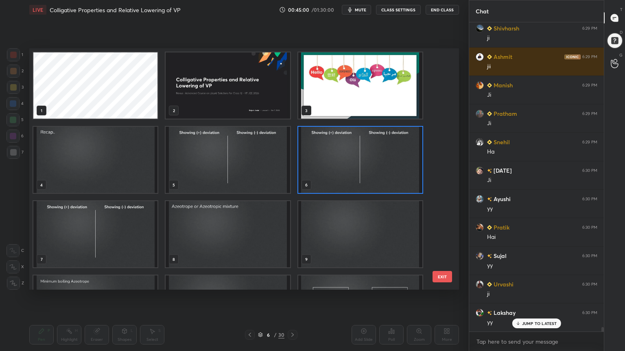
scroll to position [20407, 0]
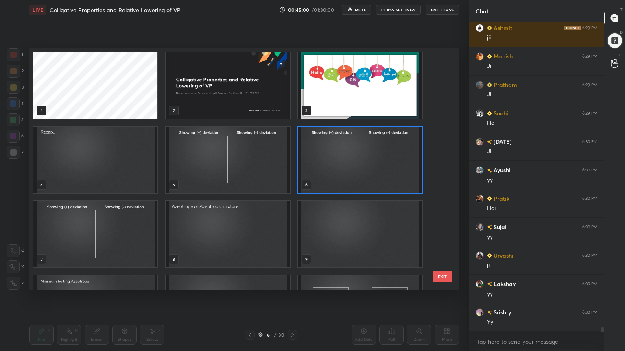
click at [118, 282] on img "grid" at bounding box center [95, 309] width 124 height 66
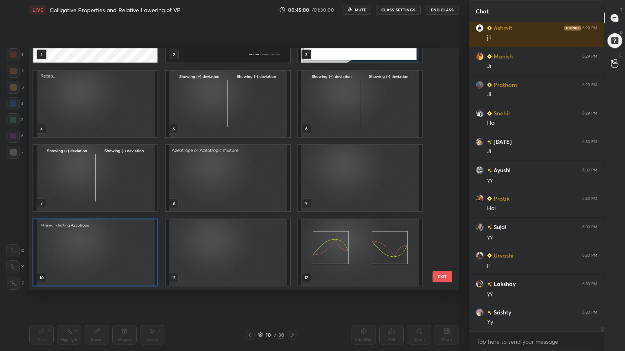
click at [116, 271] on img "grid" at bounding box center [95, 253] width 124 height 66
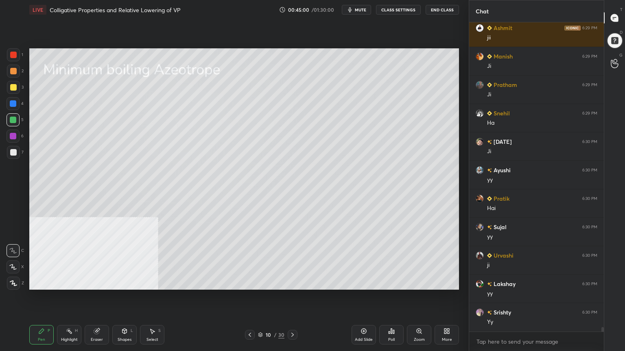
click at [114, 270] on img "grid" at bounding box center [95, 253] width 124 height 66
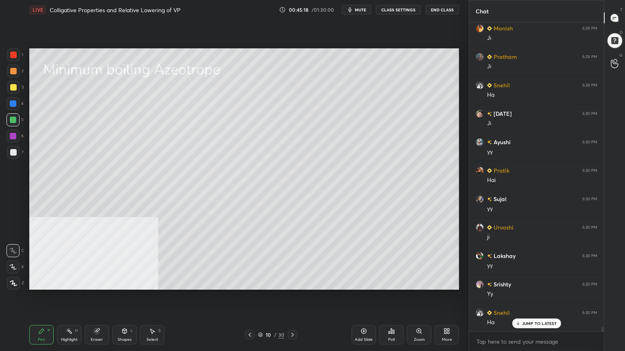
scroll to position [20464, 0]
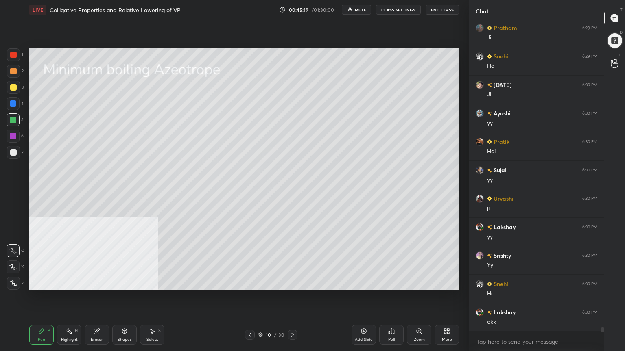
drag, startPoint x: 13, startPoint y: 87, endPoint x: 20, endPoint y: 91, distance: 8.0
click at [13, 87] on div at bounding box center [13, 87] width 7 height 7
click at [122, 282] on icon at bounding box center [124, 331] width 4 height 5
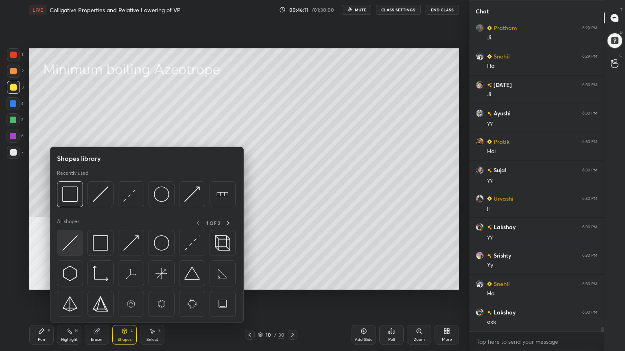
click at [70, 249] on img at bounding box center [69, 243] width 15 height 15
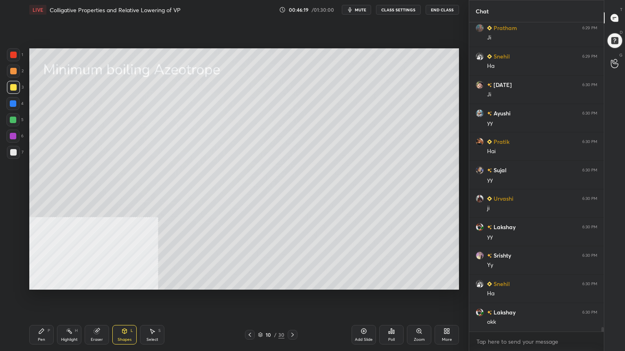
click at [49, 282] on div "Pen P" at bounding box center [41, 335] width 24 height 20
click at [13, 137] on div at bounding box center [13, 136] width 7 height 7
click at [128, 282] on div "Shapes L" at bounding box center [124, 335] width 24 height 20
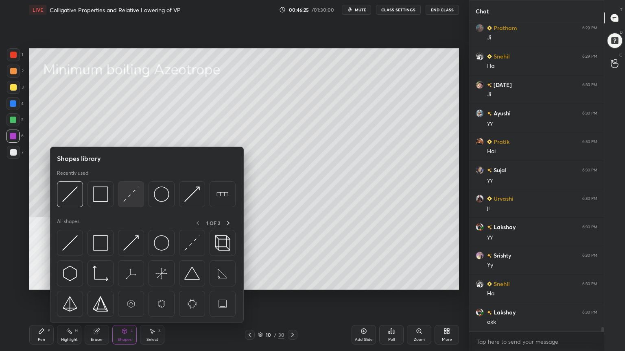
click at [132, 197] on img at bounding box center [130, 194] width 15 height 15
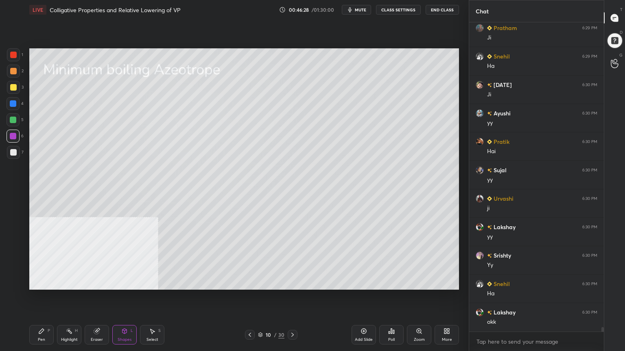
click at [37, 282] on div "Pen P" at bounding box center [41, 335] width 24 height 20
drag, startPoint x: 13, startPoint y: 117, endPoint x: 18, endPoint y: 118, distance: 5.4
click at [13, 117] on div at bounding box center [13, 120] width 7 height 7
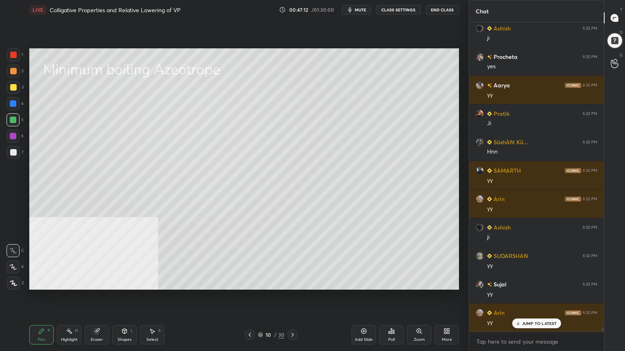
scroll to position [20805, 0]
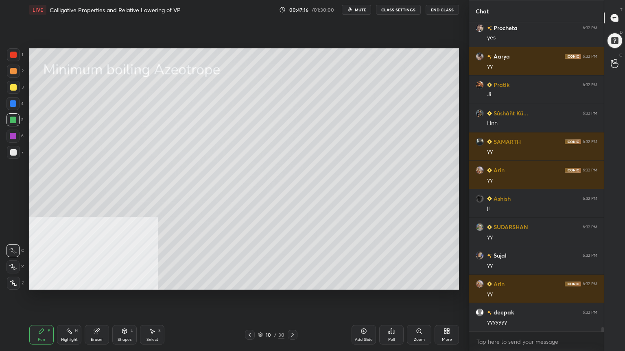
click at [150, 282] on div "Select S" at bounding box center [152, 335] width 24 height 20
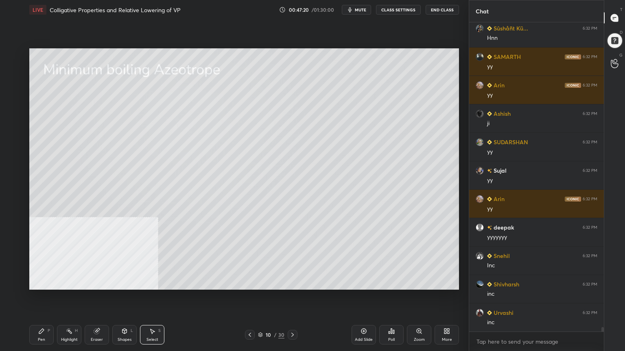
scroll to position [20919, 0]
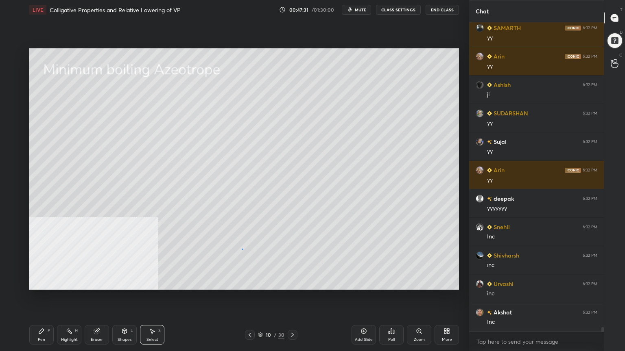
drag, startPoint x: 242, startPoint y: 249, endPoint x: 256, endPoint y: 254, distance: 15.4
click at [255, 254] on div "0 ° Undo Copy Paste here Duplicate Duplicate to new slide Delete" at bounding box center [244, 169] width 430 height 242
drag, startPoint x: 231, startPoint y: 244, endPoint x: 258, endPoint y: 254, distance: 28.9
click at [256, 255] on div "0 ° Undo Copy Paste here Duplicate Duplicate to new slide Delete" at bounding box center [244, 169] width 430 height 242
drag, startPoint x: 251, startPoint y: 248, endPoint x: 270, endPoint y: 253, distance: 19.4
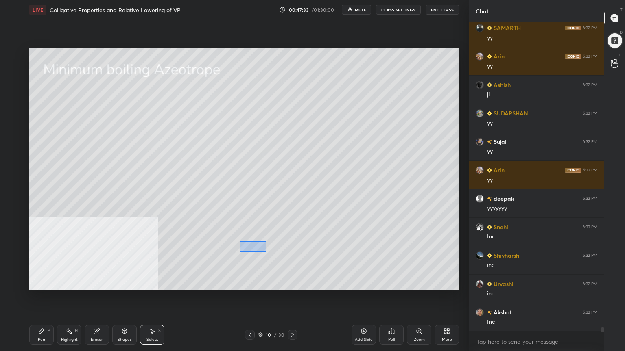
click at [268, 253] on div "0 ° Undo Copy Paste here Duplicate Duplicate to new slide Delete" at bounding box center [244, 169] width 430 height 242
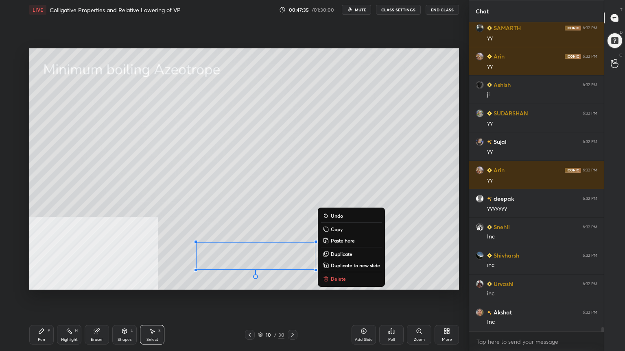
scroll to position [20947, 0]
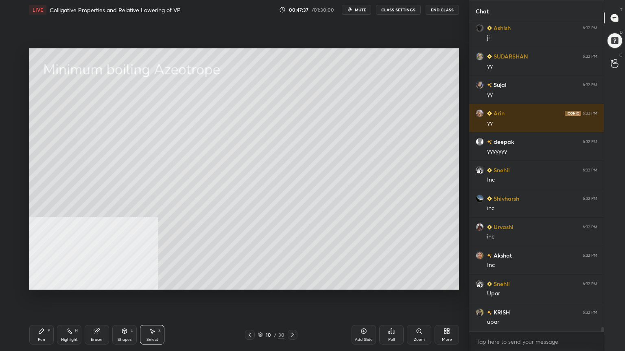
click at [48, 282] on div "Pen P" at bounding box center [41, 335] width 24 height 20
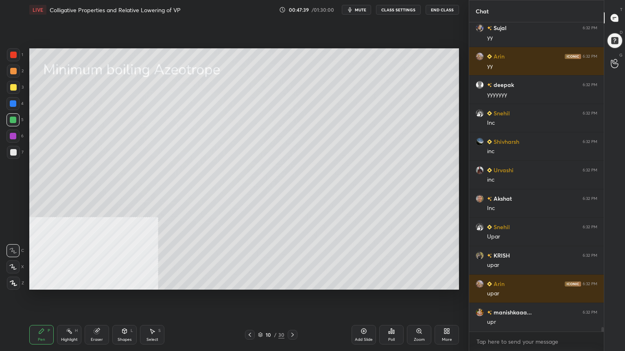
scroll to position [21147, 0]
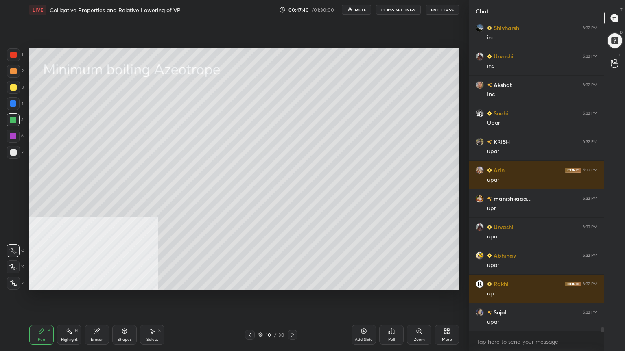
click at [13, 272] on div at bounding box center [13, 267] width 13 height 13
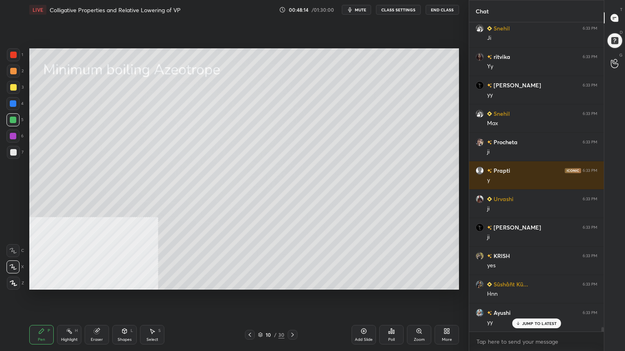
scroll to position [21688, 0]
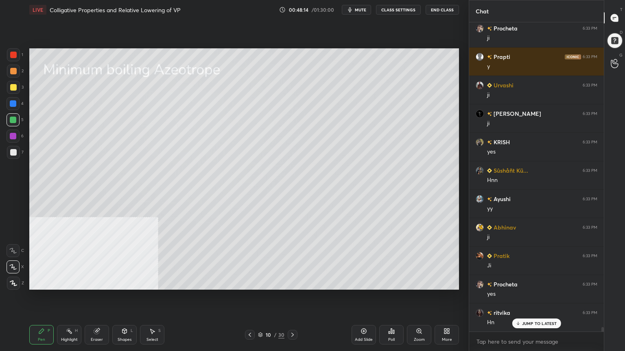
drag, startPoint x: 293, startPoint y: 335, endPoint x: 252, endPoint y: 293, distance: 58.7
click at [293, 282] on icon at bounding box center [292, 335] width 7 height 7
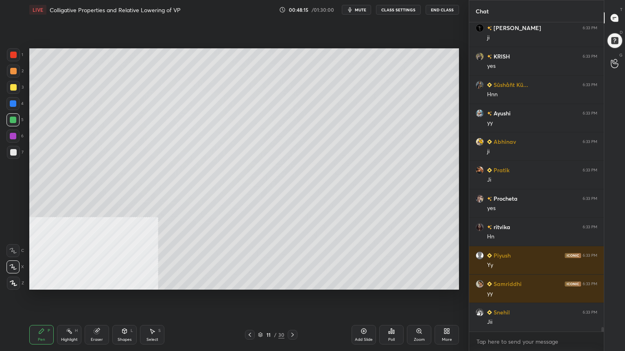
click at [13, 87] on div at bounding box center [13, 87] width 7 height 7
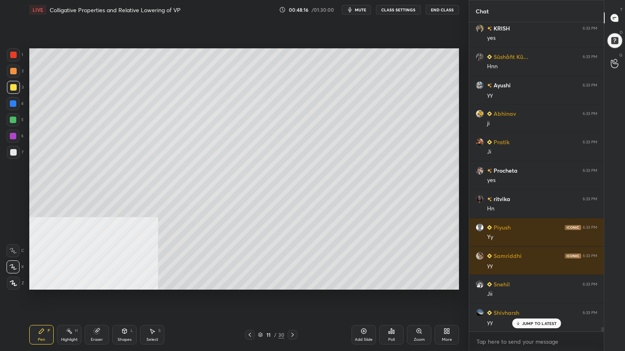
click at [10, 252] on icon at bounding box center [12, 251] width 7 height 6
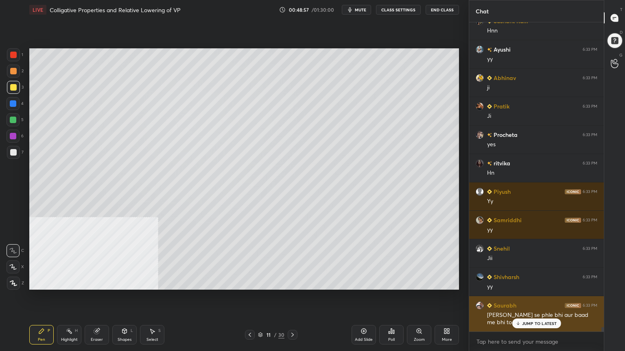
drag, startPoint x: 552, startPoint y: 322, endPoint x: 546, endPoint y: 327, distance: 7.2
click at [552, 282] on p "JUMP TO LATEST" at bounding box center [539, 323] width 35 height 5
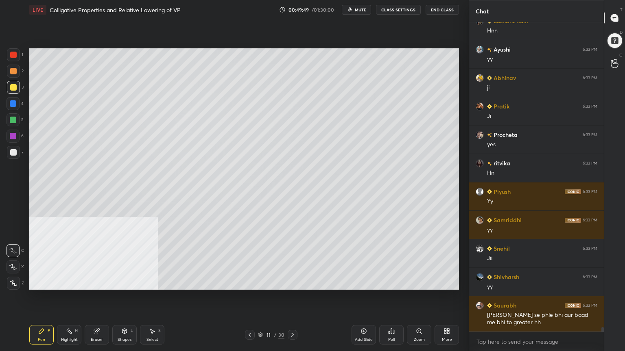
scroll to position [21866, 0]
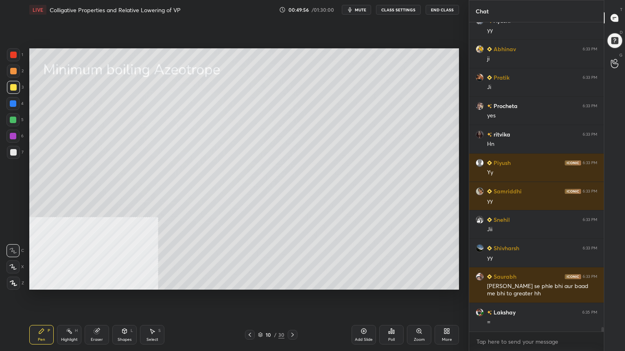
click at [11, 137] on div at bounding box center [13, 136] width 7 height 7
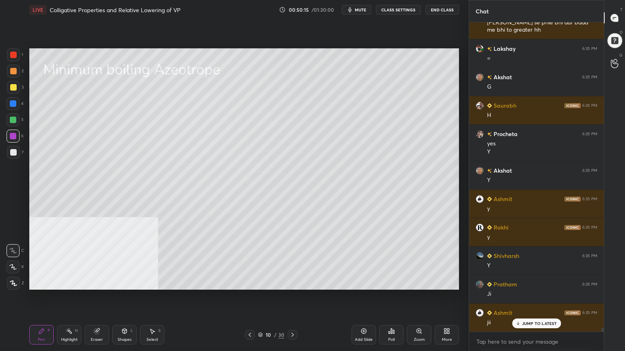
scroll to position [22159, 0]
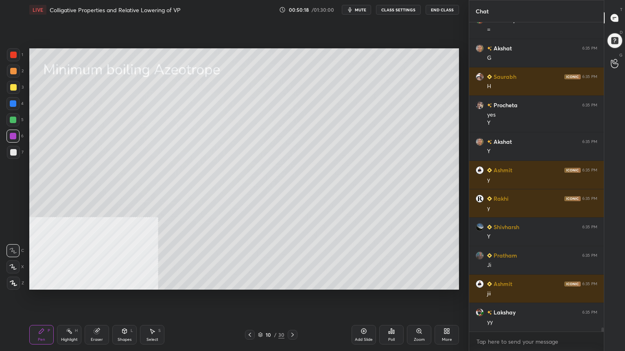
click at [13, 120] on div at bounding box center [13, 120] width 7 height 7
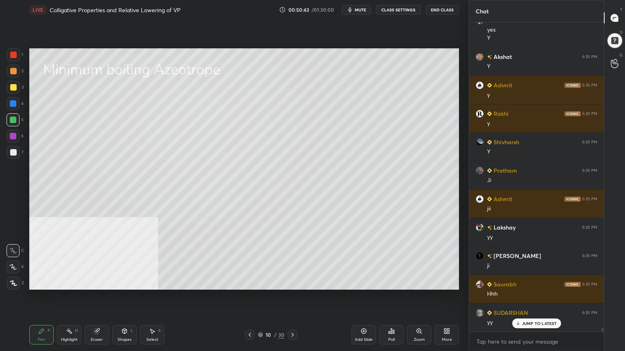
scroll to position [22273, 0]
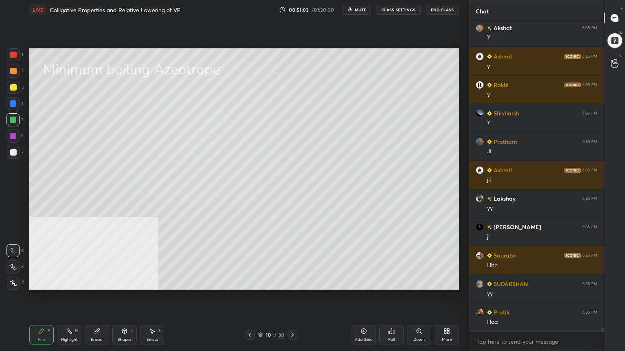
click at [14, 272] on div at bounding box center [13, 267] width 13 height 13
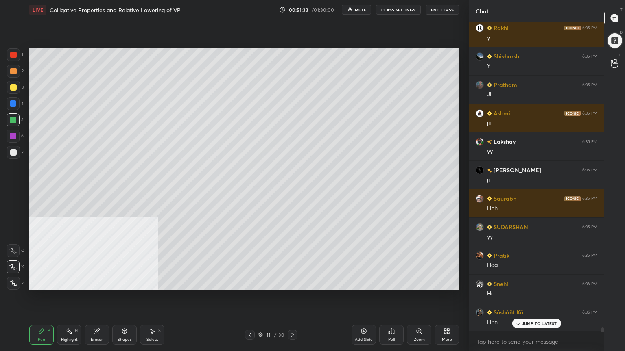
scroll to position [22358, 0]
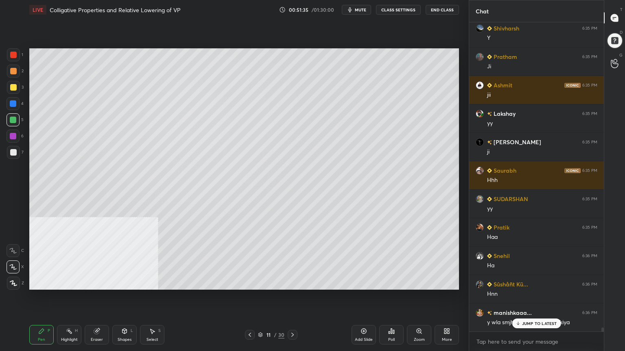
click at [553, 282] on p "JUMP TO LATEST" at bounding box center [539, 323] width 35 height 5
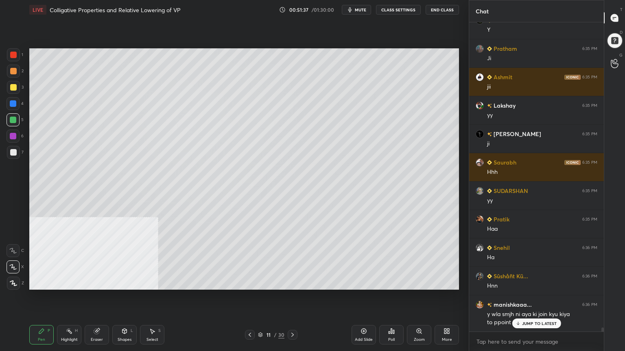
drag, startPoint x: 530, startPoint y: 323, endPoint x: 465, endPoint y: 341, distance: 67.7
click at [530, 282] on p "JUMP TO LATEST" at bounding box center [539, 323] width 35 height 5
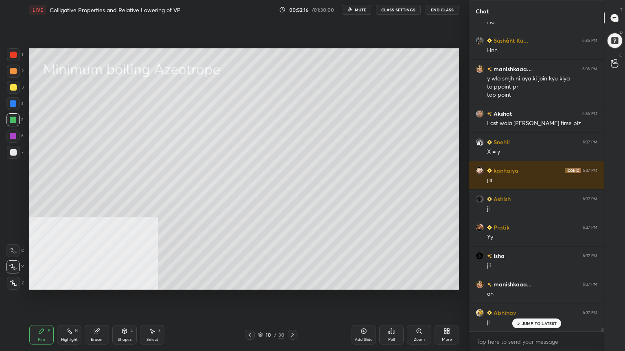
scroll to position [22631, 0]
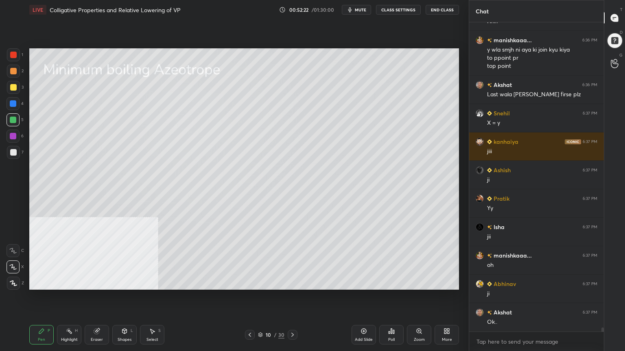
click at [41, 282] on div "Pen" at bounding box center [41, 340] width 7 height 4
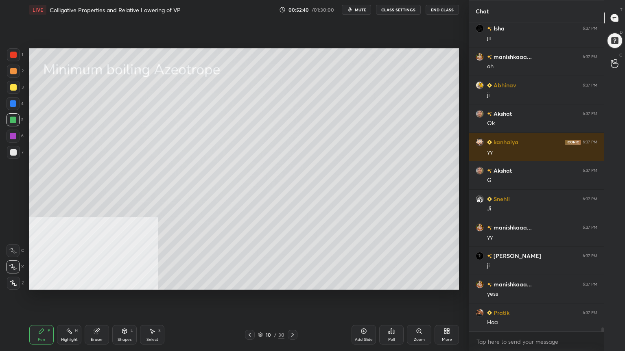
scroll to position [22859, 0]
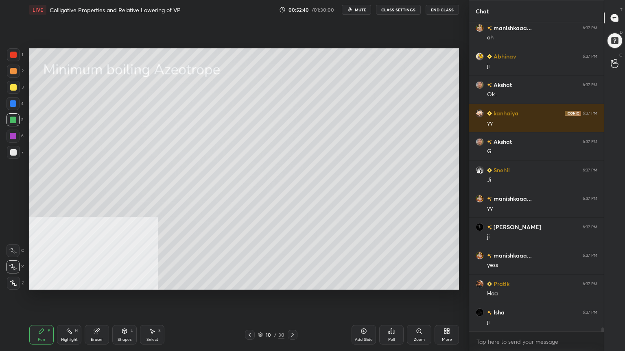
click at [157, 282] on div "Select S" at bounding box center [152, 335] width 24 height 20
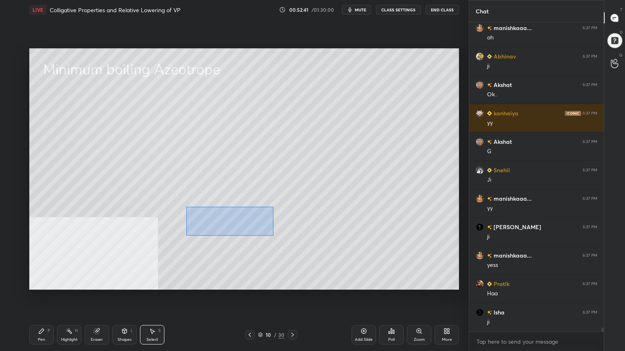
drag, startPoint x: 187, startPoint y: 207, endPoint x: 427, endPoint y: 303, distance: 259.2
click at [422, 282] on div "0 ° Undo Copy Paste here Duplicate Duplicate to new slide Delete Setting up you…" at bounding box center [244, 169] width 436 height 299
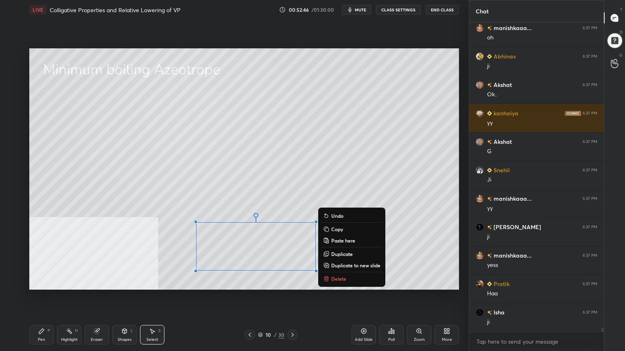
drag, startPoint x: 153, startPoint y: 282, endPoint x: 157, endPoint y: 282, distance: 4.1
click at [154, 282] on div "0 ° Undo Copy Paste here Duplicate Duplicate to new slide Delete" at bounding box center [244, 169] width 430 height 242
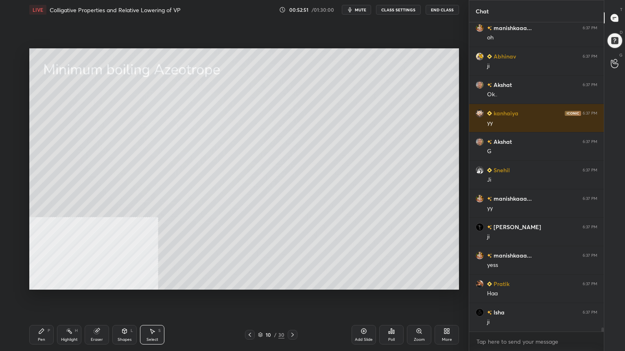
click at [40, 282] on icon at bounding box center [41, 331] width 7 height 7
click at [293, 282] on icon at bounding box center [292, 335] width 7 height 7
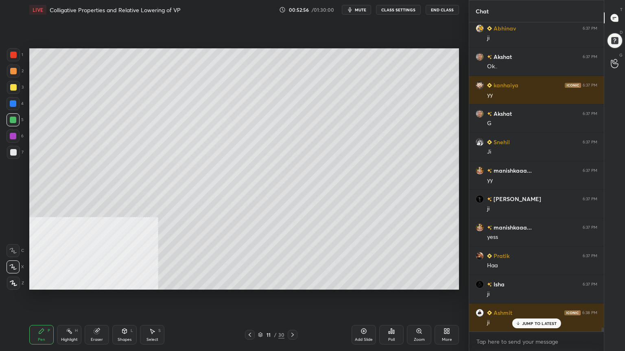
scroll to position [22916, 0]
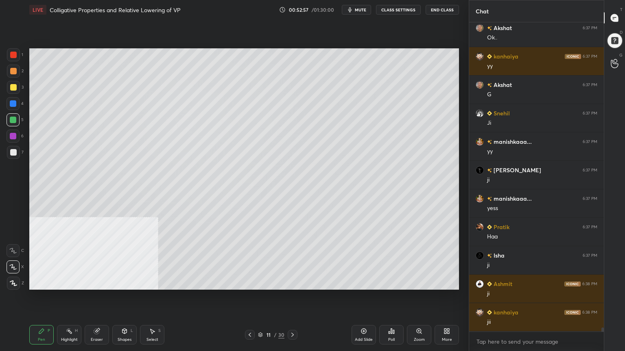
click at [9, 86] on div at bounding box center [13, 87] width 13 height 13
click at [12, 119] on div at bounding box center [13, 120] width 7 height 7
click at [13, 254] on div at bounding box center [13, 250] width 13 height 13
click at [11, 89] on div at bounding box center [13, 87] width 7 height 7
drag, startPoint x: 160, startPoint y: 338, endPoint x: 154, endPoint y: 296, distance: 42.0
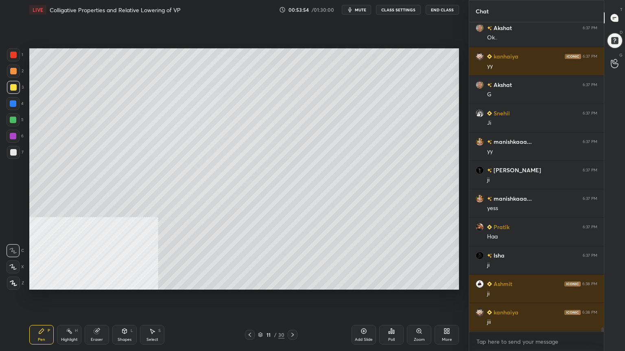
click at [161, 282] on div "Select S" at bounding box center [152, 335] width 24 height 20
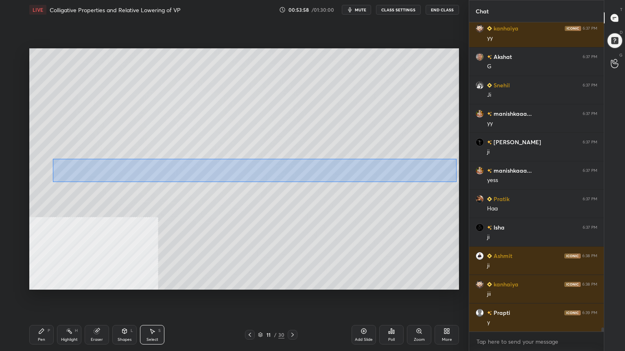
drag, startPoint x: 53, startPoint y: 159, endPoint x: 456, endPoint y: 181, distance: 403.3
click at [456, 181] on div "0 ° Undo Copy Paste here Duplicate Duplicate to new slide Delete" at bounding box center [244, 169] width 430 height 242
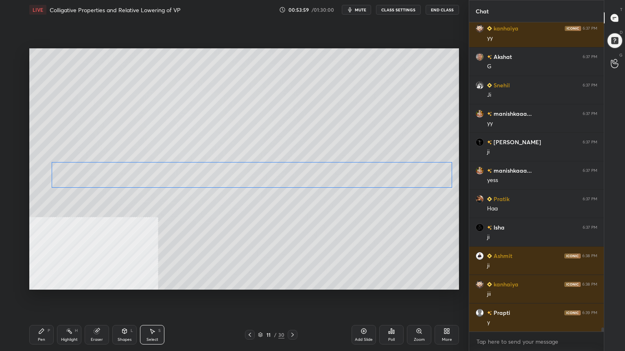
drag, startPoint x: 305, startPoint y: 180, endPoint x: 302, endPoint y: 183, distance: 4.3
click at [302, 183] on div "0 ° Undo Copy Paste here Duplicate Duplicate to new slide Delete" at bounding box center [244, 169] width 430 height 242
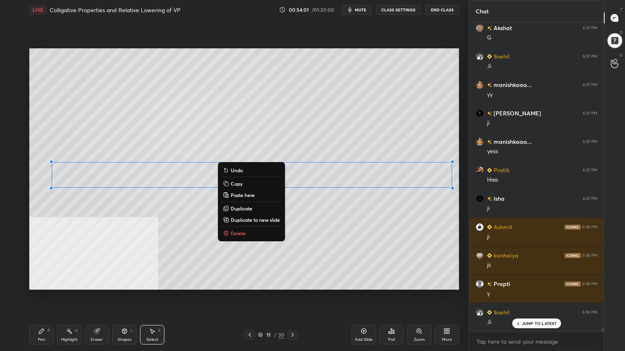
scroll to position [23001, 0]
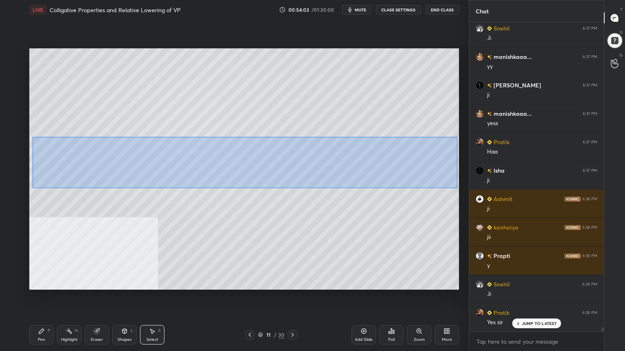
drag, startPoint x: 35, startPoint y: 137, endPoint x: 417, endPoint y: 184, distance: 384.4
click at [456, 188] on div "0 ° Undo Copy Paste here Duplicate Duplicate to new slide Delete" at bounding box center [244, 169] width 430 height 242
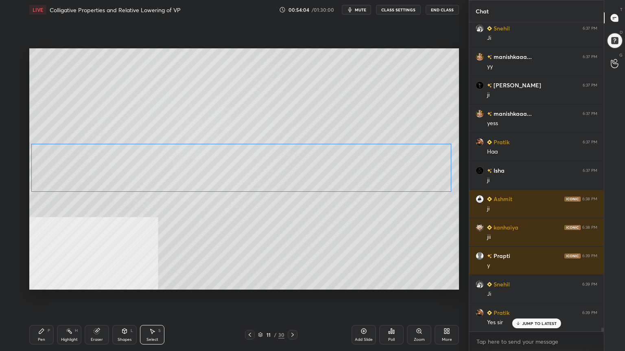
drag, startPoint x: 303, startPoint y: 166, endPoint x: 302, endPoint y: 170, distance: 4.1
click at [302, 170] on div "0 ° Undo Copy Paste here Duplicate Duplicate to new slide Delete" at bounding box center [244, 169] width 430 height 242
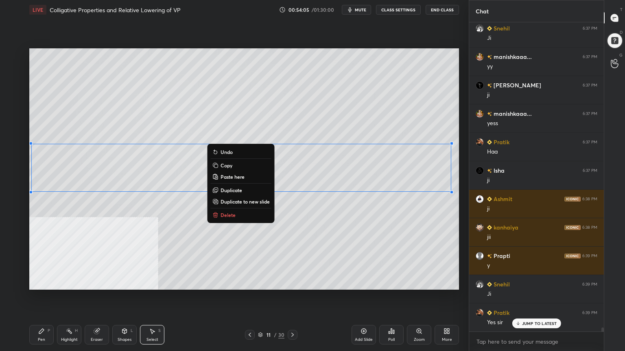
click at [309, 245] on div "0 ° Undo Copy Paste here Duplicate Duplicate to new slide Delete" at bounding box center [244, 169] width 430 height 242
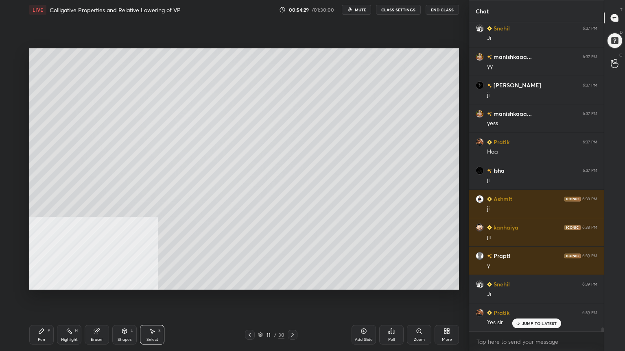
click at [39, 282] on div "Pen" at bounding box center [41, 340] width 7 height 4
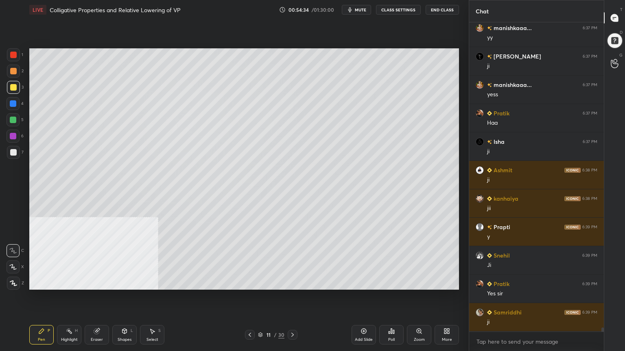
scroll to position [23086, 0]
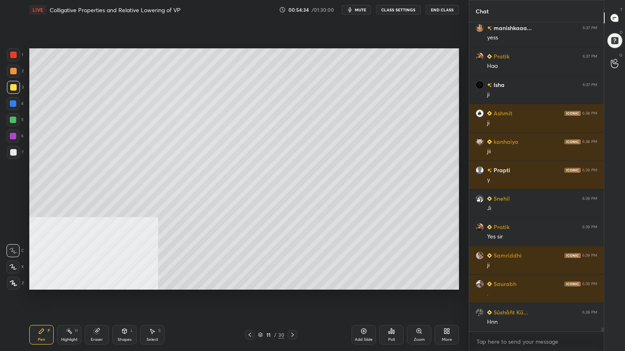
click at [294, 282] on icon at bounding box center [292, 335] width 7 height 7
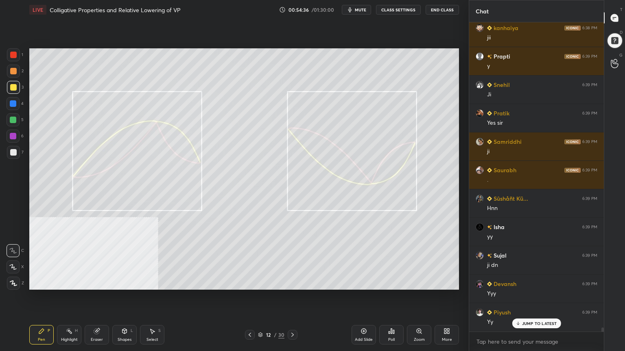
scroll to position [23228, 0]
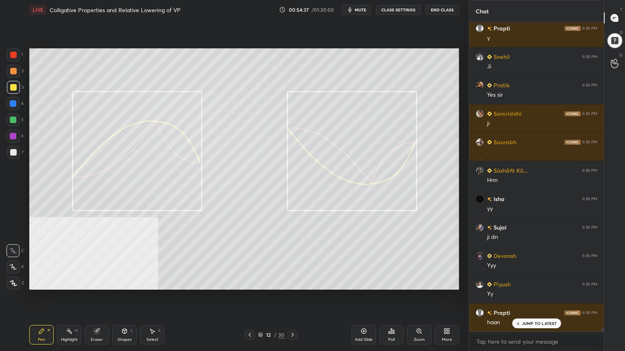
drag, startPoint x: 12, startPoint y: 153, endPoint x: 17, endPoint y: 143, distance: 11.5
click at [12, 153] on div at bounding box center [13, 152] width 7 height 7
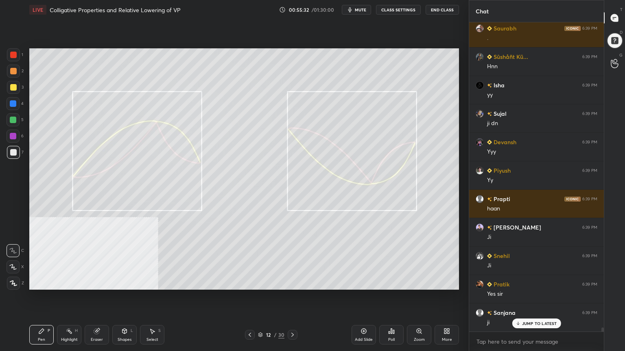
scroll to position [23371, 0]
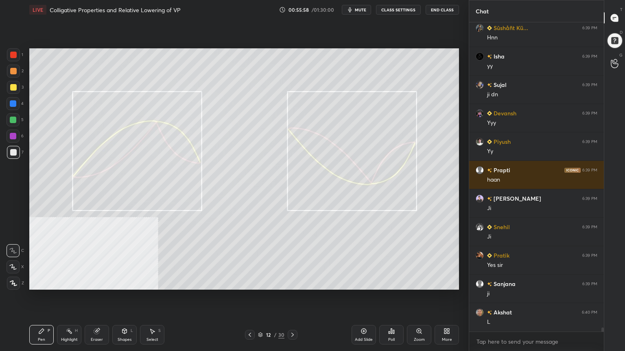
click at [16, 70] on div at bounding box center [13, 71] width 7 height 7
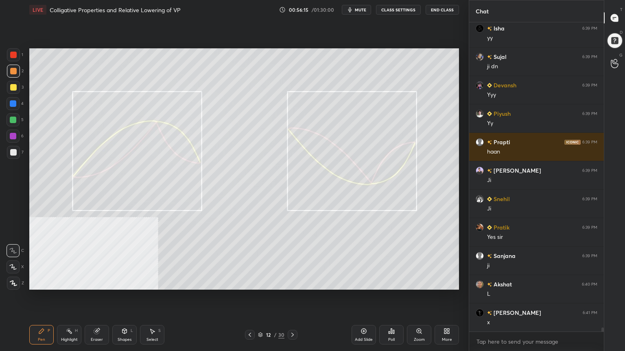
click at [126, 282] on div "Shapes" at bounding box center [125, 340] width 14 height 4
click at [11, 116] on div at bounding box center [13, 119] width 13 height 13
click at [125, 282] on icon at bounding box center [124, 331] width 7 height 7
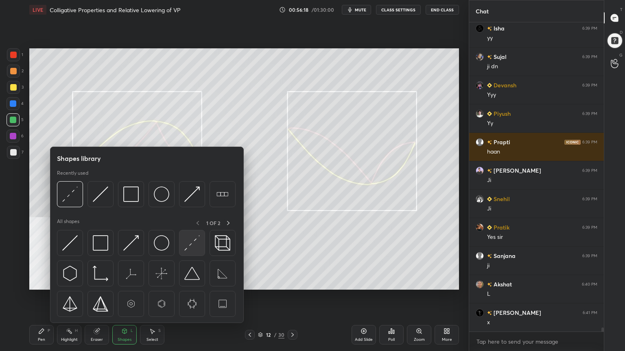
click at [188, 243] on img at bounding box center [191, 243] width 15 height 15
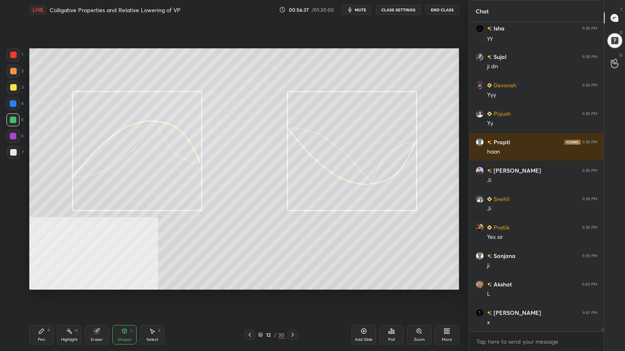
click at [120, 282] on div "Shapes" at bounding box center [125, 340] width 14 height 4
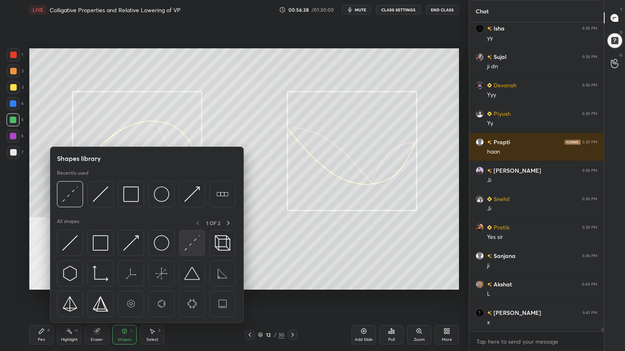
click at [191, 245] on img at bounding box center [191, 243] width 15 height 15
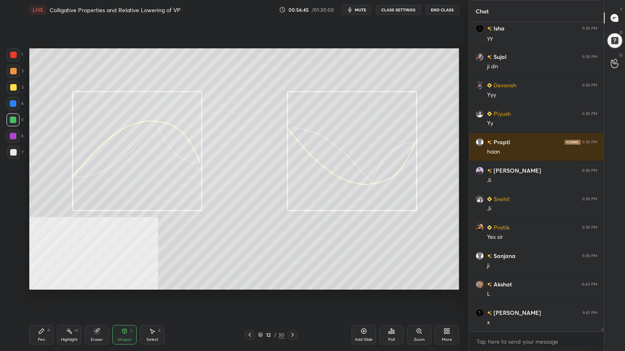
click at [42, 282] on div "Pen P" at bounding box center [41, 335] width 24 height 20
click at [124, 282] on div "Shapes" at bounding box center [125, 340] width 14 height 4
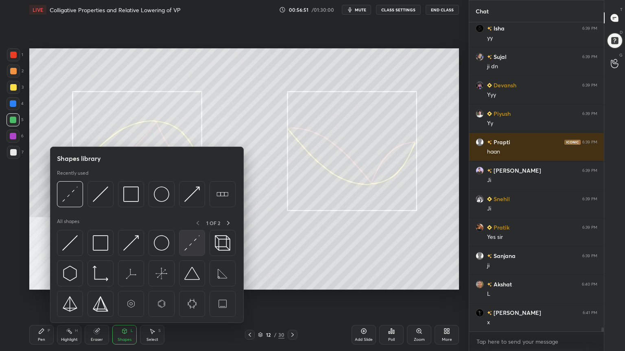
click at [191, 243] on img at bounding box center [191, 243] width 15 height 15
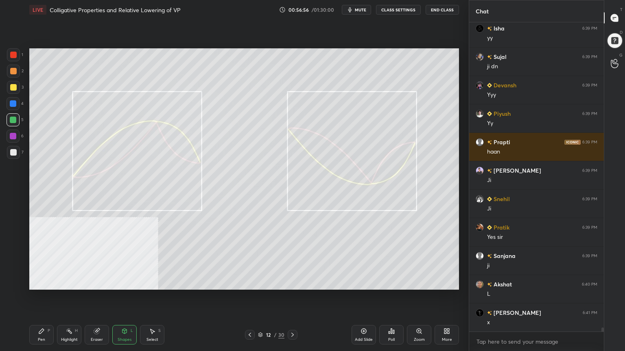
click at [40, 282] on div "Pen P" at bounding box center [41, 335] width 24 height 20
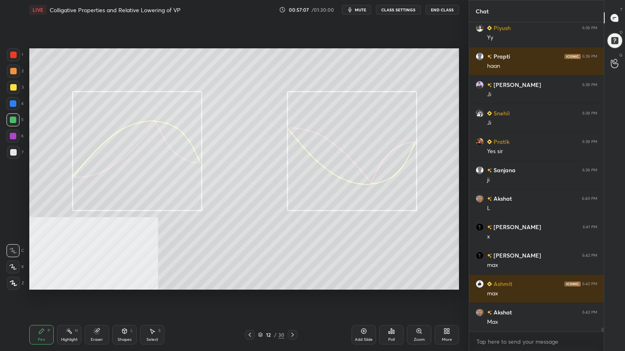
scroll to position [23513, 0]
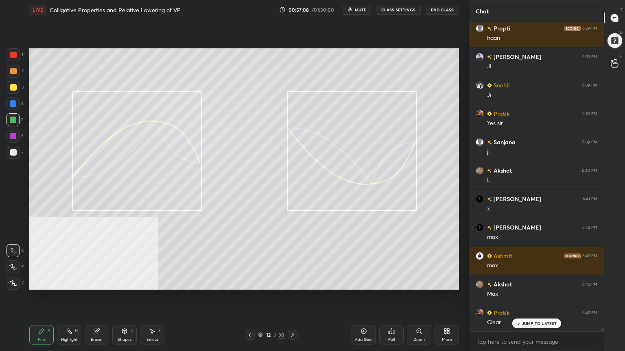
drag, startPoint x: 14, startPoint y: 153, endPoint x: 27, endPoint y: 144, distance: 16.0
click at [13, 154] on div at bounding box center [13, 152] width 7 height 7
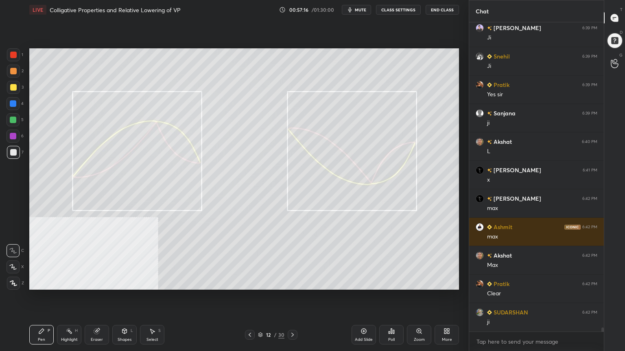
scroll to position [23561, 0]
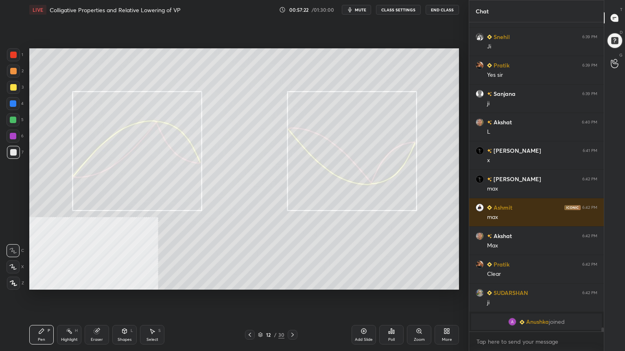
drag, startPoint x: 156, startPoint y: 337, endPoint x: 150, endPoint y: 321, distance: 17.0
click at [156, 282] on div "Select S" at bounding box center [152, 335] width 24 height 20
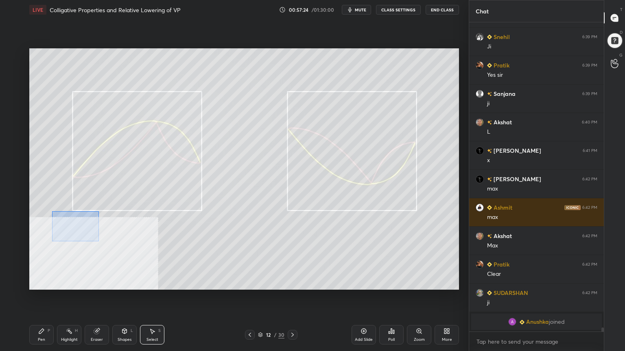
drag, startPoint x: 52, startPoint y: 212, endPoint x: 98, endPoint y: 241, distance: 54.5
click at [98, 241] on div "0 ° Undo Copy Paste here Duplicate Duplicate to new slide Delete" at bounding box center [244, 169] width 430 height 242
drag, startPoint x: 117, startPoint y: 231, endPoint x: 242, endPoint y: 226, distance: 125.4
click at [290, 224] on div "0 ° Undo Copy Paste here Duplicate Duplicate to new slide Delete" at bounding box center [244, 169] width 430 height 242
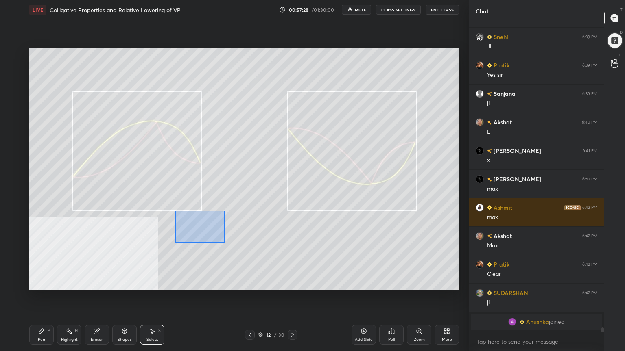
drag, startPoint x: 177, startPoint y: 212, endPoint x: 221, endPoint y: 239, distance: 51.5
click at [223, 243] on div "0 ° Undo Copy Paste here Duplicate Duplicate to new slide Delete" at bounding box center [244, 169] width 430 height 242
drag, startPoint x: 204, startPoint y: 238, endPoint x: 415, endPoint y: 228, distance: 211.0
click at [417, 228] on div "0 ° Undo Copy Paste here Duplicate Duplicate to new slide Delete" at bounding box center [244, 169] width 430 height 242
click at [280, 242] on div "0 ° Undo Copy Paste here Duplicate Duplicate to new slide Delete" at bounding box center [244, 169] width 430 height 242
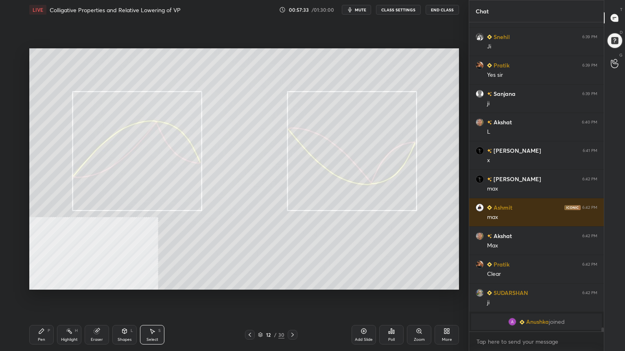
click at [37, 282] on div "Pen P" at bounding box center [41, 335] width 24 height 20
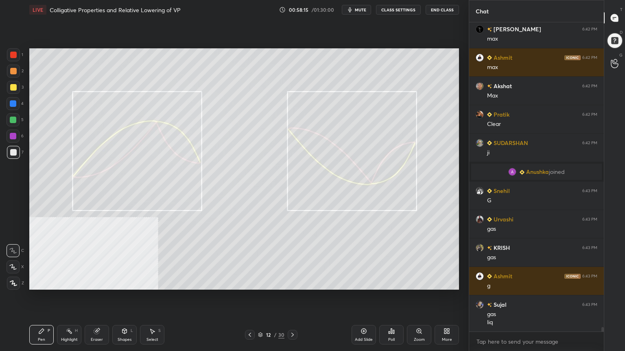
scroll to position [20844, 0]
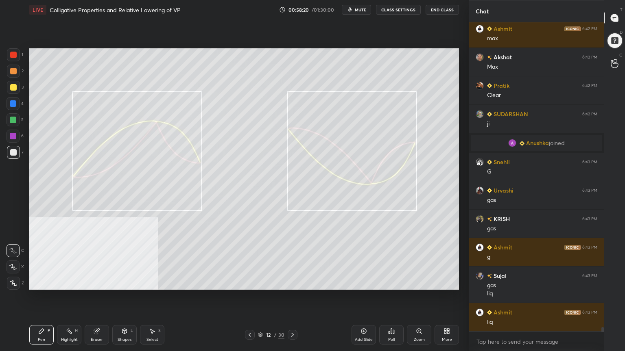
click at [13, 72] on div at bounding box center [13, 71] width 7 height 7
click at [13, 122] on div at bounding box center [13, 120] width 7 height 7
drag, startPoint x: 126, startPoint y: 332, endPoint x: 128, endPoint y: 325, distance: 6.8
click at [126, 282] on icon at bounding box center [124, 331] width 4 height 5
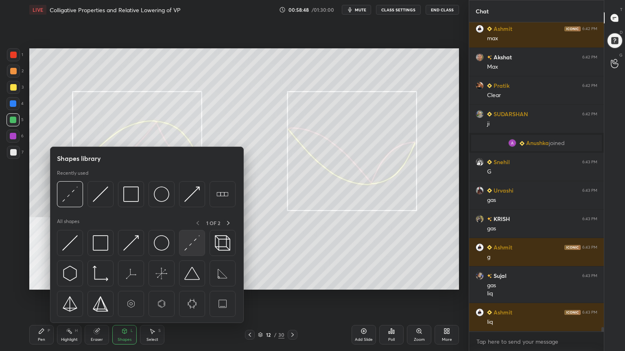
click at [193, 244] on img at bounding box center [191, 243] width 15 height 15
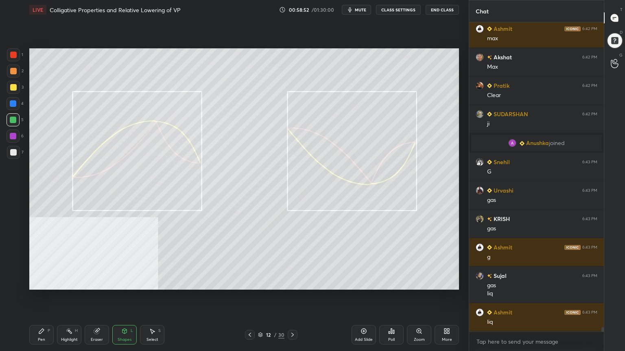
click at [39, 282] on div "Pen P" at bounding box center [41, 335] width 24 height 20
drag, startPoint x: 126, startPoint y: 340, endPoint x: 125, endPoint y: 336, distance: 4.5
click at [125, 282] on div "Shapes" at bounding box center [125, 340] width 14 height 4
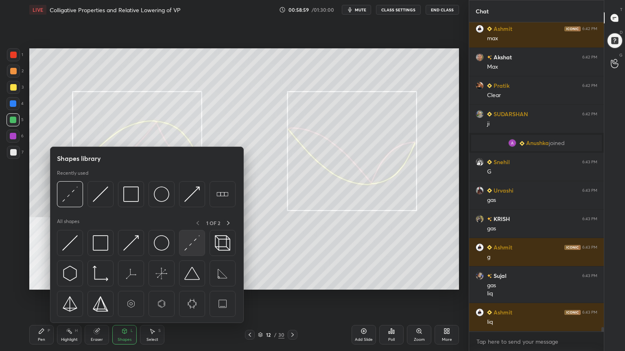
click at [193, 243] on img at bounding box center [191, 243] width 15 height 15
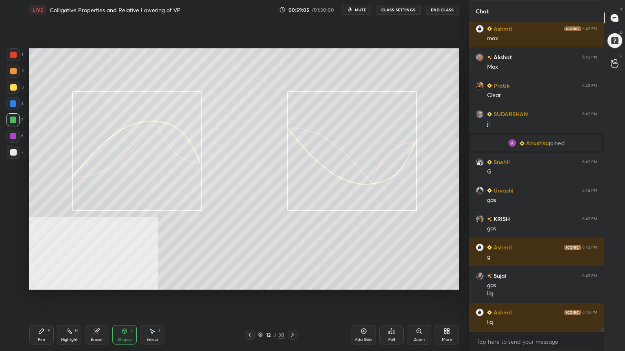
drag, startPoint x: 31, startPoint y: 332, endPoint x: 49, endPoint y: 320, distance: 21.6
click at [32, 282] on div "Pen P" at bounding box center [41, 335] width 24 height 20
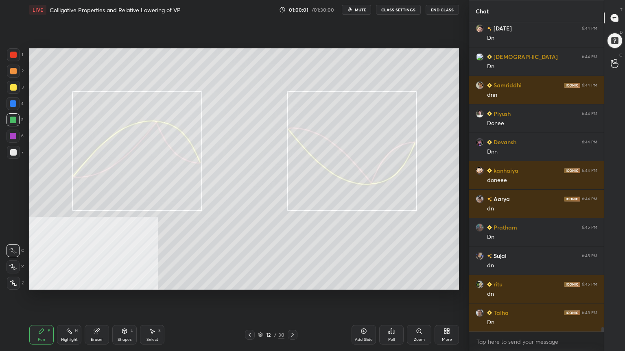
scroll to position [21699, 0]
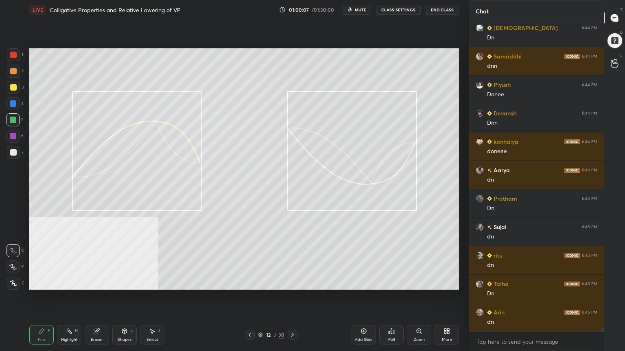
click at [293, 282] on icon at bounding box center [292, 335] width 7 height 7
drag, startPoint x: 10, startPoint y: 153, endPoint x: 26, endPoint y: 153, distance: 15.9
click at [11, 153] on div at bounding box center [13, 152] width 7 height 7
click at [125, 282] on div "Shapes" at bounding box center [125, 340] width 14 height 4
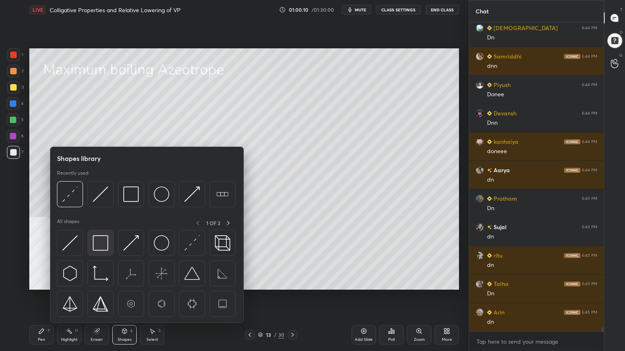
click at [106, 244] on img at bounding box center [100, 243] width 15 height 15
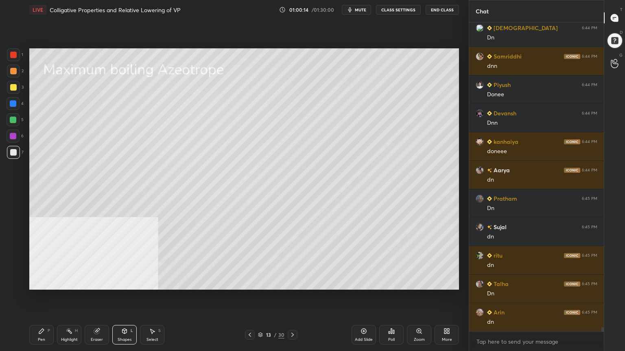
drag, startPoint x: 39, startPoint y: 338, endPoint x: 42, endPoint y: 331, distance: 7.1
click at [39, 282] on div "Pen" at bounding box center [41, 340] width 7 height 4
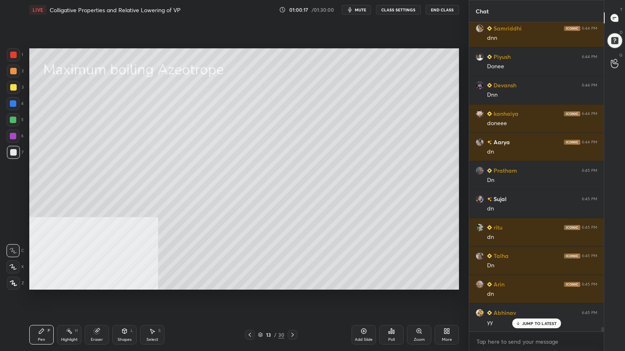
drag, startPoint x: 14, startPoint y: 85, endPoint x: 29, endPoint y: 87, distance: 14.7
click at [14, 85] on div at bounding box center [13, 87] width 7 height 7
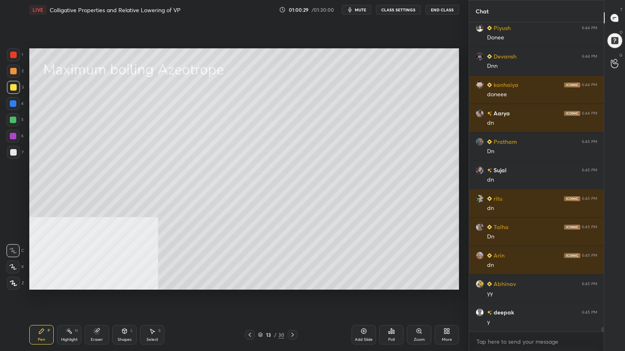
scroll to position [21775, 0]
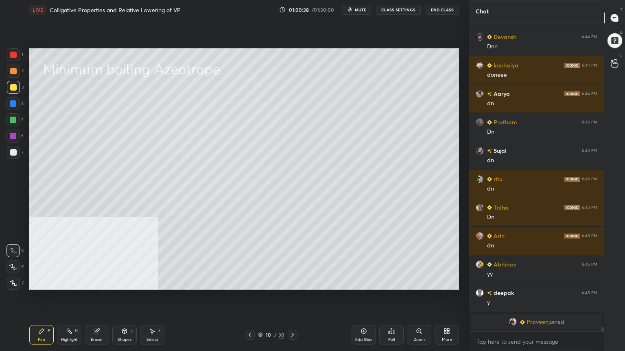
click at [295, 282] on icon at bounding box center [292, 335] width 7 height 7
click at [294, 282] on icon at bounding box center [292, 335] width 7 height 7
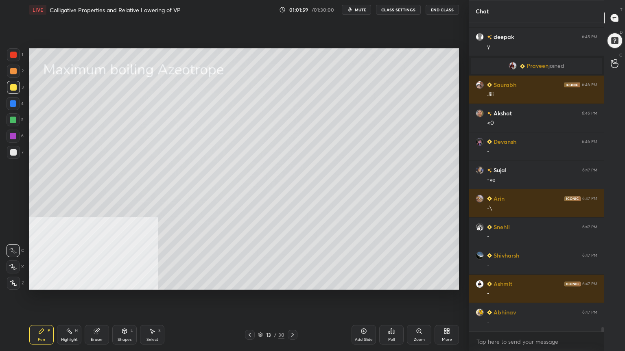
scroll to position [21759, 0]
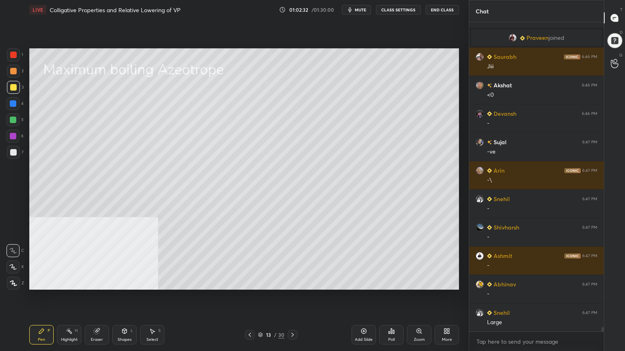
click at [12, 120] on div at bounding box center [13, 120] width 7 height 7
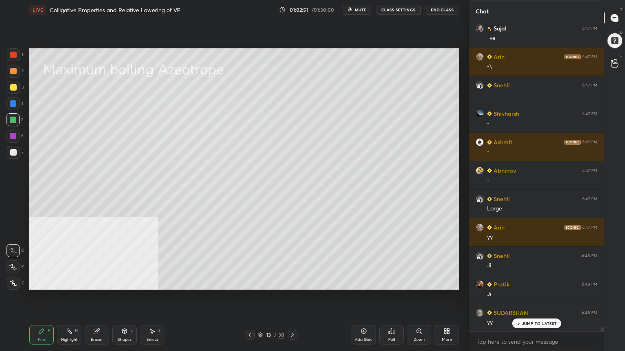
scroll to position [21893, 0]
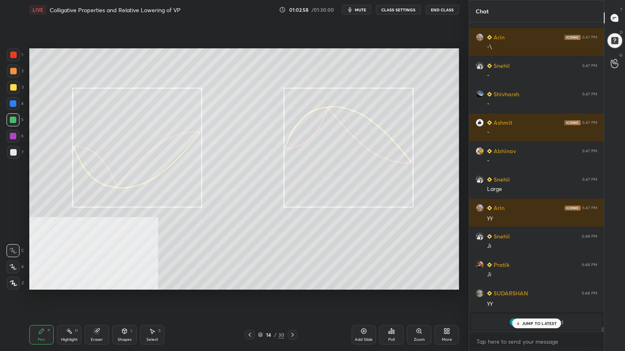
click at [11, 156] on div at bounding box center [13, 152] width 13 height 13
drag, startPoint x: 151, startPoint y: 336, endPoint x: 146, endPoint y: 329, distance: 8.7
click at [150, 282] on div "Select S" at bounding box center [152, 335] width 24 height 20
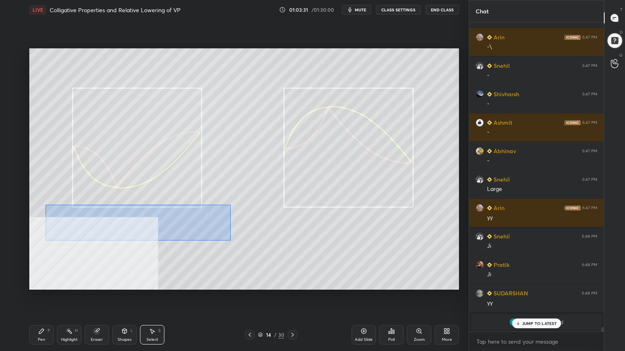
drag, startPoint x: 49, startPoint y: 205, endPoint x: 233, endPoint y: 242, distance: 187.1
click at [233, 242] on div "0 ° Undo Copy Paste here Duplicate Duplicate to new slide Delete" at bounding box center [244, 169] width 430 height 242
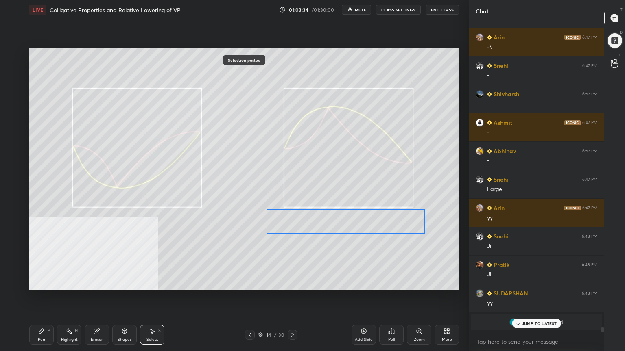
drag, startPoint x: 188, startPoint y: 225, endPoint x: 389, endPoint y: 216, distance: 201.1
click at [389, 216] on div "0 ° Undo Copy Paste here Duplicate Duplicate to new slide Delete" at bounding box center [244, 169] width 430 height 242
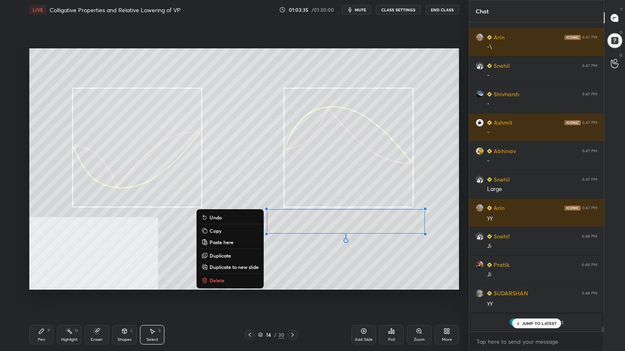
drag, startPoint x: 45, startPoint y: 336, endPoint x: 74, endPoint y: 294, distance: 50.9
click at [44, 282] on div "Pen P" at bounding box center [41, 335] width 24 height 20
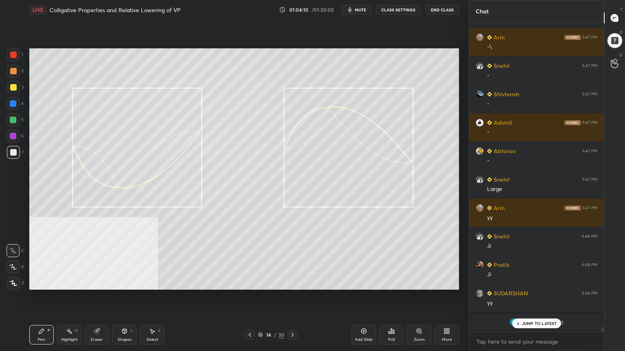
drag, startPoint x: 11, startPoint y: 69, endPoint x: 23, endPoint y: 70, distance: 11.4
click at [12, 70] on div at bounding box center [13, 71] width 7 height 7
drag, startPoint x: 13, startPoint y: 117, endPoint x: 28, endPoint y: 142, distance: 28.8
click at [13, 117] on div at bounding box center [13, 120] width 7 height 7
click at [127, 282] on icon at bounding box center [124, 331] width 7 height 7
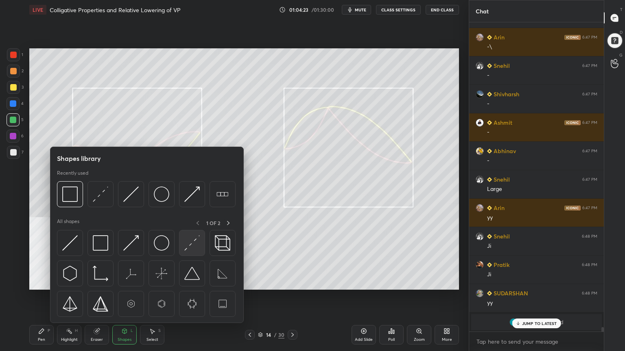
click at [190, 248] on img at bounding box center [191, 243] width 15 height 15
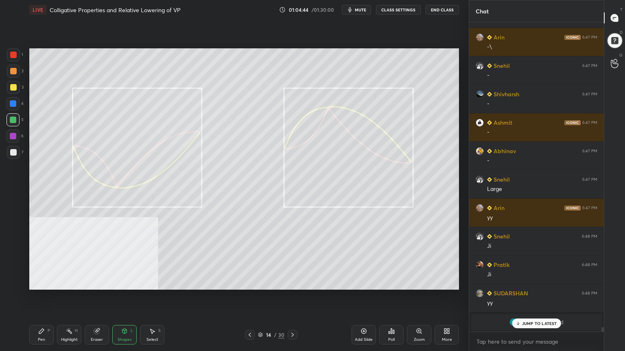
click at [122, 282] on div "Shapes L" at bounding box center [124, 335] width 24 height 20
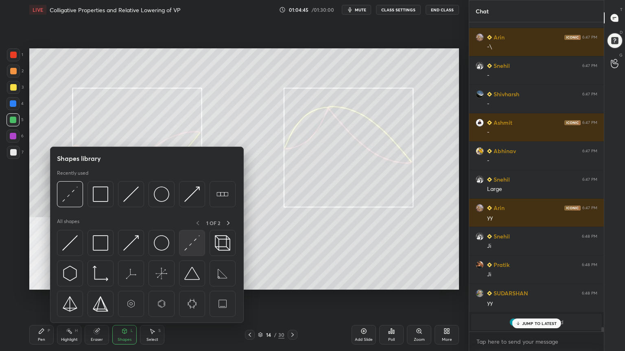
click at [197, 245] on img at bounding box center [191, 243] width 15 height 15
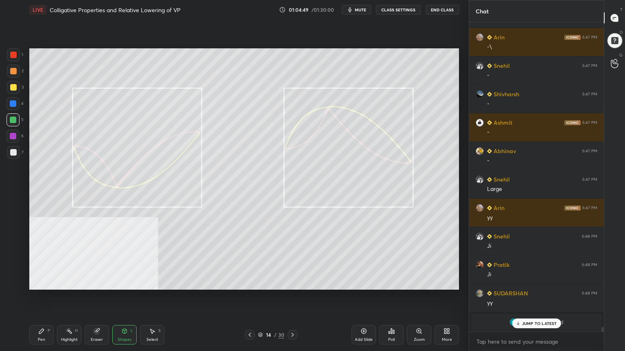
click at [41, 282] on div "Pen" at bounding box center [41, 340] width 7 height 4
click at [13, 155] on div at bounding box center [13, 152] width 7 height 7
drag, startPoint x: 11, startPoint y: 68, endPoint x: 26, endPoint y: 68, distance: 14.6
click at [11, 68] on div at bounding box center [13, 71] width 7 height 7
click at [13, 123] on div at bounding box center [13, 119] width 13 height 13
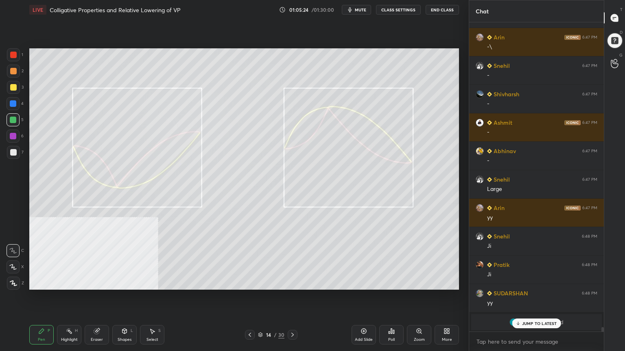
drag, startPoint x: 122, startPoint y: 337, endPoint x: 124, endPoint y: 324, distance: 13.1
click at [122, 282] on div "Shapes L" at bounding box center [124, 335] width 24 height 20
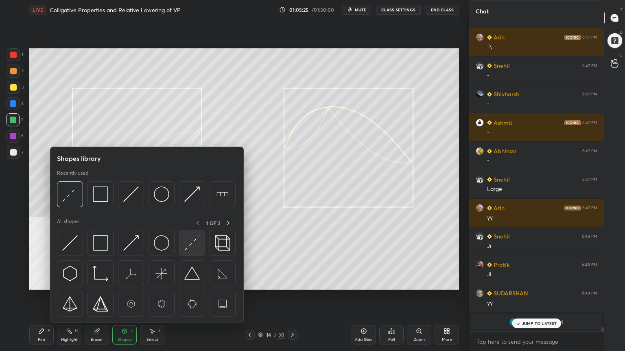
click at [189, 245] on img at bounding box center [191, 243] width 15 height 15
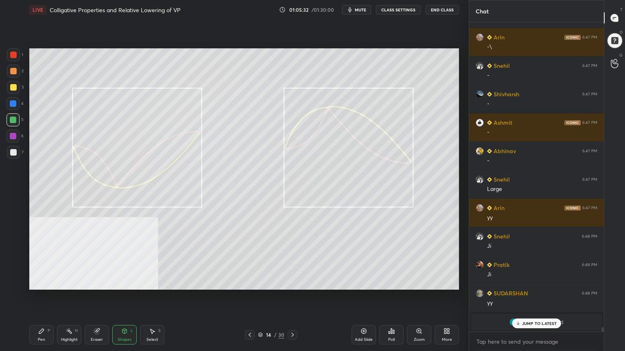
drag, startPoint x: 42, startPoint y: 329, endPoint x: 58, endPoint y: 300, distance: 32.8
click at [42, 282] on icon at bounding box center [41, 331] width 7 height 7
drag, startPoint x: 10, startPoint y: 153, endPoint x: 28, endPoint y: 150, distance: 18.1
click at [11, 153] on div at bounding box center [13, 152] width 7 height 7
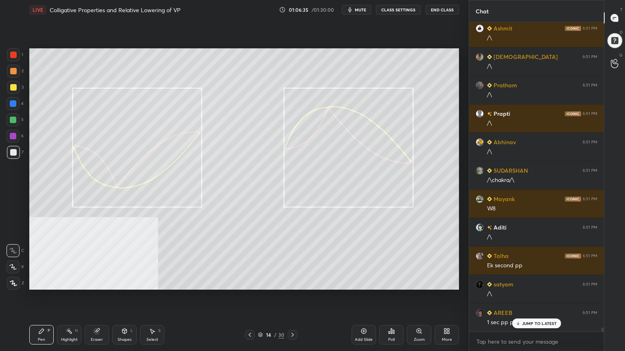
scroll to position [22548, 0]
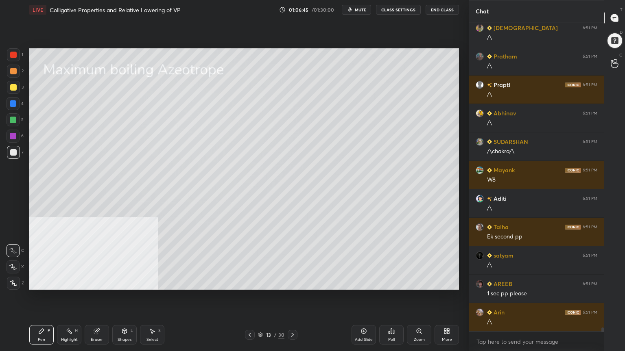
drag, startPoint x: 155, startPoint y: 337, endPoint x: 169, endPoint y: 292, distance: 46.4
click at [155, 282] on div "Select S" at bounding box center [152, 335] width 24 height 20
drag, startPoint x: 174, startPoint y: 194, endPoint x: 419, endPoint y: 269, distance: 255.9
click at [417, 268] on div "0 ° Undo Copy Paste here Duplicate Duplicate to new slide Delete" at bounding box center [244, 169] width 430 height 242
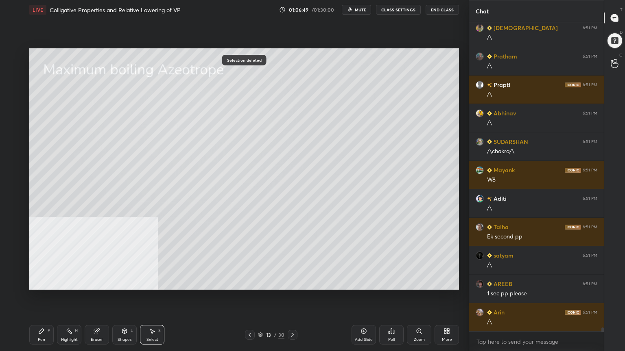
click at [48, 282] on div "Pen P" at bounding box center [41, 335] width 24 height 20
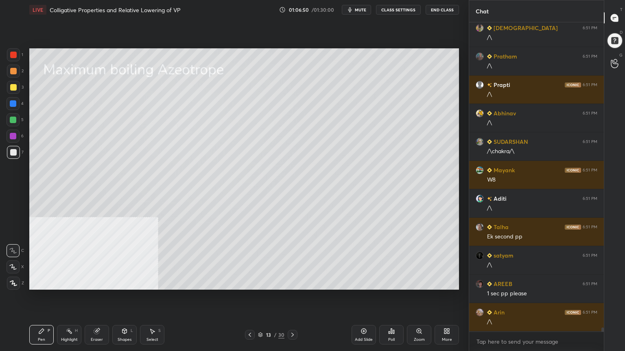
click at [294, 282] on div at bounding box center [293, 335] width 10 height 10
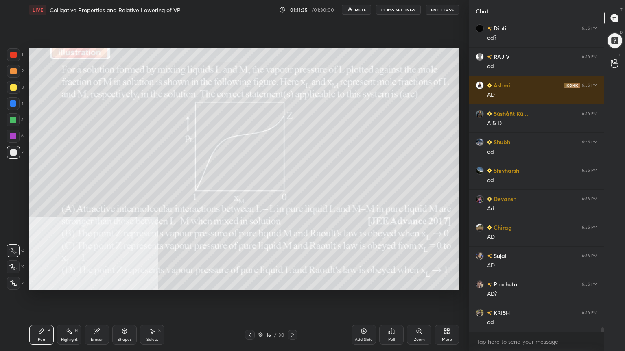
scroll to position [23155, 0]
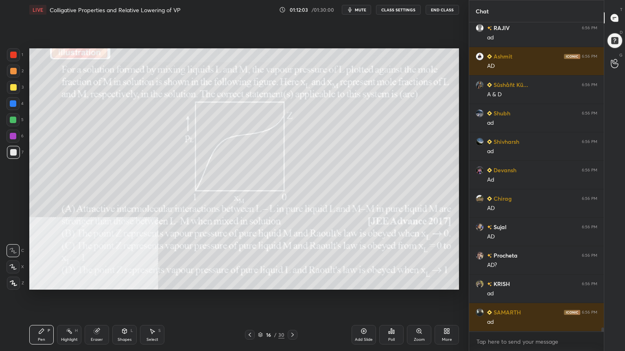
click at [13, 120] on div at bounding box center [13, 120] width 7 height 7
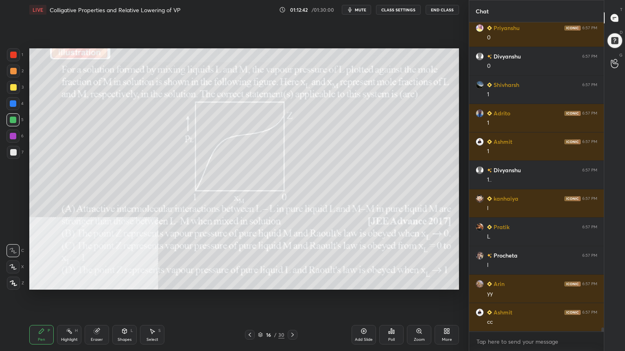
scroll to position [23801, 0]
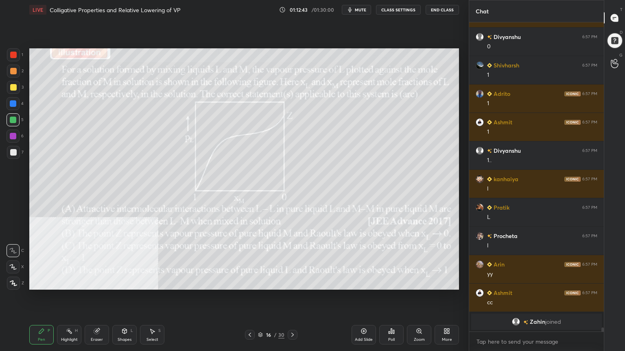
drag, startPoint x: 12, startPoint y: 69, endPoint x: 27, endPoint y: 96, distance: 30.8
click at [12, 70] on div at bounding box center [13, 71] width 7 height 7
click at [133, 282] on div "Shapes L" at bounding box center [124, 335] width 24 height 20
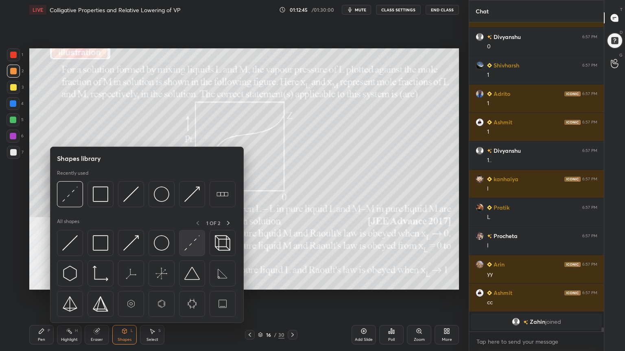
click at [190, 244] on img at bounding box center [191, 243] width 15 height 15
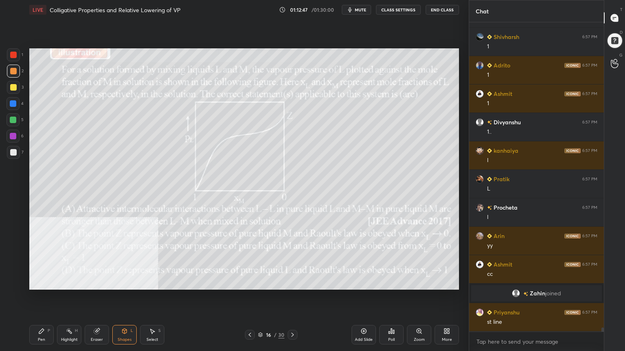
scroll to position [23537, 0]
click at [43, 282] on div "Pen P" at bounding box center [41, 335] width 24 height 20
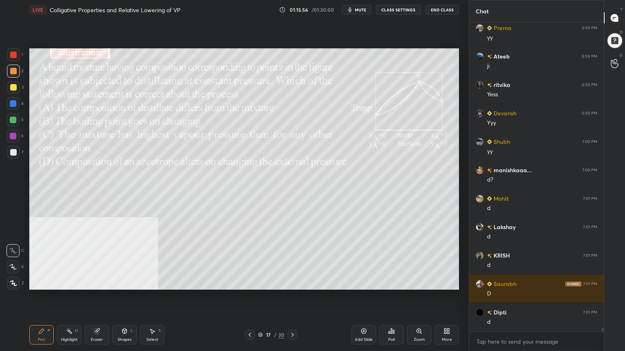
scroll to position [24427, 0]
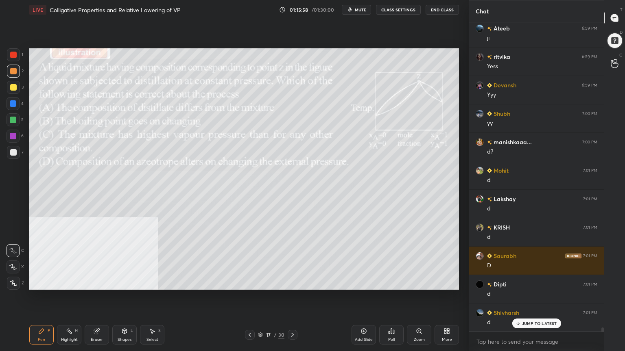
click at [364, 12] on span "mute" at bounding box center [360, 10] width 11 height 6
click at [364, 11] on span "unmute" at bounding box center [359, 10] width 17 height 6
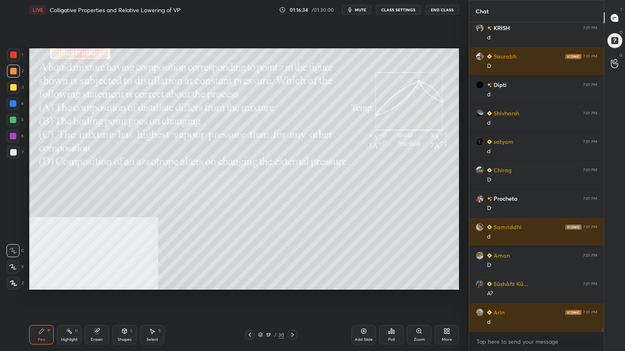
scroll to position [24655, 0]
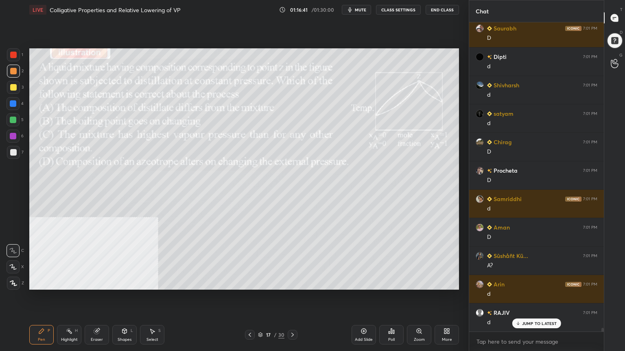
click at [127, 282] on div "Shapes" at bounding box center [125, 340] width 14 height 4
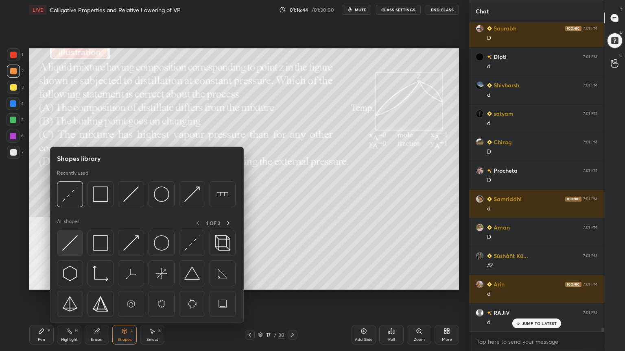
click at [72, 249] on img at bounding box center [69, 243] width 15 height 15
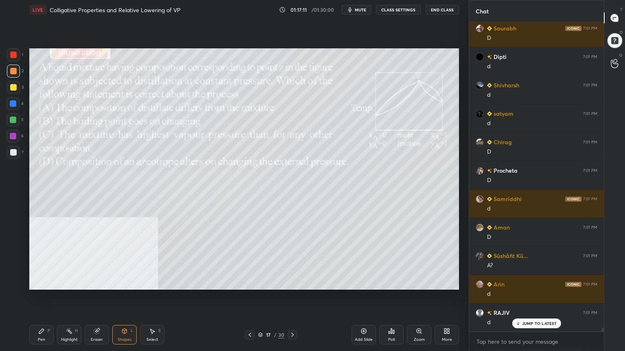
click at [11, 122] on div at bounding box center [13, 120] width 7 height 7
click at [125, 282] on div "Shapes" at bounding box center [125, 340] width 14 height 4
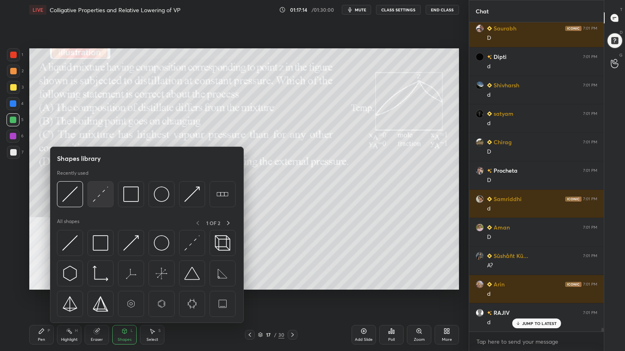
click at [99, 199] on img at bounding box center [100, 194] width 15 height 15
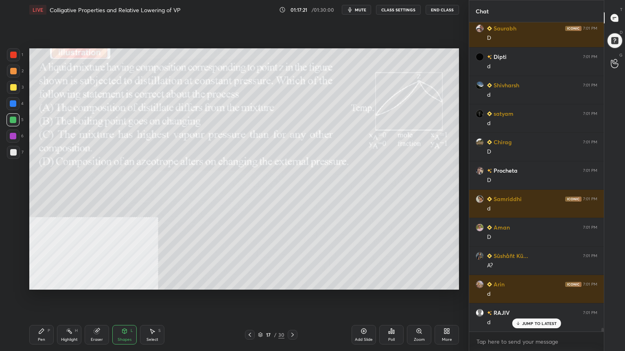
drag, startPoint x: 39, startPoint y: 335, endPoint x: 42, endPoint y: 331, distance: 5.2
click at [39, 282] on div "Pen P" at bounding box center [41, 335] width 24 height 20
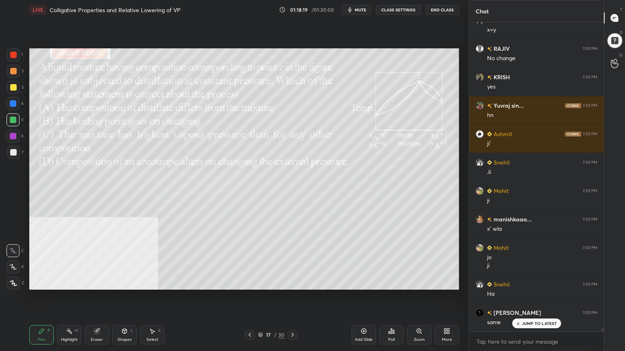
scroll to position [25034, 0]
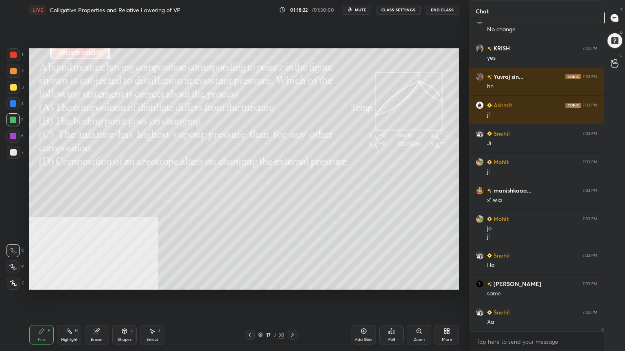
click at [12, 89] on div at bounding box center [13, 87] width 7 height 7
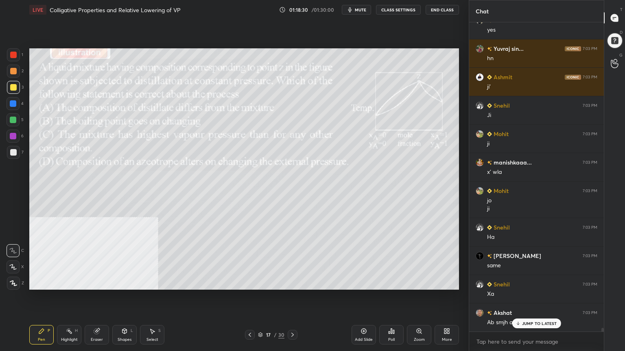
click at [539, 282] on p "JUMP TO LATEST" at bounding box center [539, 323] width 35 height 5
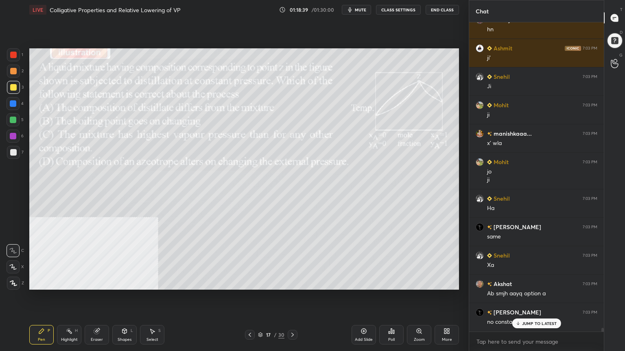
scroll to position [25119, 0]
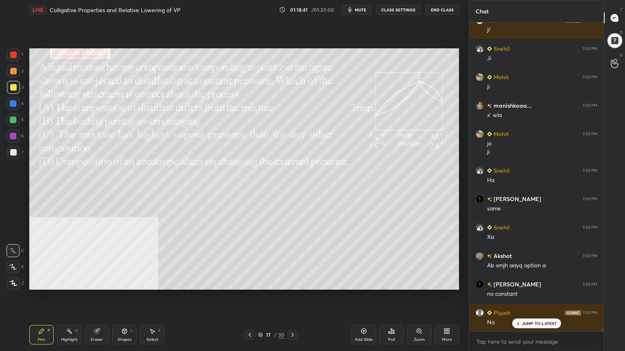
drag, startPoint x: 264, startPoint y: 336, endPoint x: 267, endPoint y: 323, distance: 13.0
click at [263, 282] on div "17 / 30" at bounding box center [271, 334] width 26 height 7
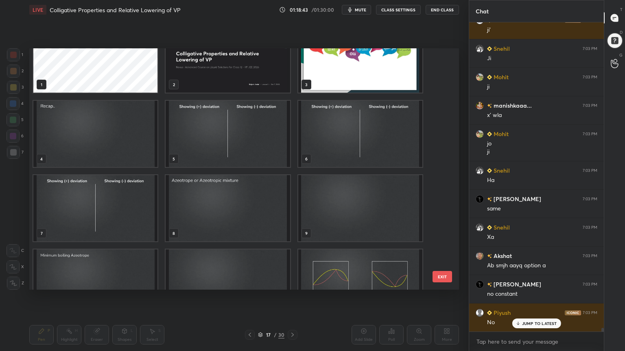
scroll to position [13, 0]
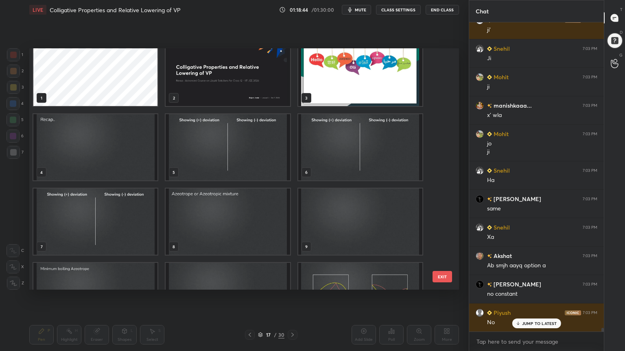
click at [87, 144] on img "grid" at bounding box center [95, 147] width 124 height 66
click at [87, 145] on img "grid" at bounding box center [95, 147] width 124 height 66
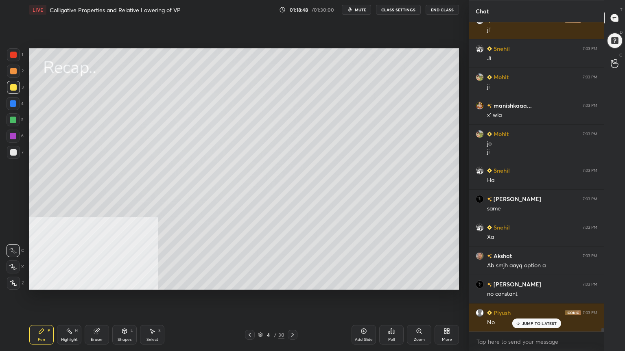
scroll to position [25148, 0]
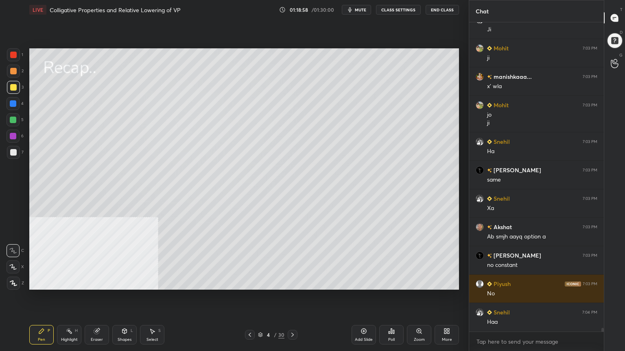
click at [260, 282] on div "4 / 30" at bounding box center [271, 334] width 26 height 7
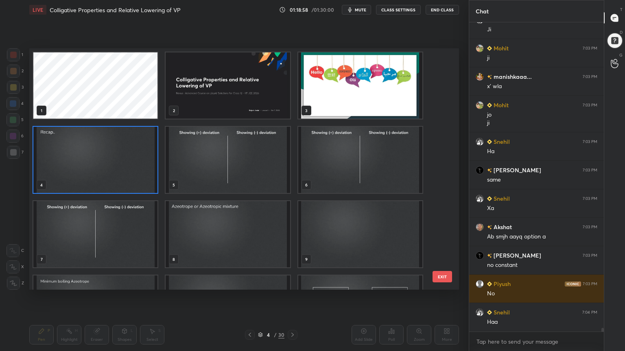
scroll to position [239, 425]
drag, startPoint x: 444, startPoint y: 114, endPoint x: 445, endPoint y: 136, distance: 21.6
click at [445, 142] on div "1 2 3 4 5 6 7 8 9 10 11 12 13 14 15 EXIT" at bounding box center [244, 169] width 430 height 242
click at [444, 112] on div "1 2 3 4 5 6 7 8 9 10 11 12 13 14 15 EXIT" at bounding box center [244, 169] width 430 height 242
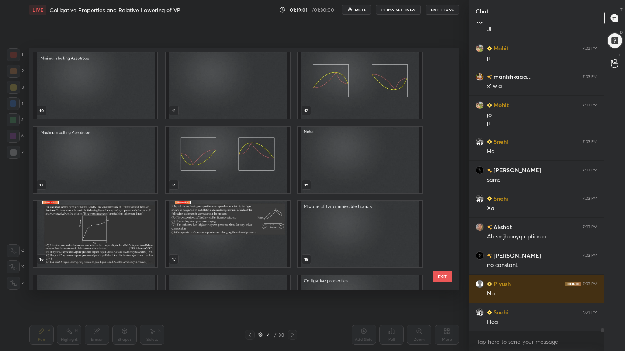
scroll to position [228, 0]
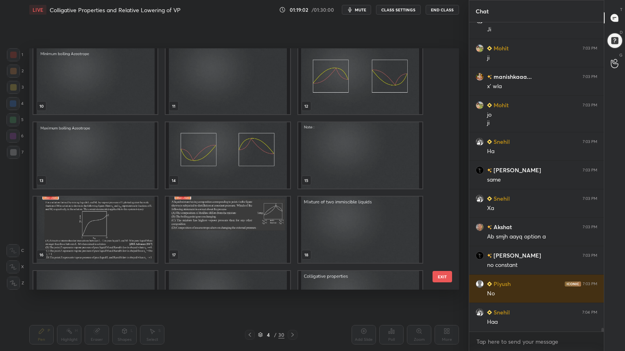
click at [188, 241] on img "grid" at bounding box center [228, 230] width 124 height 66
click at [186, 241] on img "grid" at bounding box center [228, 230] width 124 height 66
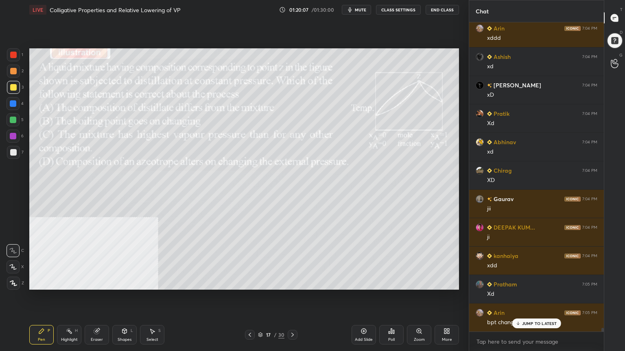
scroll to position [25896, 0]
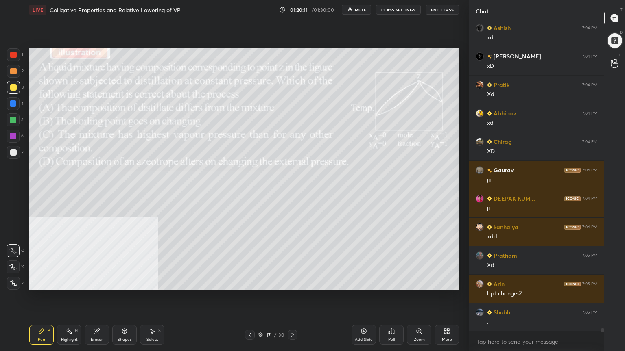
drag, startPoint x: 11, startPoint y: 122, endPoint x: 24, endPoint y: 121, distance: 13.4
click at [12, 122] on div at bounding box center [13, 120] width 7 height 7
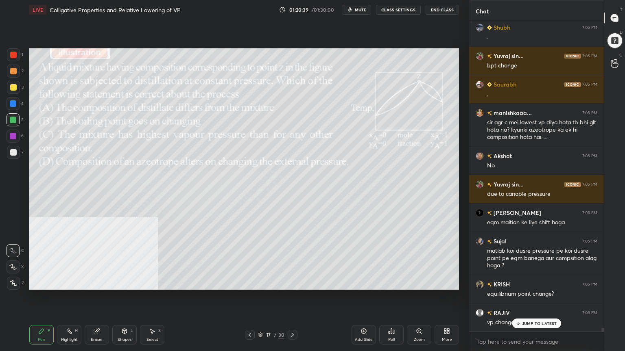
scroll to position [26210, 0]
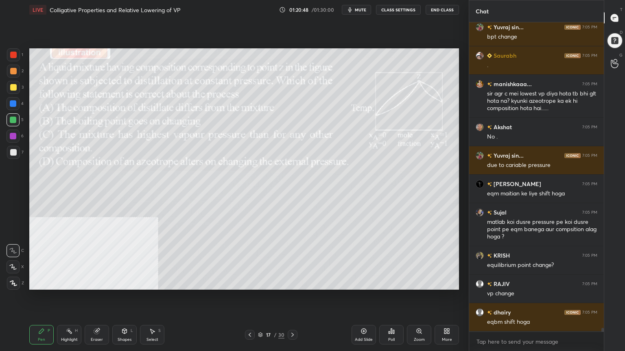
click at [11, 70] on div at bounding box center [13, 71] width 7 height 7
click at [8, 155] on div at bounding box center [13, 152] width 13 height 13
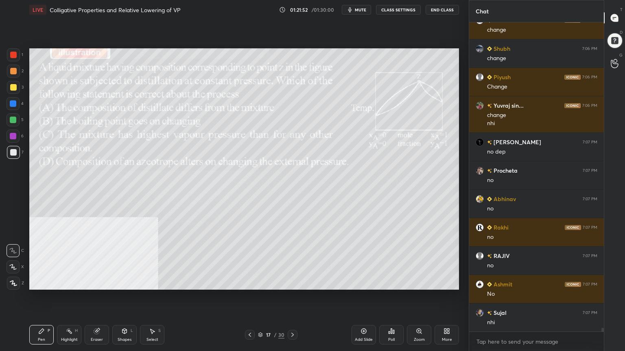
scroll to position [26731, 0]
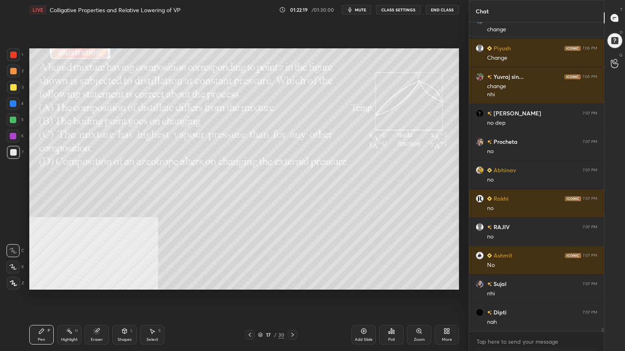
click at [157, 282] on div "Select S" at bounding box center [152, 335] width 24 height 20
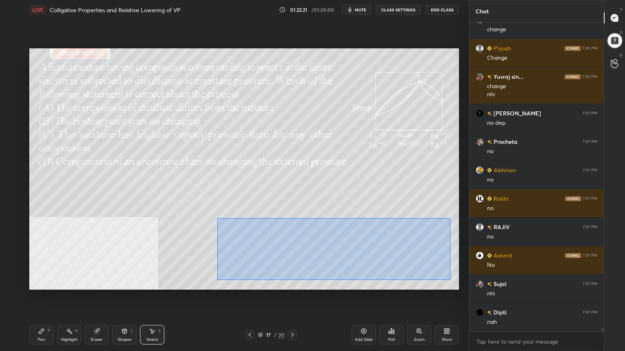
drag, startPoint x: 240, startPoint y: 225, endPoint x: 456, endPoint y: 281, distance: 223.3
click at [453, 281] on div "0 ° Undo Copy Paste here Duplicate Duplicate to new slide Delete" at bounding box center [244, 169] width 430 height 242
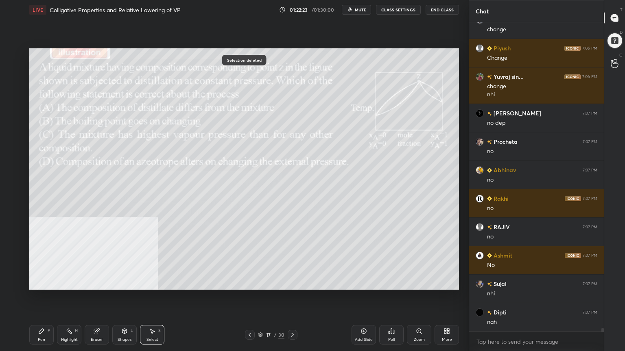
scroll to position [26759, 0]
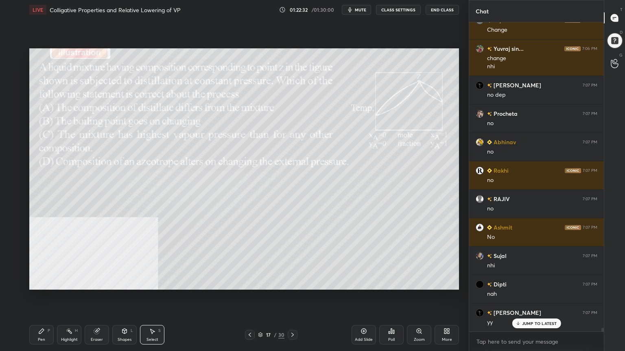
click at [45, 282] on div "Pen P" at bounding box center [41, 335] width 24 height 20
click at [9, 71] on div at bounding box center [13, 71] width 13 height 13
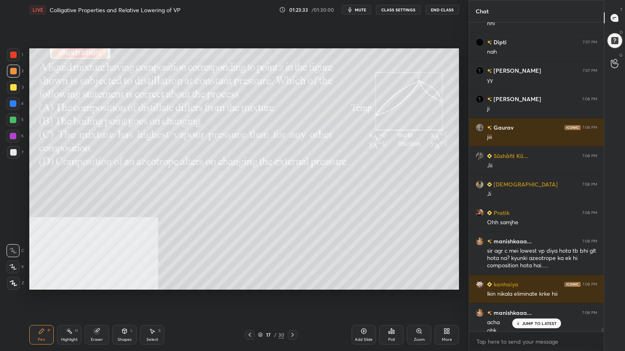
scroll to position [27009, 0]
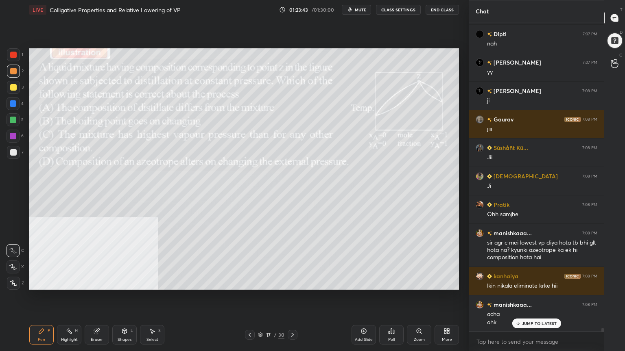
click at [261, 282] on icon at bounding box center [260, 335] width 5 height 5
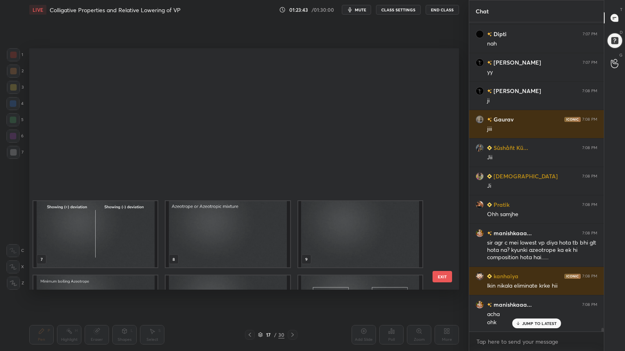
scroll to position [239, 425]
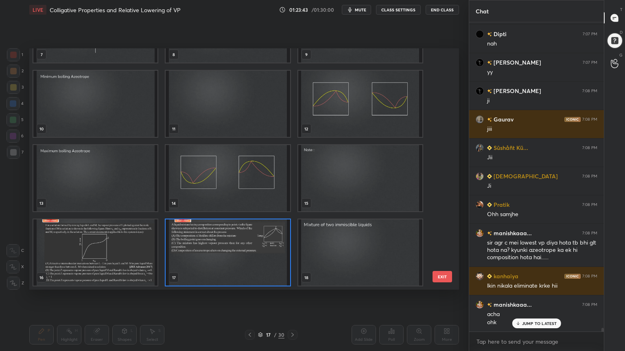
click at [236, 282] on div "17 / 30" at bounding box center [270, 335] width 161 height 10
click at [192, 266] on img "grid" at bounding box center [228, 253] width 124 height 66
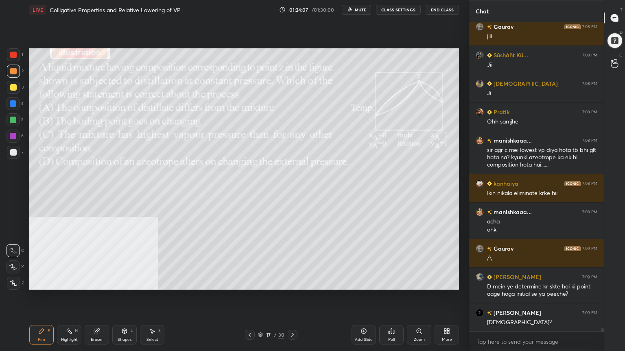
scroll to position [27131, 0]
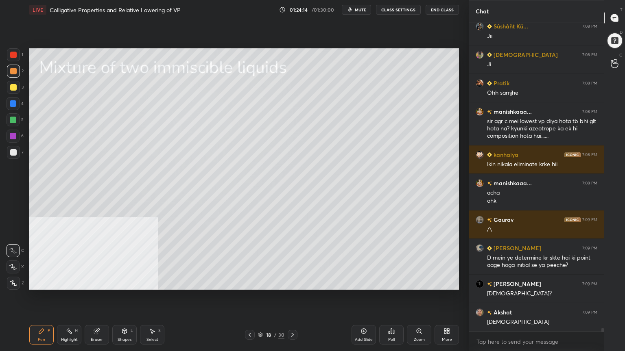
drag, startPoint x: 121, startPoint y: 337, endPoint x: 118, endPoint y: 325, distance: 12.0
click at [121, 282] on div "Shapes L" at bounding box center [124, 335] width 24 height 20
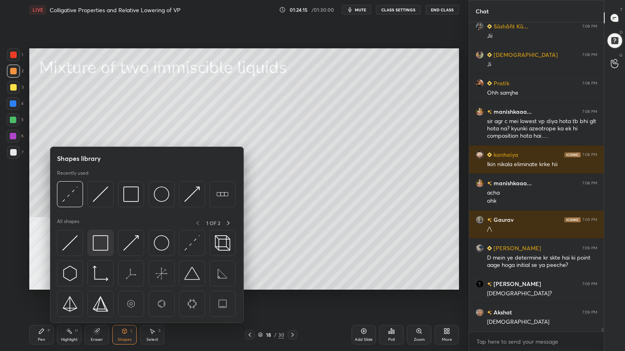
click at [101, 241] on img at bounding box center [100, 243] width 15 height 15
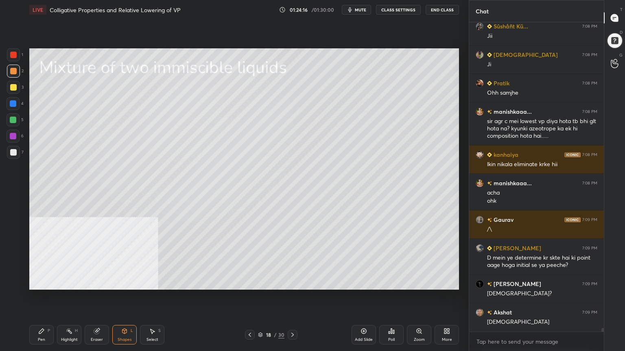
drag, startPoint x: 13, startPoint y: 155, endPoint x: 17, endPoint y: 145, distance: 10.6
click at [13, 155] on div at bounding box center [13, 152] width 7 height 7
click at [44, 282] on div "Pen" at bounding box center [41, 340] width 7 height 4
click at [13, 71] on div at bounding box center [13, 71] width 7 height 7
click at [10, 89] on div at bounding box center [13, 87] width 13 height 13
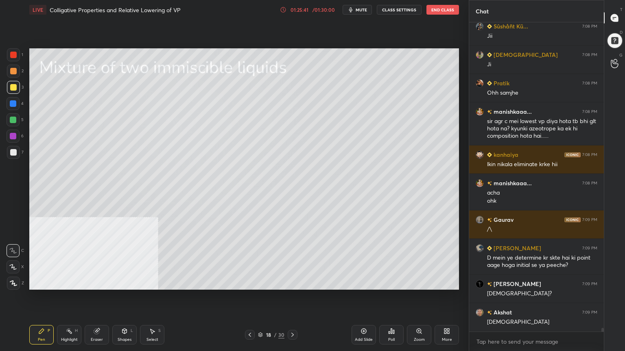
drag, startPoint x: 159, startPoint y: 336, endPoint x: 158, endPoint y: 308, distance: 28.1
click at [159, 282] on div "Select S" at bounding box center [152, 335] width 24 height 20
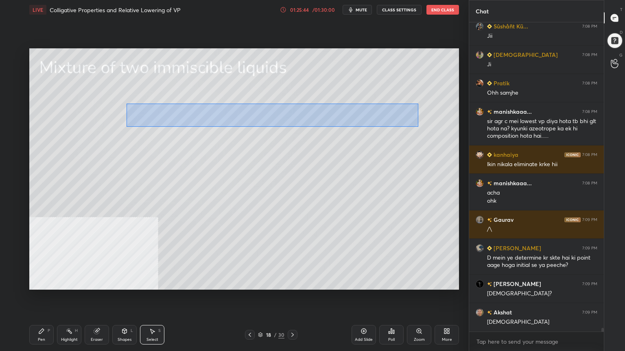
scroll to position [27159, 0]
drag, startPoint x: 126, startPoint y: 104, endPoint x: 418, endPoint y: 126, distance: 292.5
click at [418, 126] on div "0 ° Undo Copy Paste here Duplicate Duplicate to new slide Delete" at bounding box center [244, 169] width 430 height 242
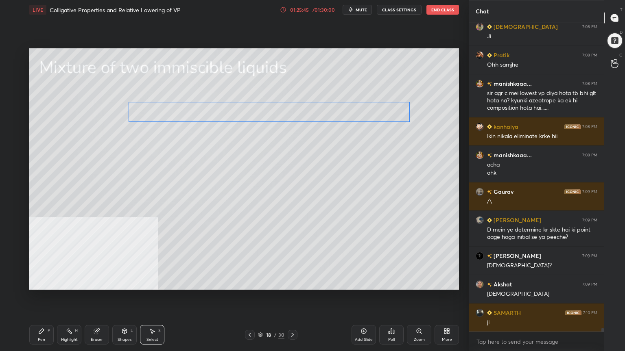
drag, startPoint x: 372, startPoint y: 117, endPoint x: 369, endPoint y: 113, distance: 5.0
click at [369, 113] on div "0 ° Undo Copy Paste here Duplicate Duplicate to new slide Delete" at bounding box center [244, 169] width 430 height 242
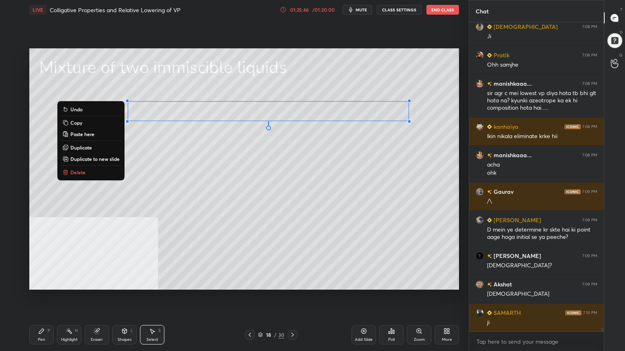
click at [356, 142] on div "0 ° Undo Copy Paste here Duplicate Duplicate to new slide Delete" at bounding box center [244, 169] width 430 height 242
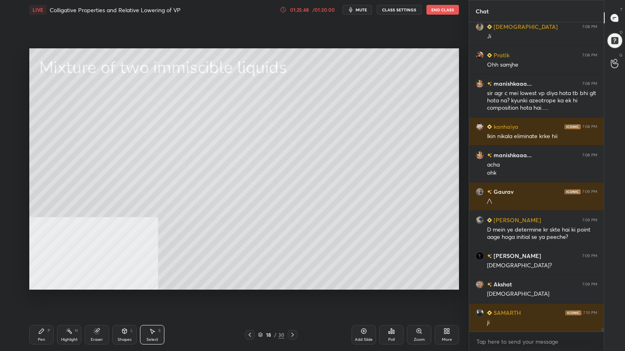
scroll to position [27188, 0]
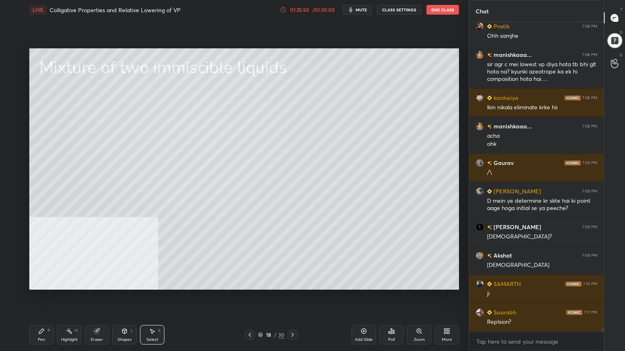
click at [44, 282] on div "Pen" at bounding box center [41, 340] width 7 height 4
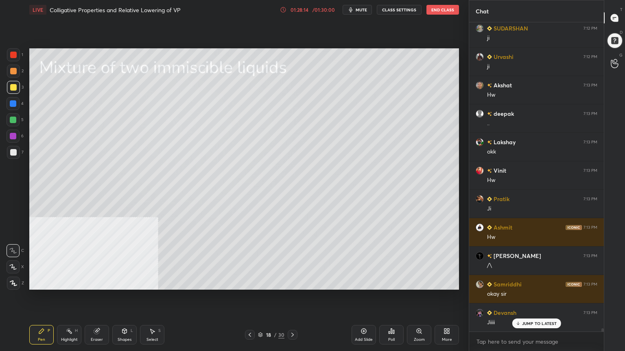
scroll to position [27928, 0]
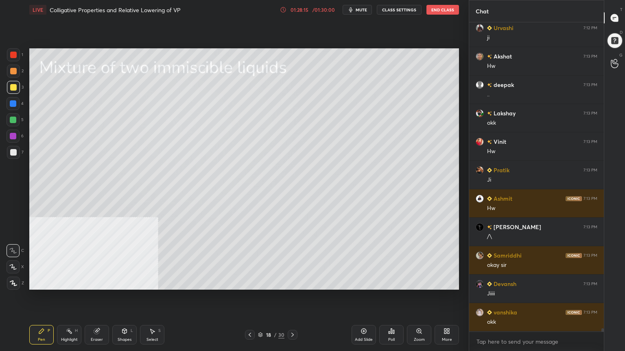
click at [14, 153] on div at bounding box center [13, 152] width 7 height 7
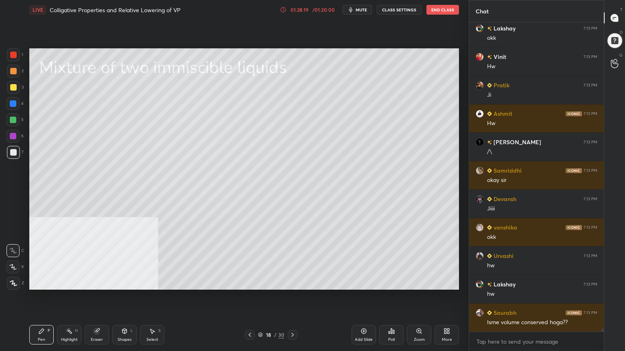
scroll to position [28070, 0]
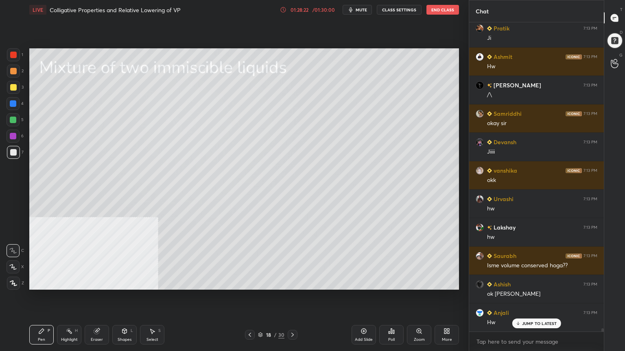
drag, startPoint x: 14, startPoint y: 121, endPoint x: 26, endPoint y: 128, distance: 14.0
click at [15, 120] on div at bounding box center [13, 120] width 7 height 7
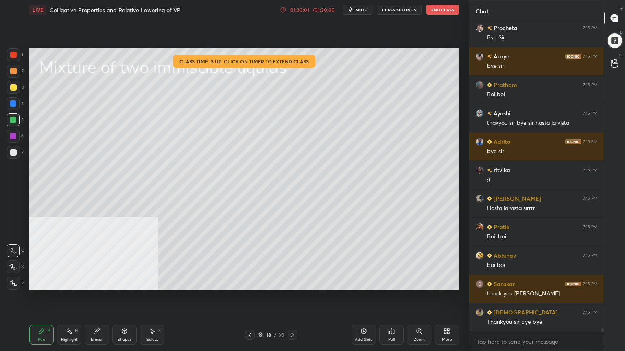
scroll to position [30491, 0]
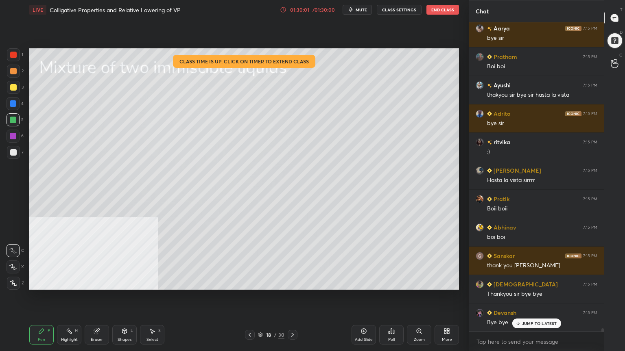
click at [439, 11] on button "End Class" at bounding box center [442, 10] width 33 height 10
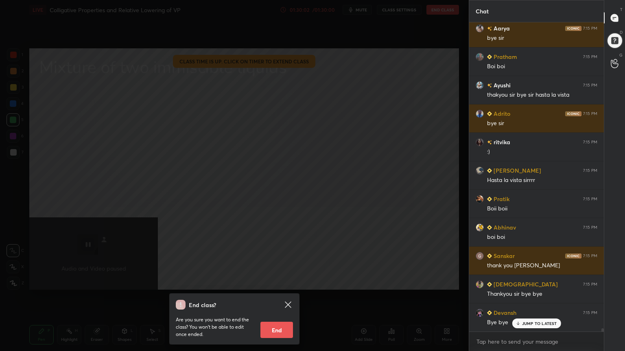
scroll to position [30520, 0]
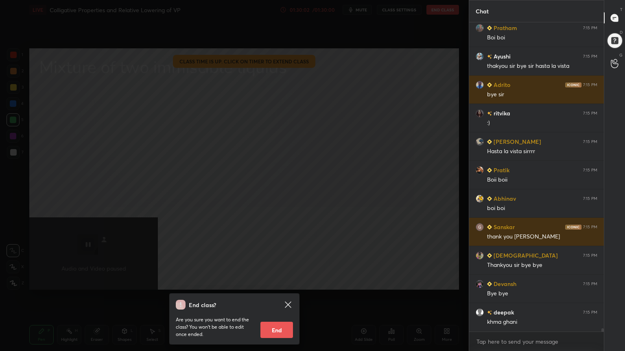
click at [288, 282] on button "End" at bounding box center [276, 330] width 33 height 16
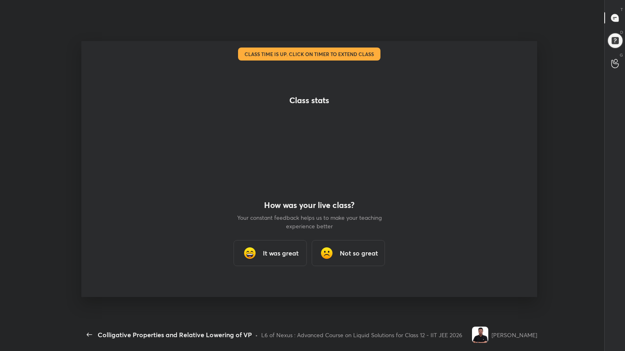
scroll to position [3, 0]
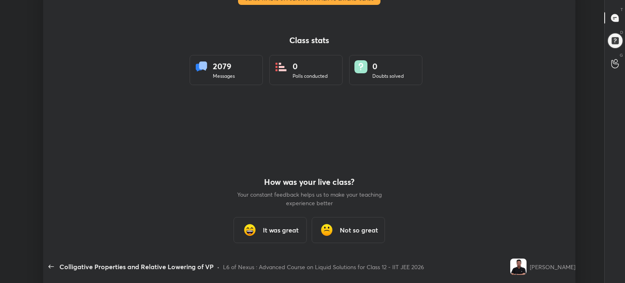
type textarea "x"
